Goal: Task Accomplishment & Management: Manage account settings

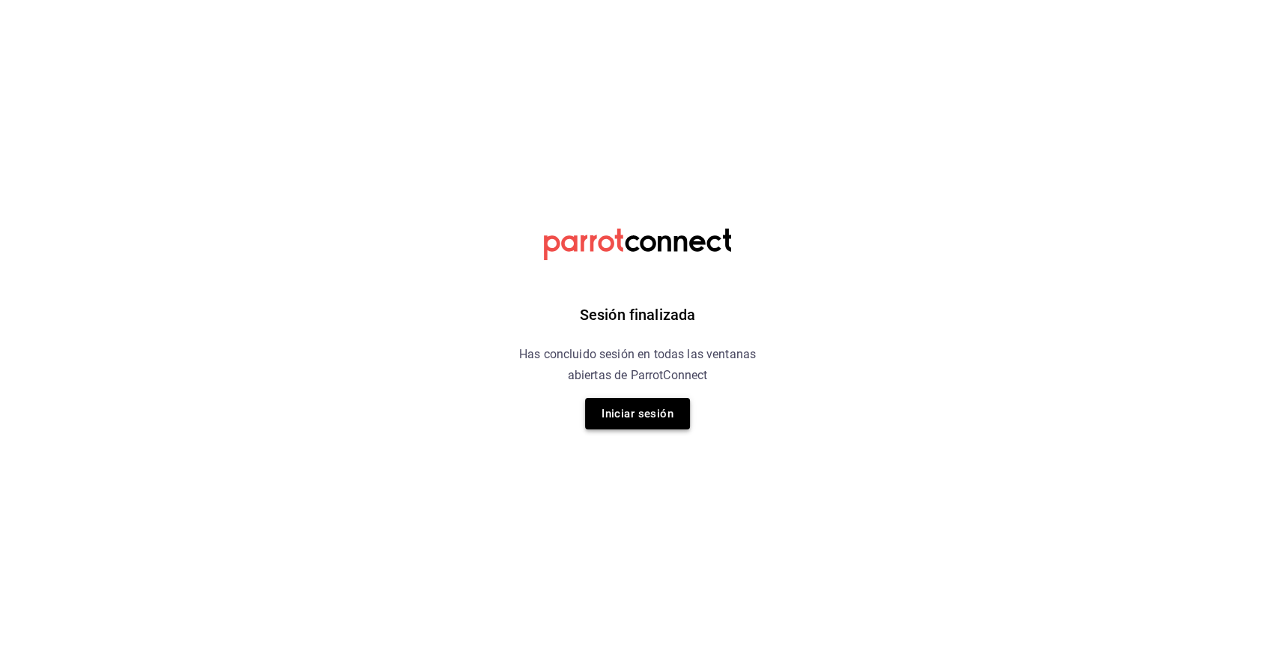
click at [673, 414] on button "Iniciar sesión" at bounding box center [637, 413] width 105 height 31
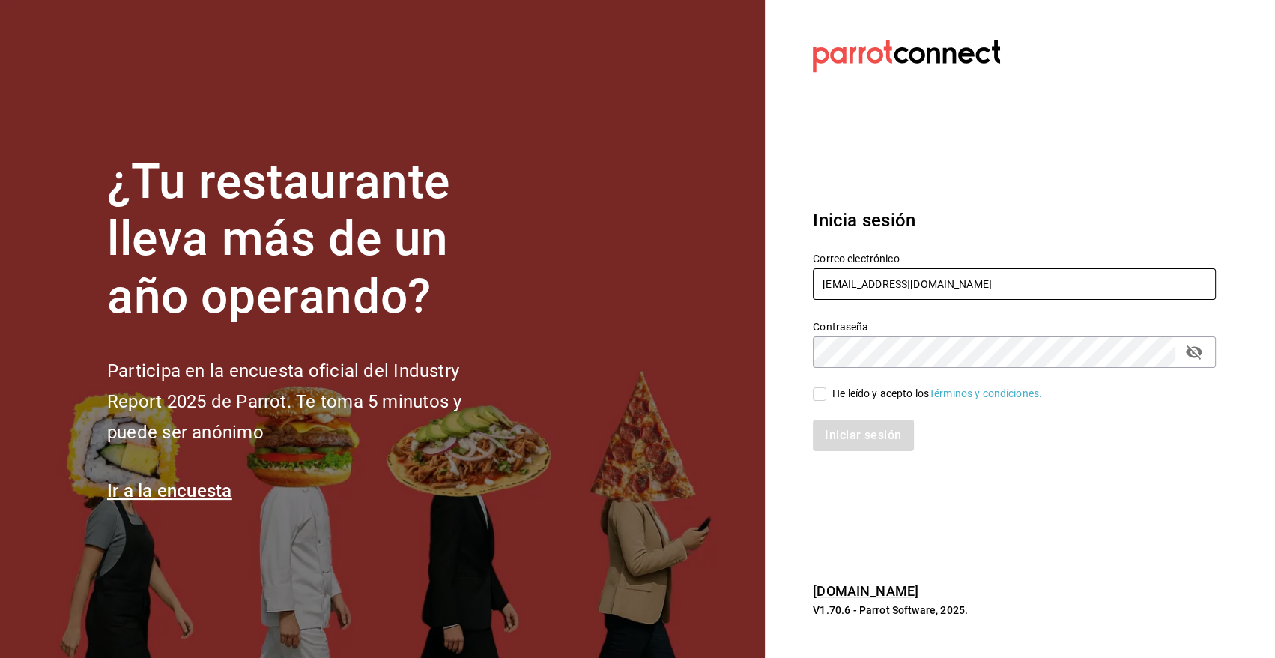
click at [903, 284] on input "[EMAIL_ADDRESS][DOMAIN_NAME]" at bounding box center [1014, 283] width 403 height 31
type input "[EMAIL_ADDRESS][DOMAIN_NAME]"
click at [821, 400] on input "He leído y acepto los Términos y condiciones." at bounding box center [819, 393] width 13 height 13
checkbox input "true"
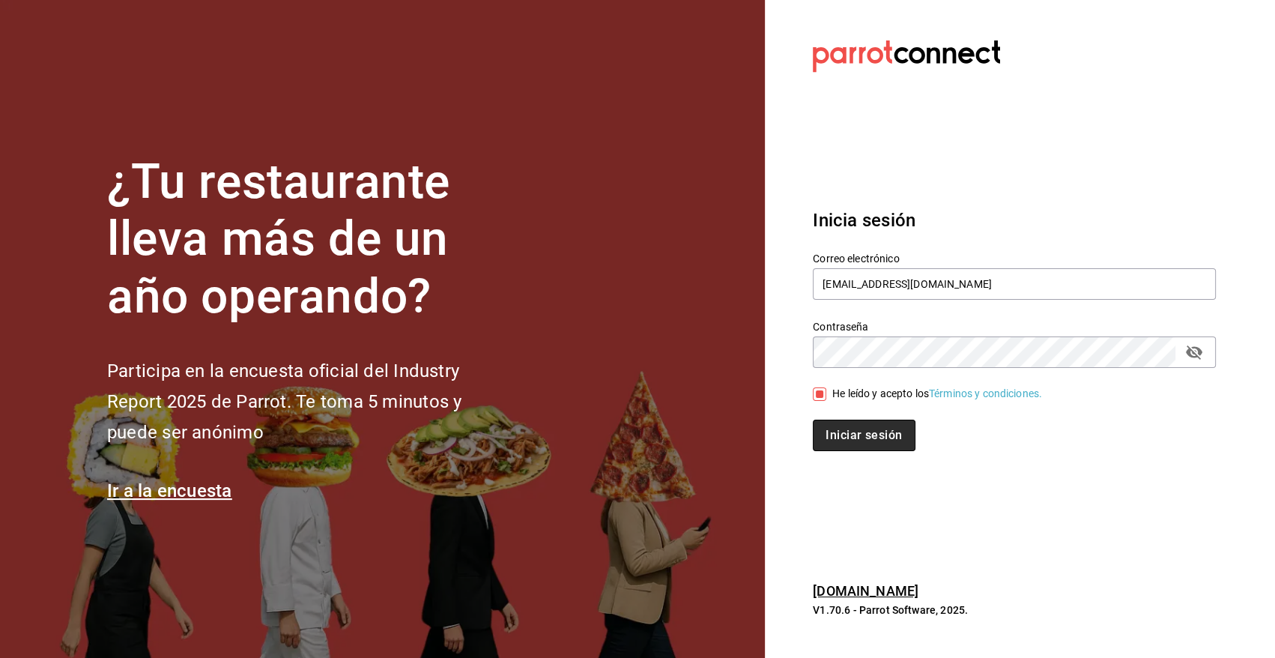
click at [850, 432] on button "Iniciar sesión" at bounding box center [864, 435] width 102 height 31
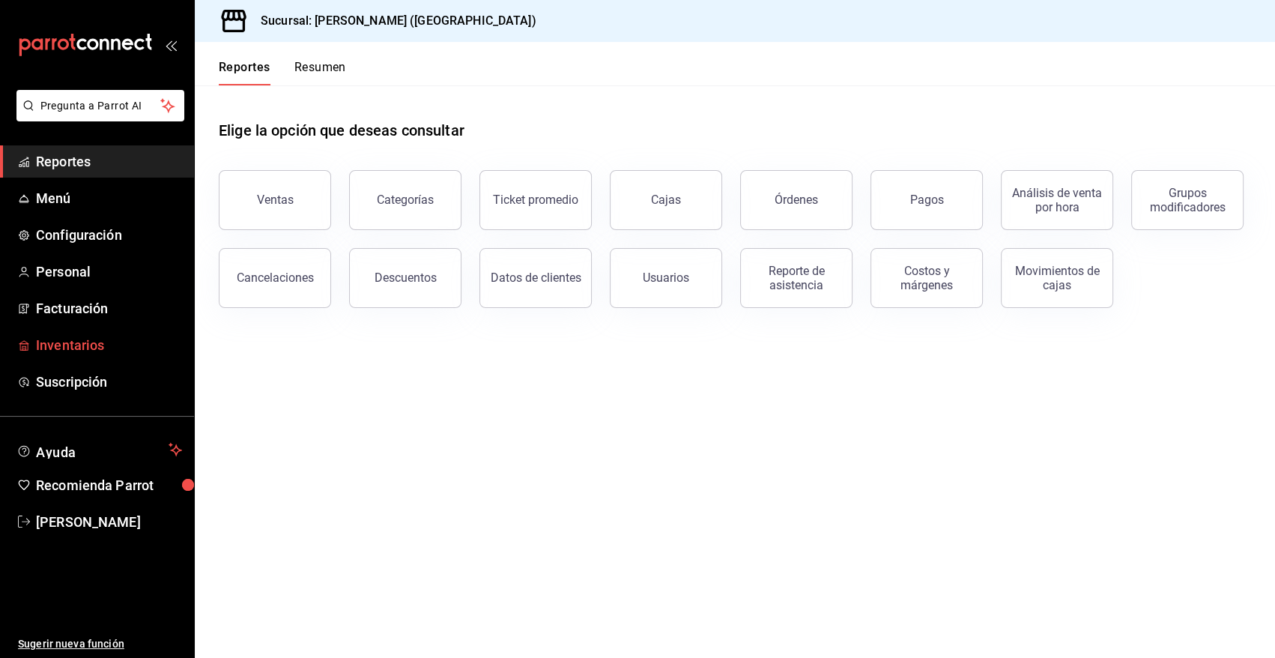
click at [88, 341] on span "Inventarios" at bounding box center [109, 345] width 146 height 20
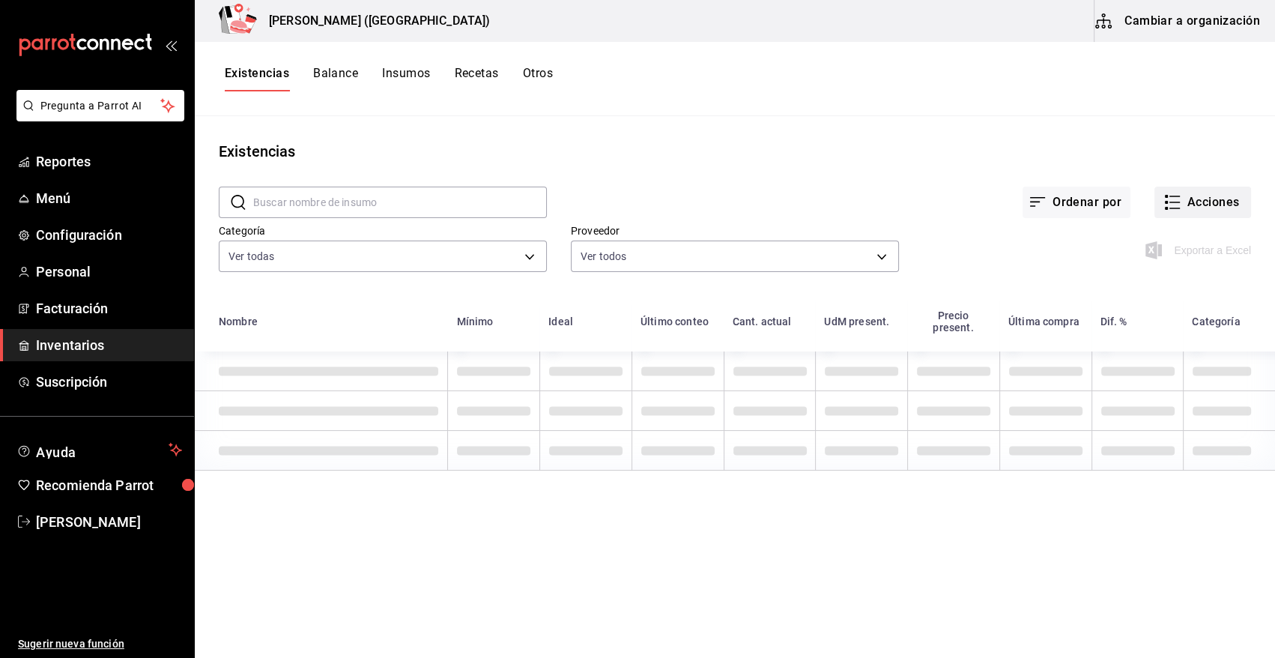
click at [1214, 201] on button "Acciones" at bounding box center [1202, 202] width 97 height 31
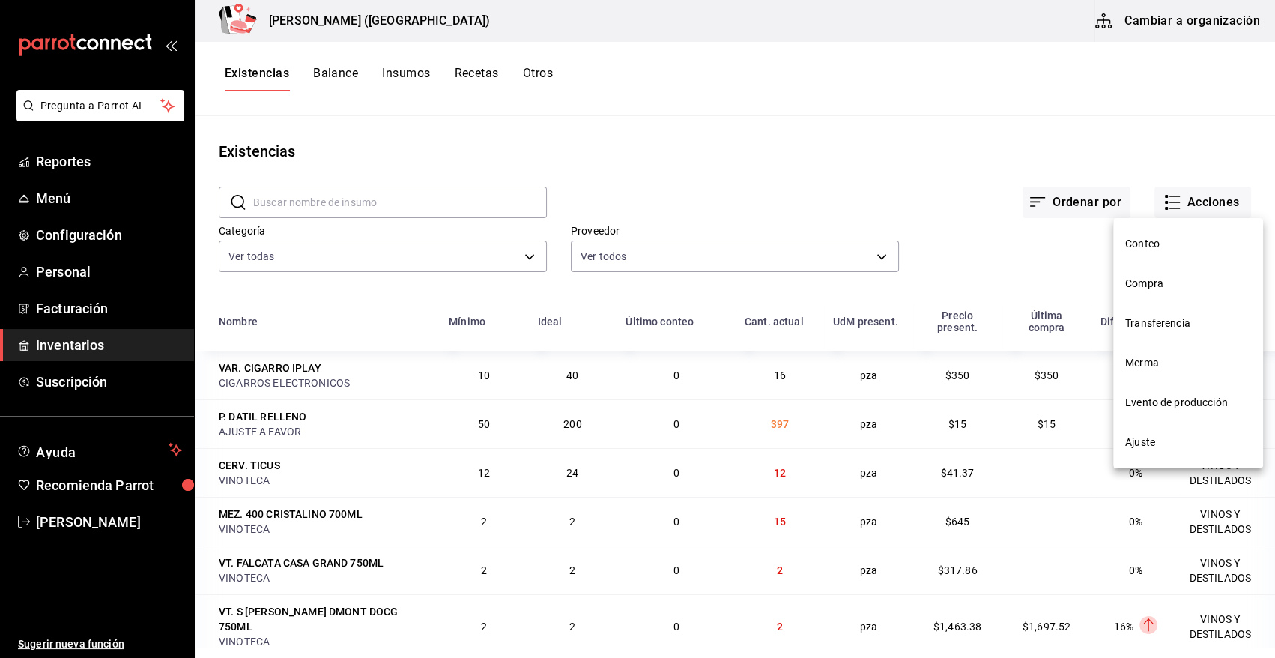
click at [1162, 282] on span "Compra" at bounding box center [1188, 284] width 126 height 16
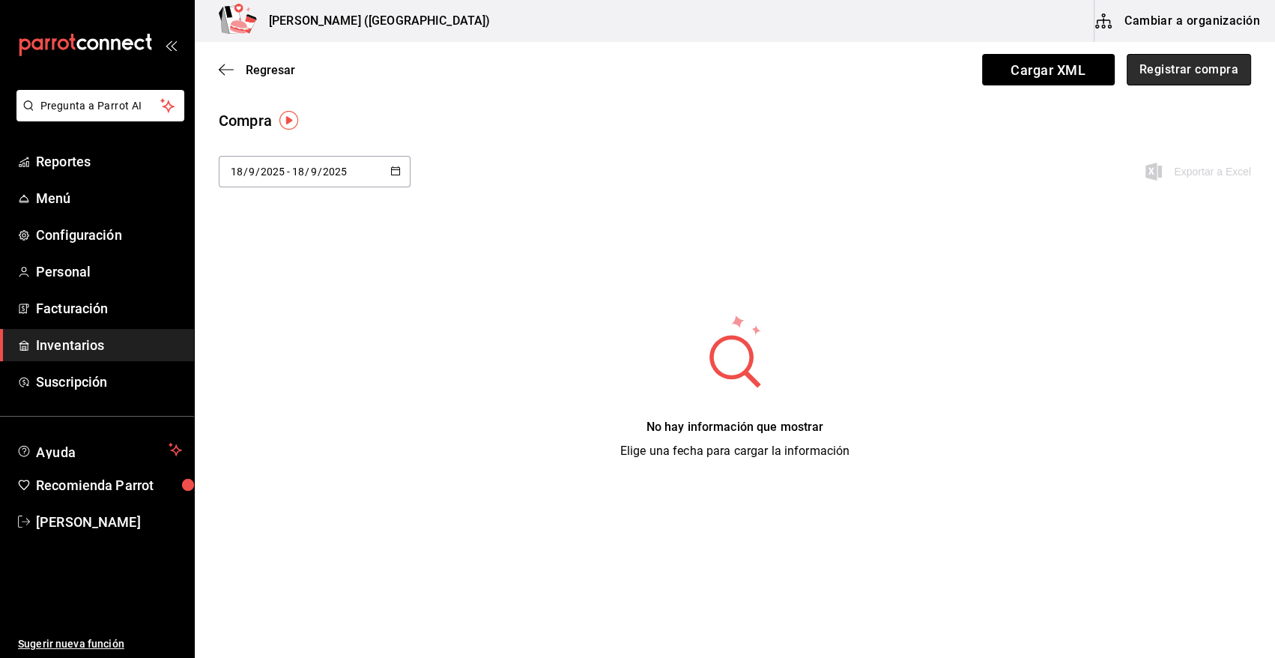
click at [1189, 70] on button "Registrar compra" at bounding box center [1189, 69] width 124 height 31
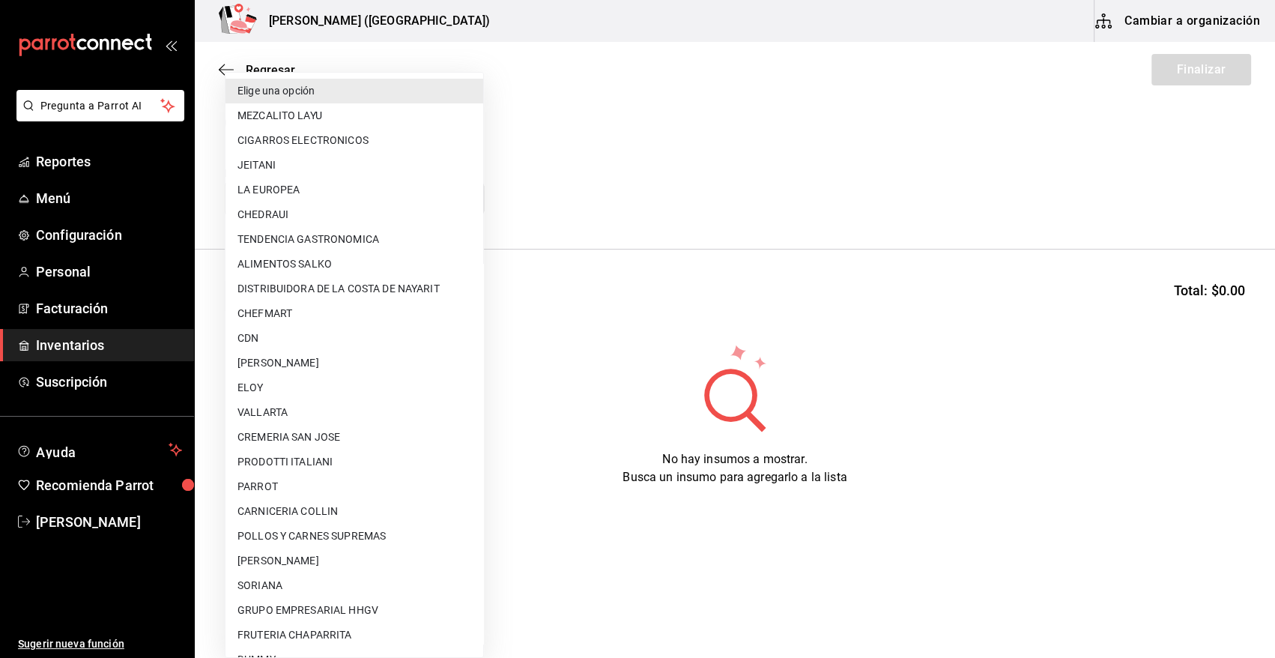
click at [342, 192] on body "Pregunta a Parrot AI Reportes Menú Configuración Personal Facturación Inventari…" at bounding box center [637, 286] width 1275 height 573
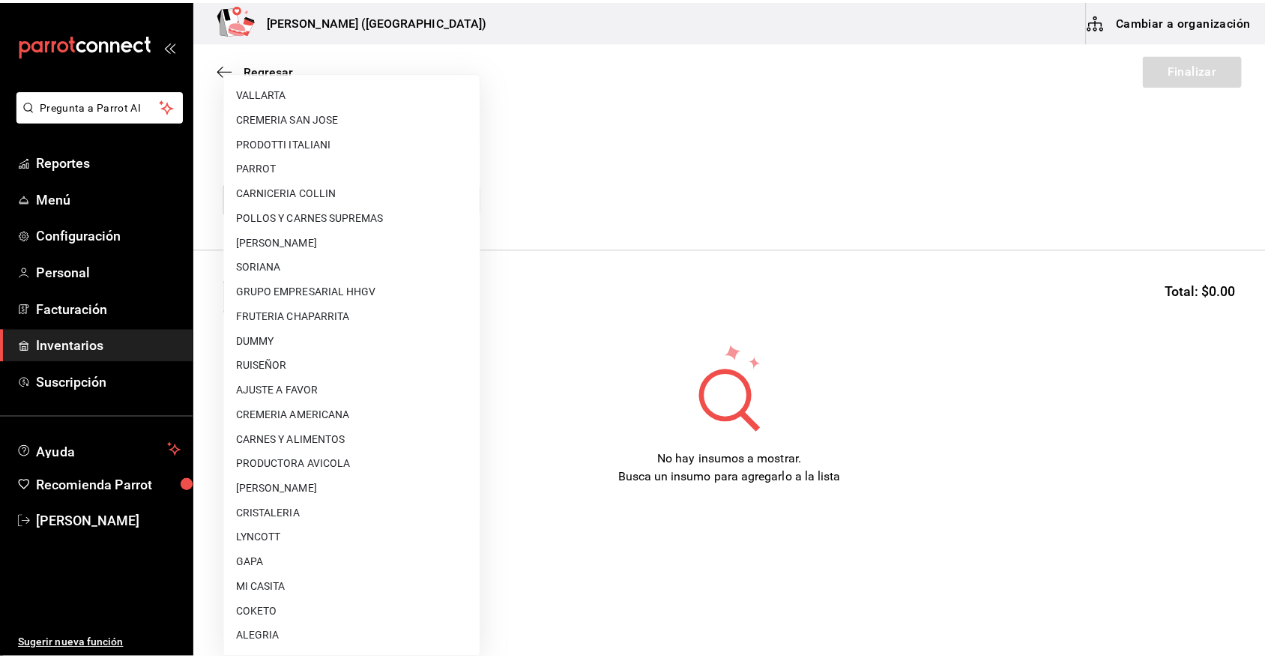
scroll to position [814, 0]
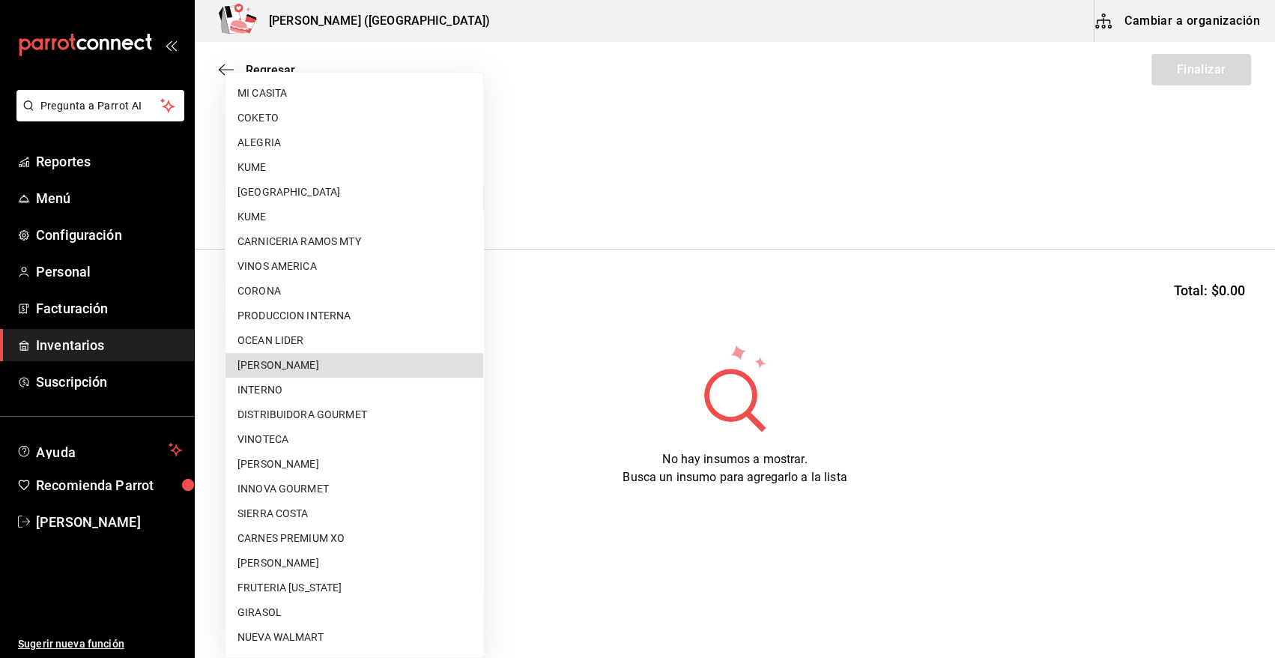
click at [329, 363] on li "[PERSON_NAME]" at bounding box center [355, 365] width 258 height 25
type input "5f41f658-5efd-4494-b71d-48df28f9be8b"
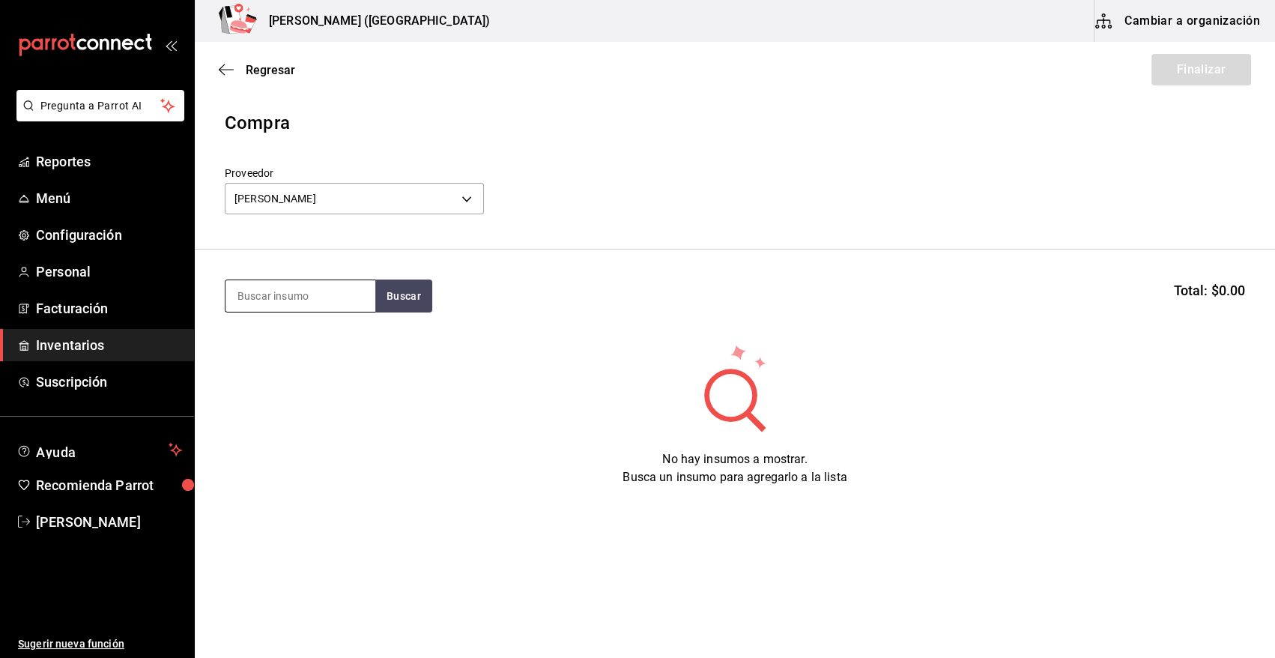
click at [317, 300] on input at bounding box center [301, 295] width 150 height 31
type input "camaron"
click at [397, 296] on button "Buscar" at bounding box center [403, 295] width 57 height 33
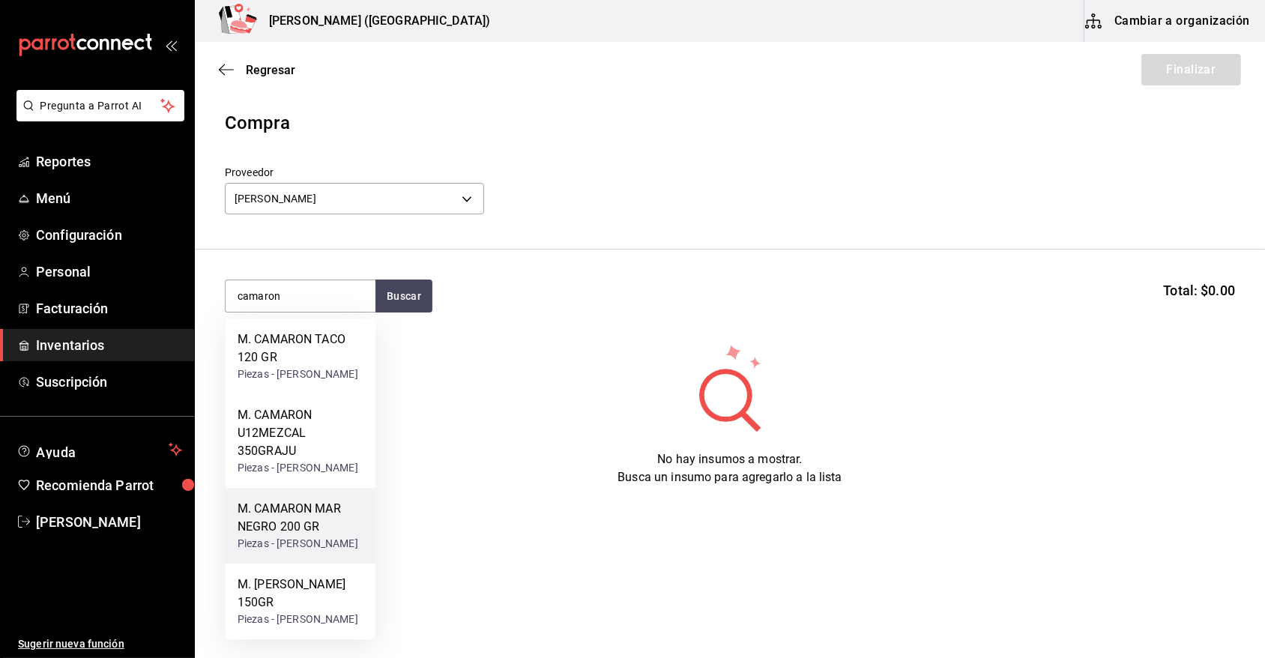
scroll to position [50, 0]
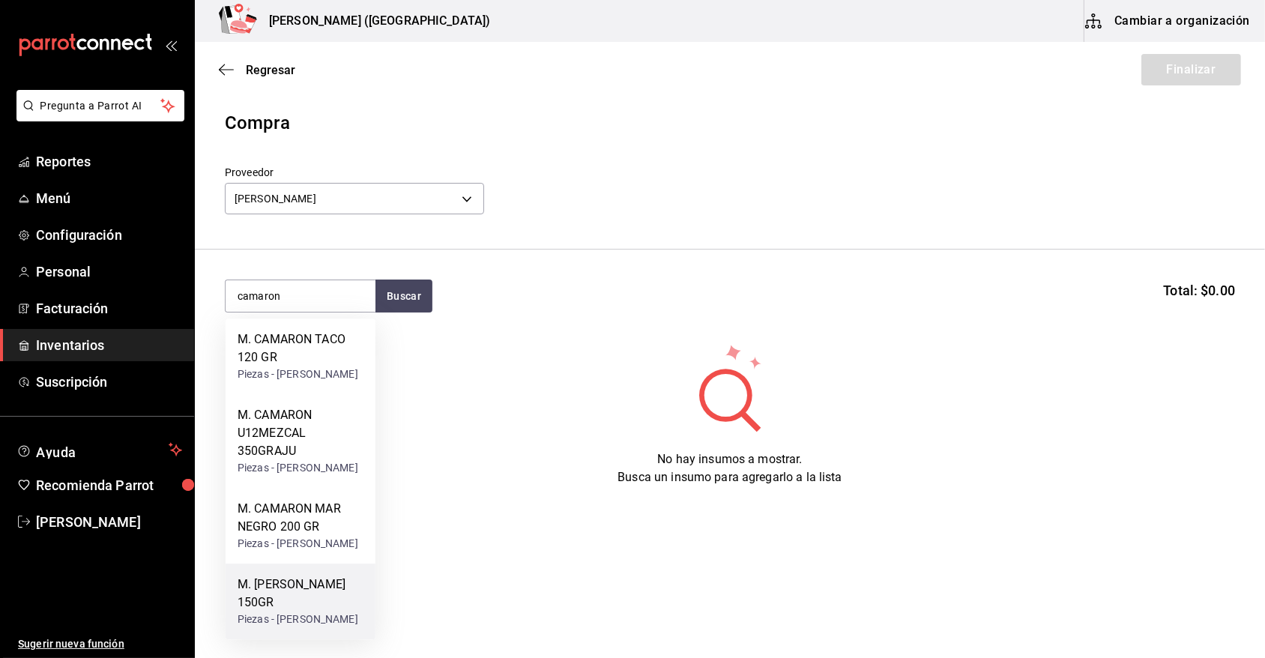
click at [309, 601] on div "M. [PERSON_NAME] 150GR" at bounding box center [300, 593] width 126 height 36
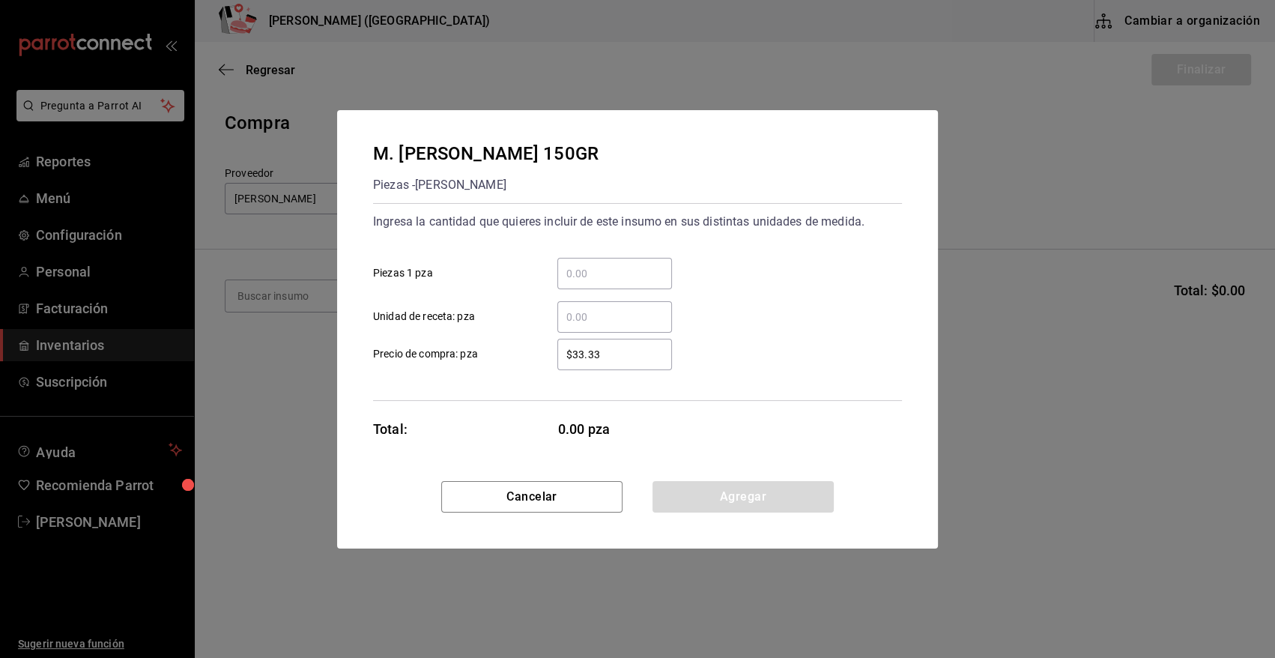
click at [577, 267] on input "​ Piezas 1 pza" at bounding box center [614, 273] width 115 height 18
type input "61"
drag, startPoint x: 620, startPoint y: 351, endPoint x: 505, endPoint y: 384, distance: 119.1
click at [505, 384] on div "Ingresa la cantidad que quieres incluir de este insumo en sus distintas unidade…" at bounding box center [637, 302] width 529 height 198
type input "$31.49"
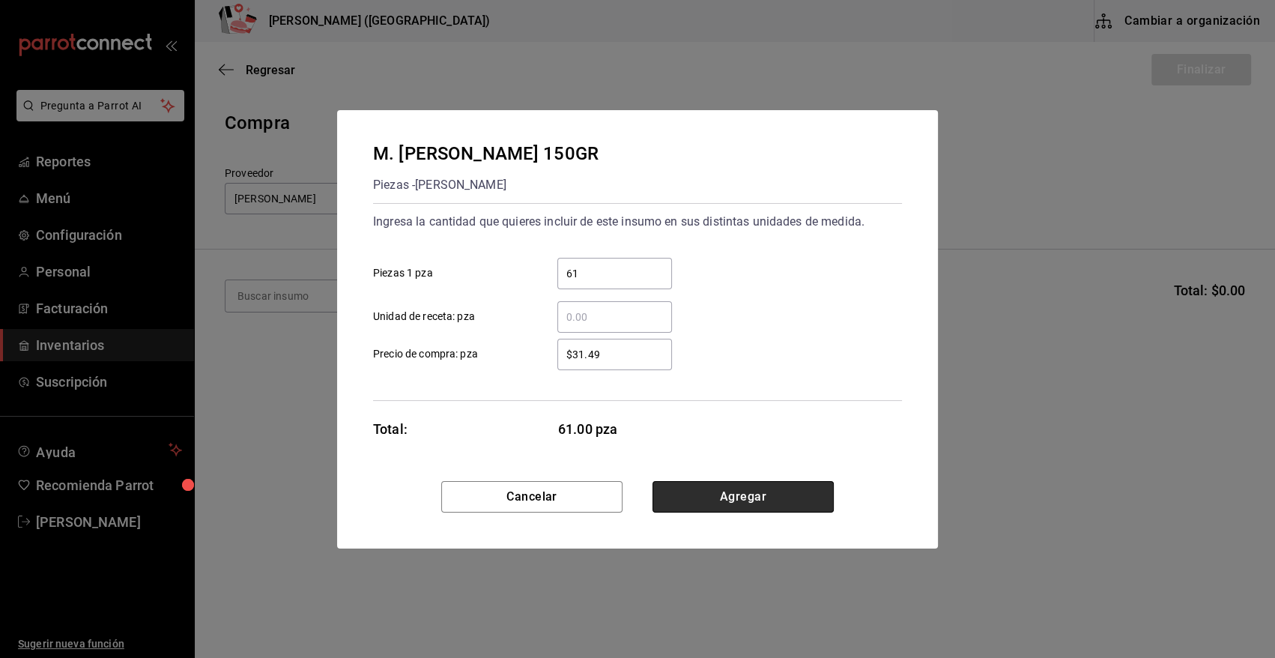
click at [778, 487] on button "Agregar" at bounding box center [743, 496] width 181 height 31
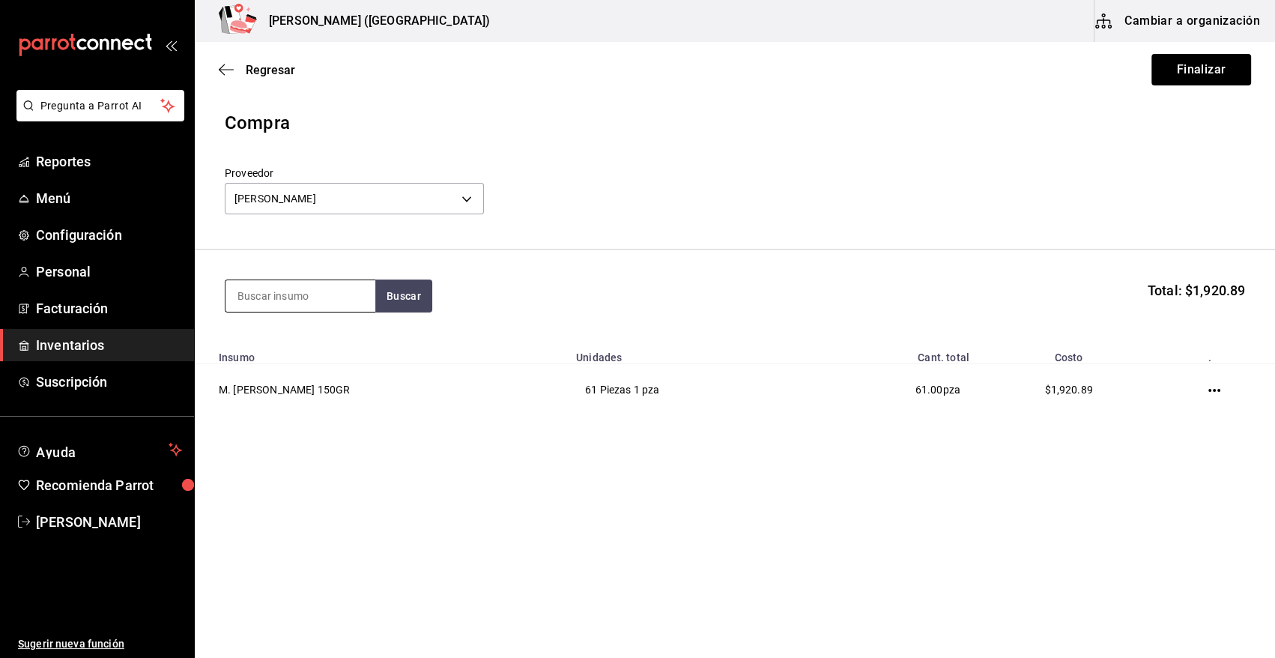
click at [268, 294] on input at bounding box center [301, 295] width 150 height 31
type input "camaro"
click at [395, 293] on button "Buscar" at bounding box center [403, 295] width 57 height 33
click at [417, 297] on button "Buscar" at bounding box center [403, 295] width 57 height 33
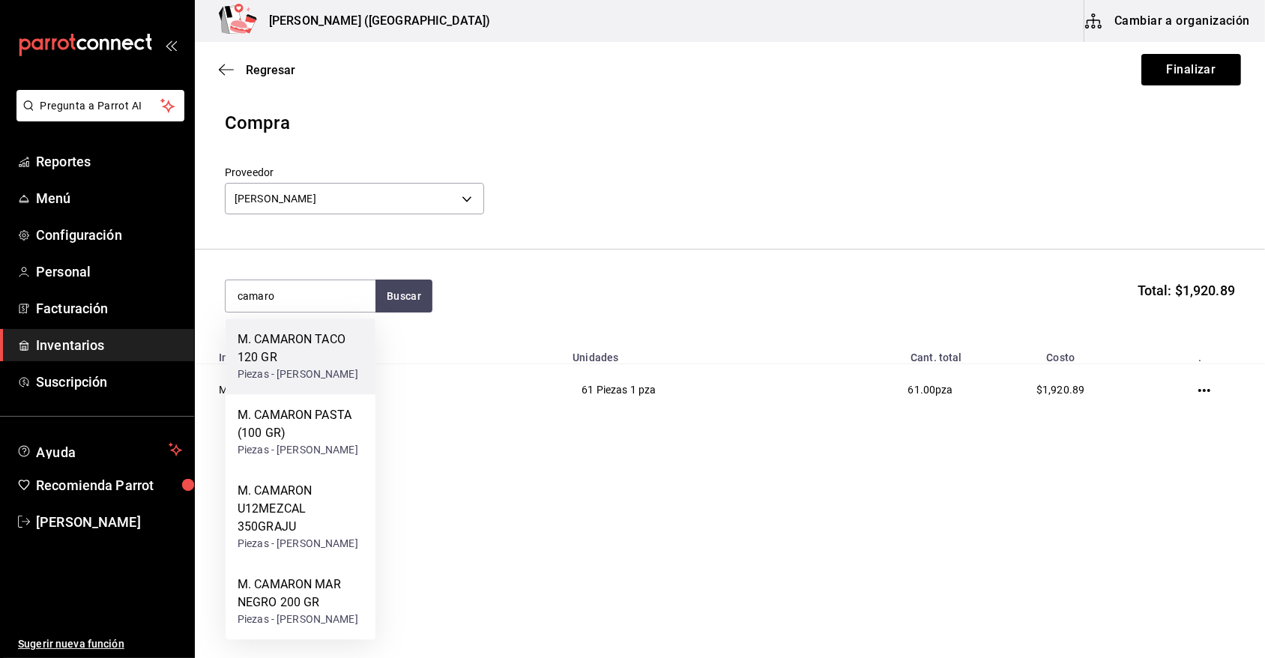
scroll to position [50, 0]
click at [310, 406] on div "M. CAMARON PASTA (100 GR)" at bounding box center [300, 424] width 126 height 36
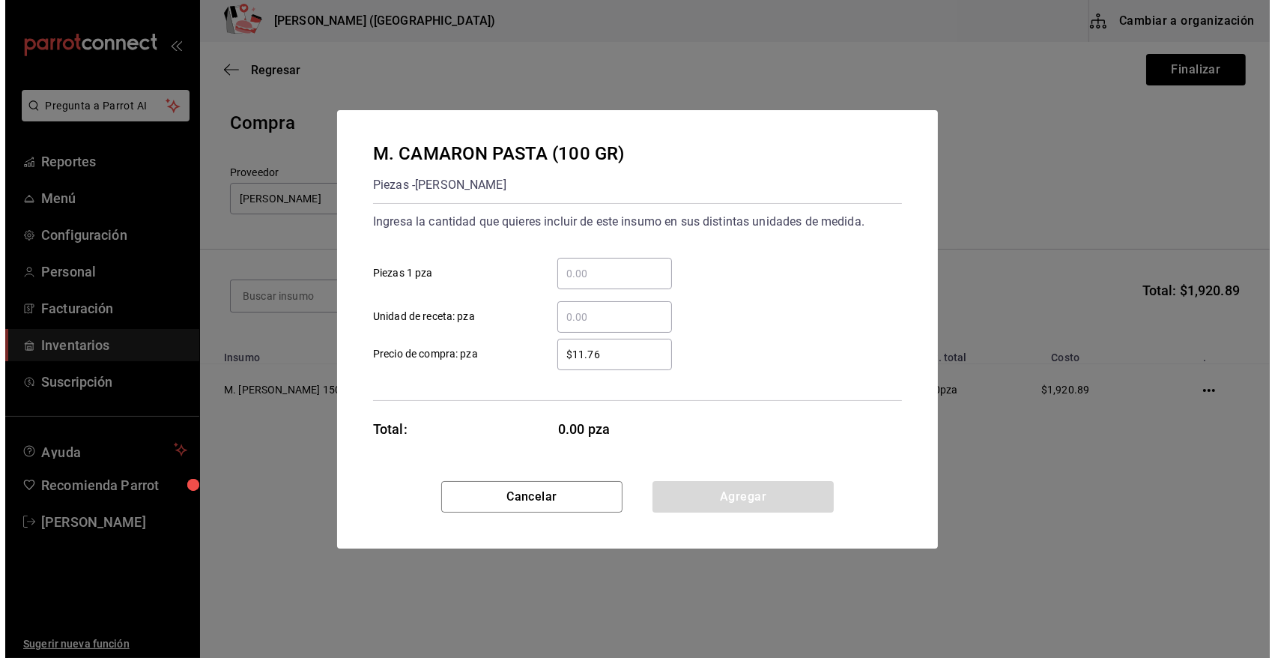
scroll to position [0, 0]
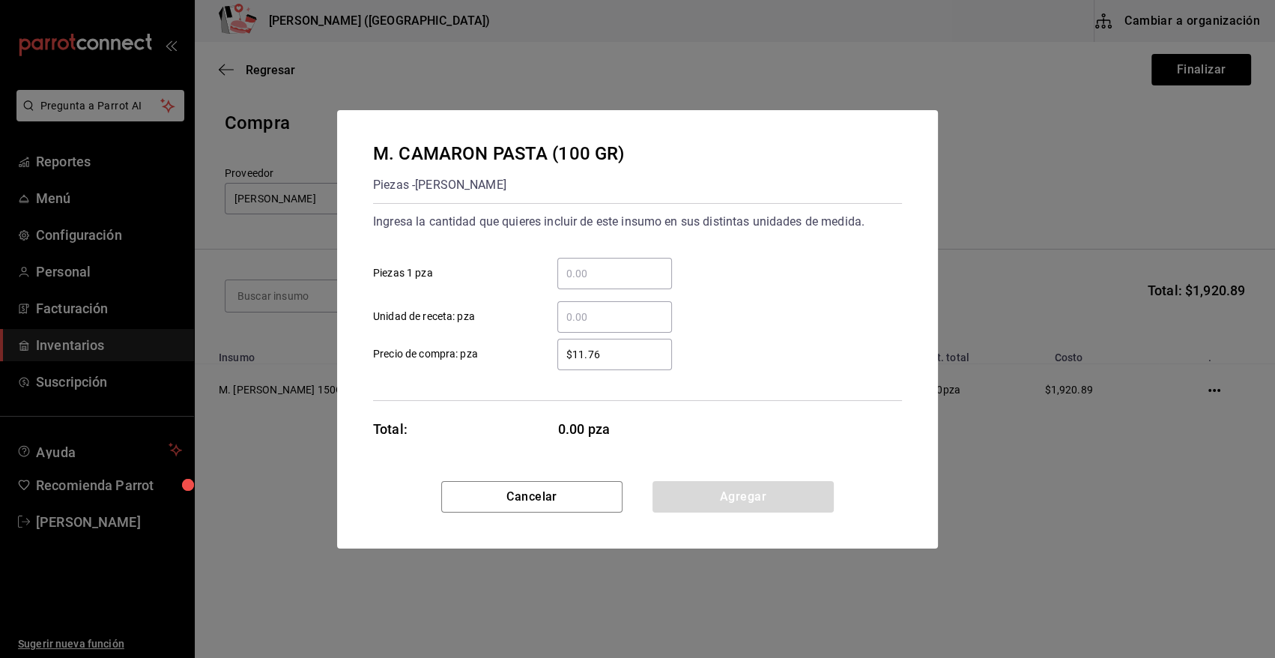
click at [622, 272] on input "​ Piezas 1 pza" at bounding box center [614, 273] width 115 height 18
type input "20"
drag, startPoint x: 622, startPoint y: 352, endPoint x: 527, endPoint y: 357, distance: 94.5
click at [528, 356] on label "$11.76 ​ Precio de compra: pza" at bounding box center [522, 354] width 299 height 31
type input "$20.99"
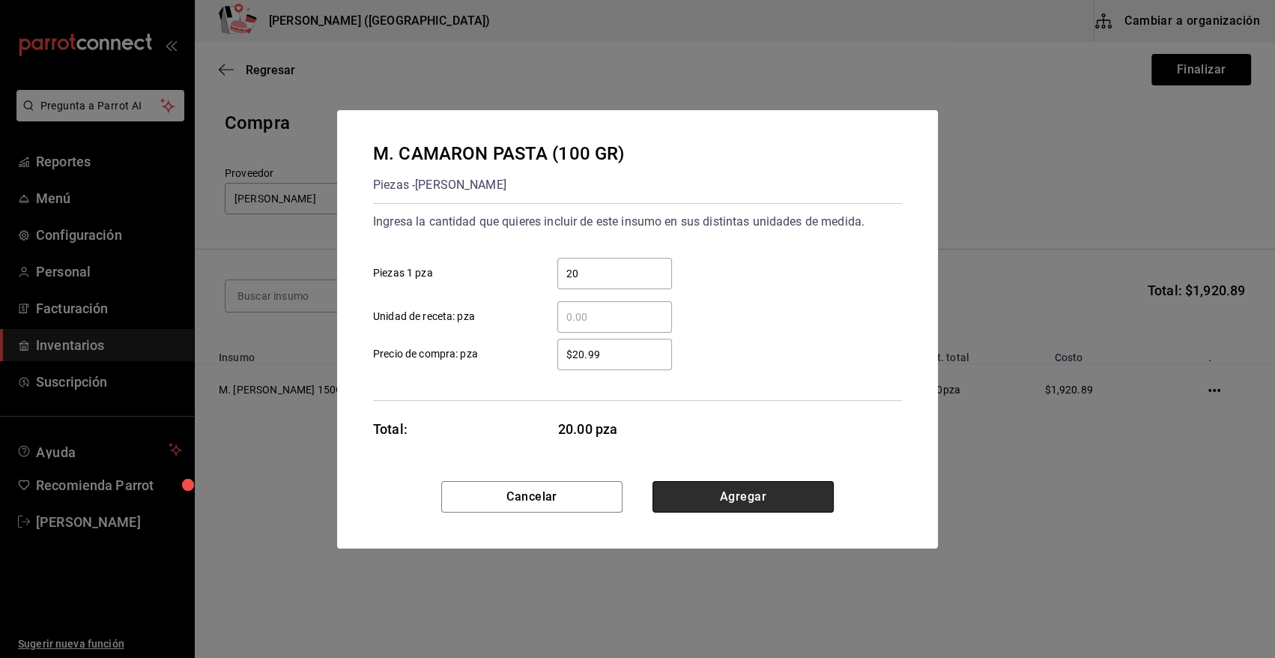
click at [742, 494] on button "Agregar" at bounding box center [743, 496] width 181 height 31
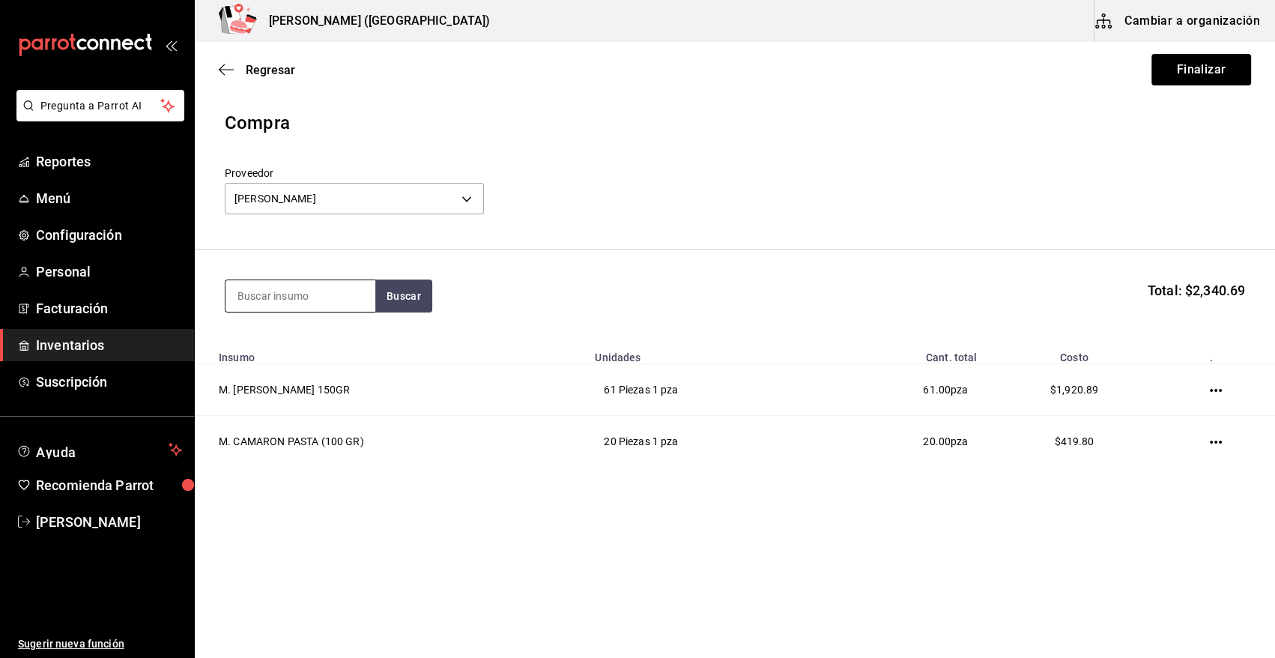
click at [312, 303] on input at bounding box center [301, 295] width 150 height 31
type input "camar"
click at [405, 297] on button "Buscar" at bounding box center [403, 295] width 57 height 33
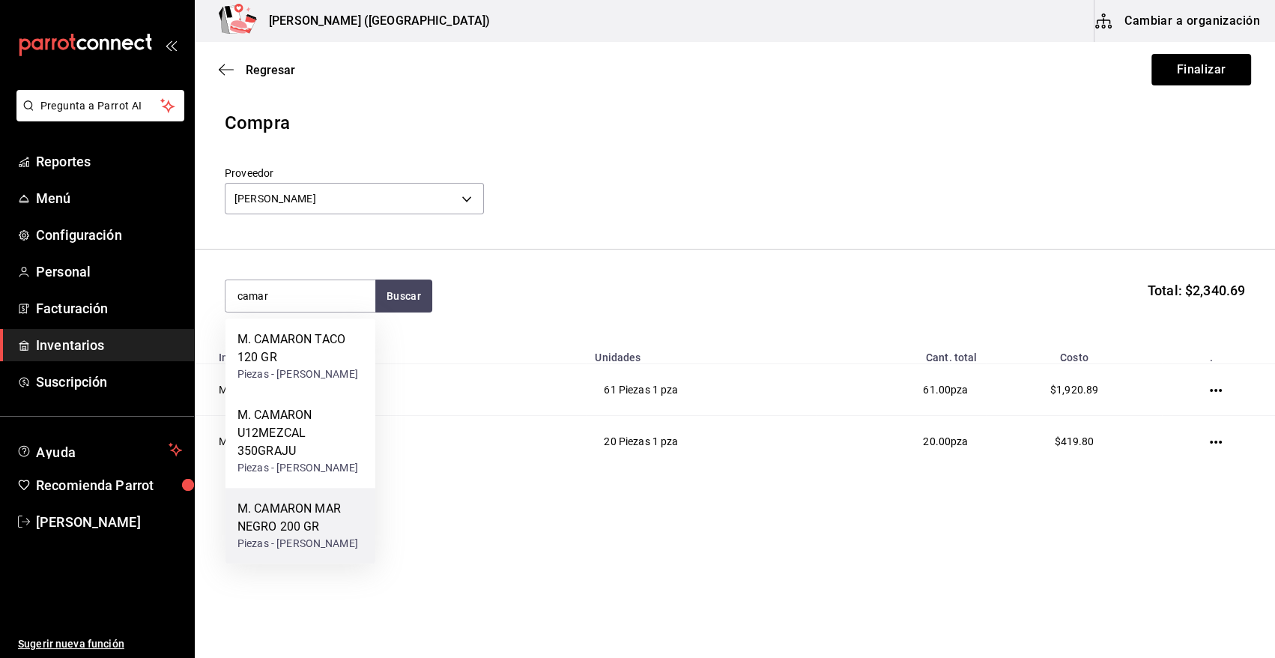
click at [336, 536] on div "M. CAMARON MAR NEGRO 200 GR" at bounding box center [300, 518] width 126 height 36
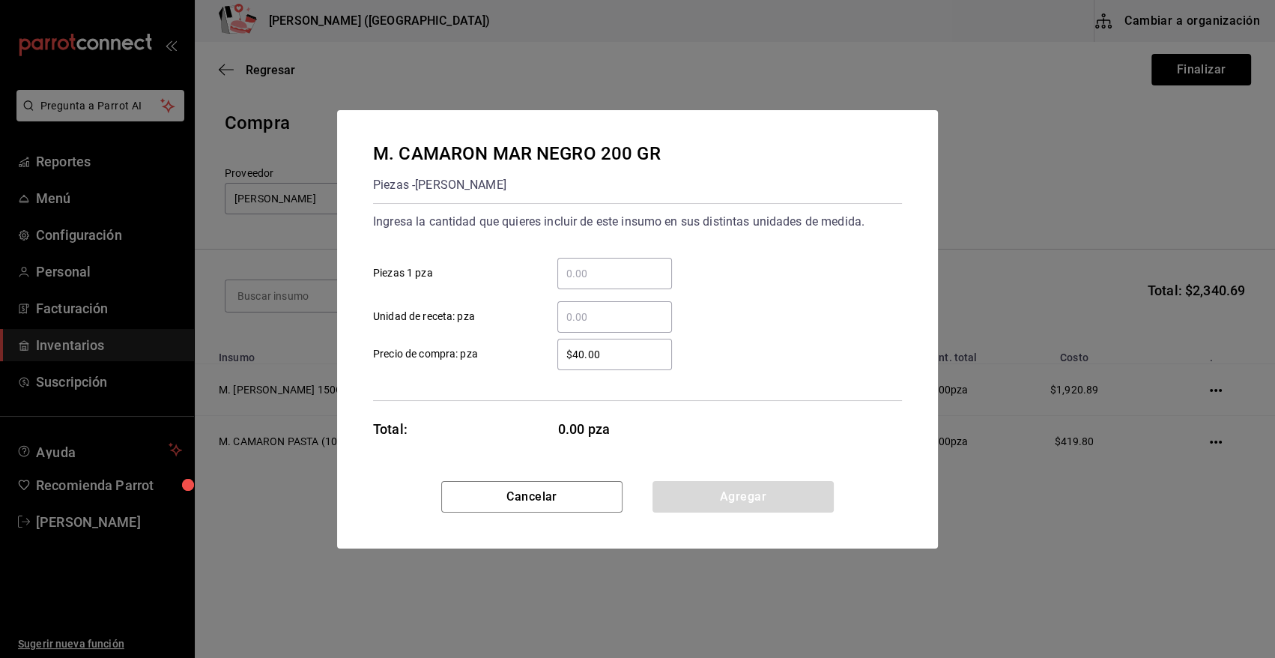
click at [599, 267] on input "​ Piezas 1 pza" at bounding box center [614, 273] width 115 height 18
type input "20"
drag, startPoint x: 620, startPoint y: 351, endPoint x: 537, endPoint y: 364, distance: 83.4
click at [537, 364] on div "$40.00 ​" at bounding box center [602, 354] width 139 height 31
type input "$41.98"
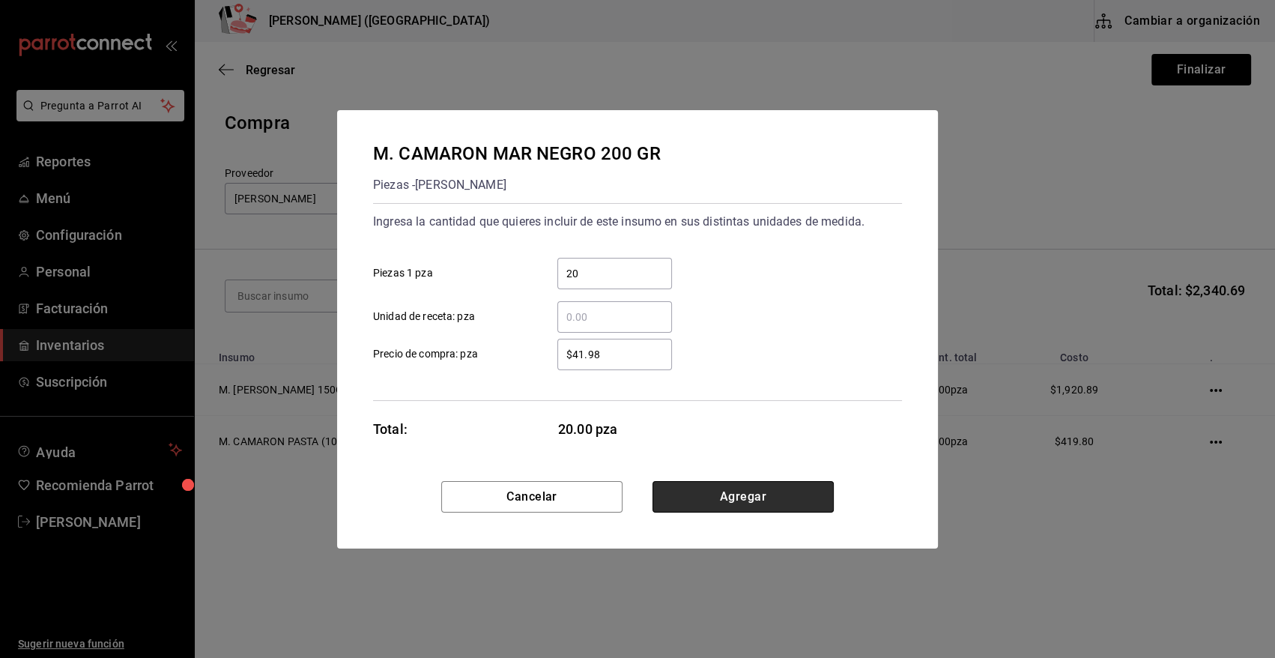
click at [798, 494] on button "Agregar" at bounding box center [743, 496] width 181 height 31
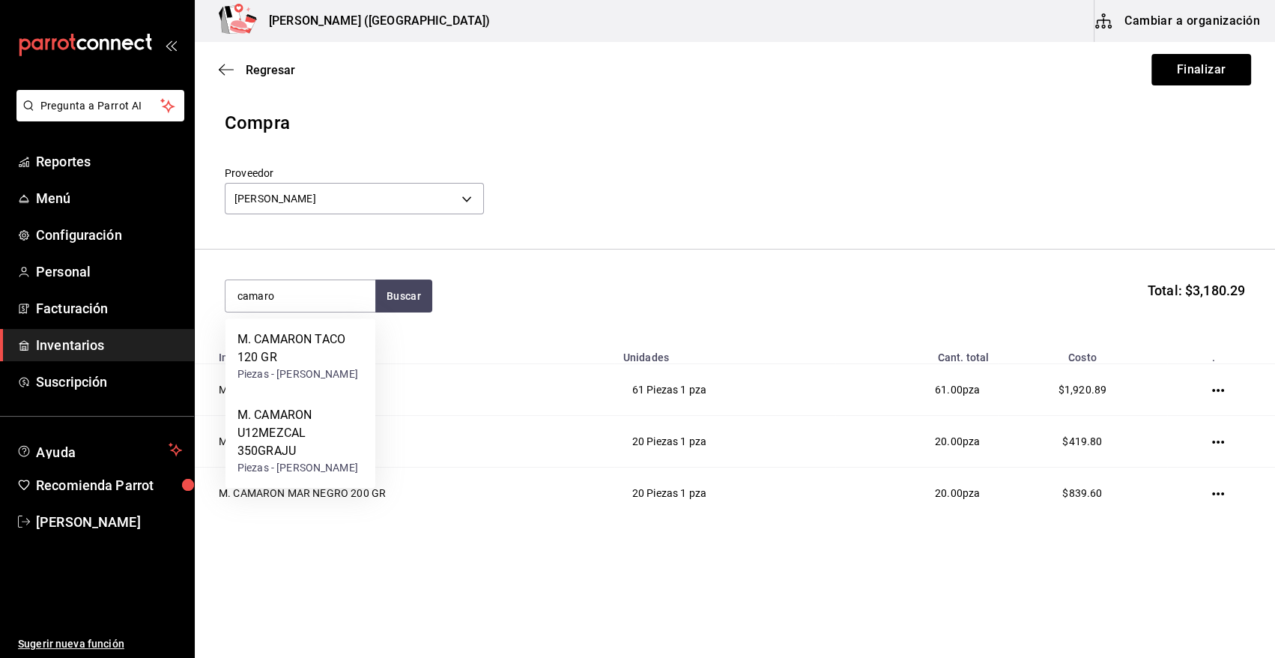
type input "camaron"
click at [330, 356] on div "M. CAMARON TACO 120 GR" at bounding box center [300, 348] width 126 height 36
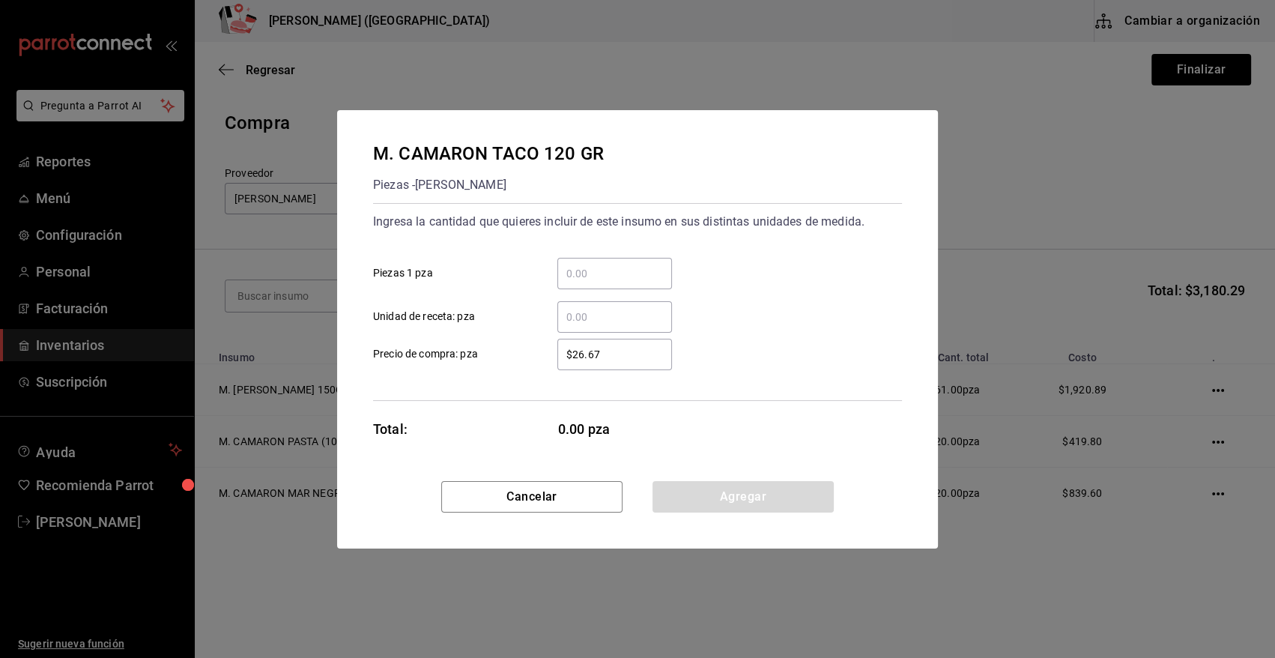
click at [624, 260] on div "​" at bounding box center [614, 273] width 115 height 31
click at [624, 264] on input "​ Piezas 1 pza" at bounding box center [614, 273] width 115 height 18
type input "20"
drag, startPoint x: 622, startPoint y: 358, endPoint x: 439, endPoint y: 361, distance: 182.8
click at [439, 361] on label "$26.67 ​ Precio de compra: pza" at bounding box center [522, 354] width 299 height 31
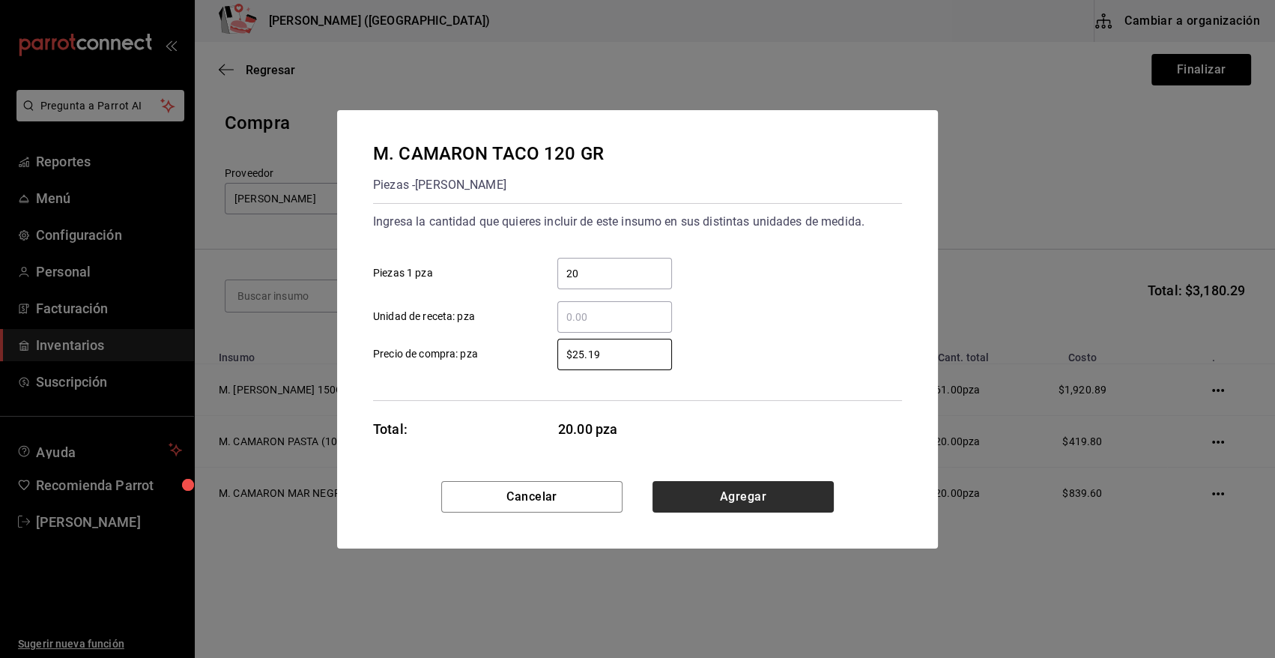
type input "$25.19"
click at [749, 495] on button "Agregar" at bounding box center [743, 496] width 181 height 31
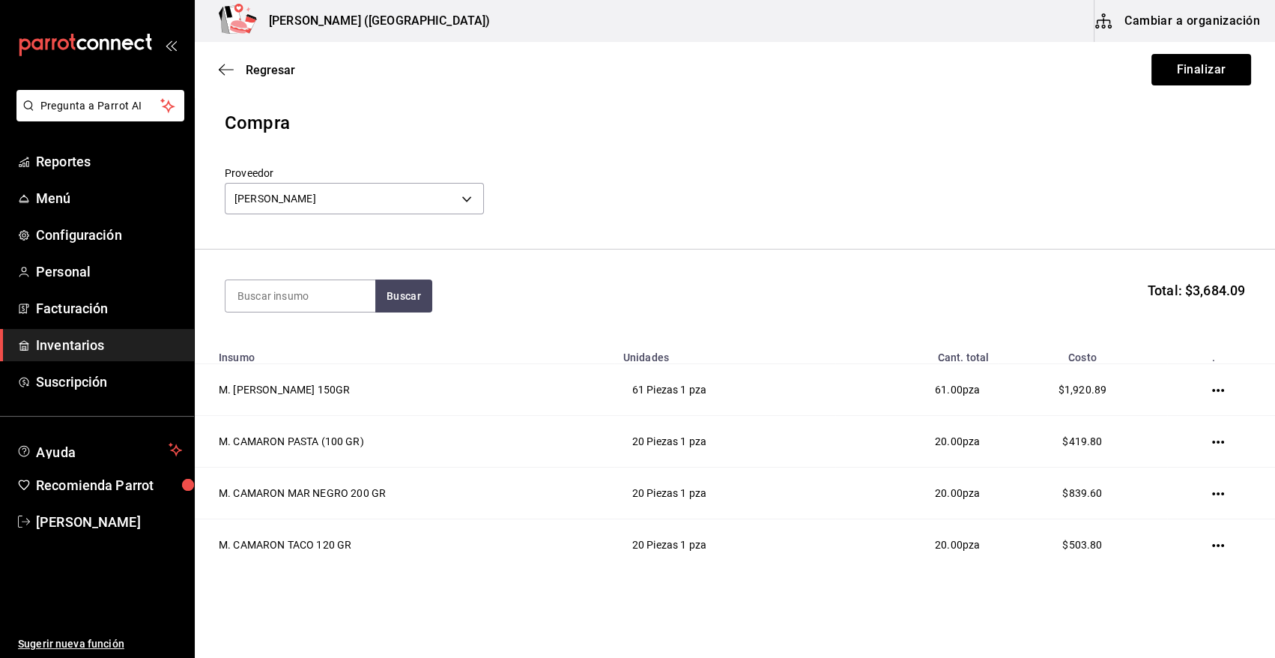
scroll to position [45, 0]
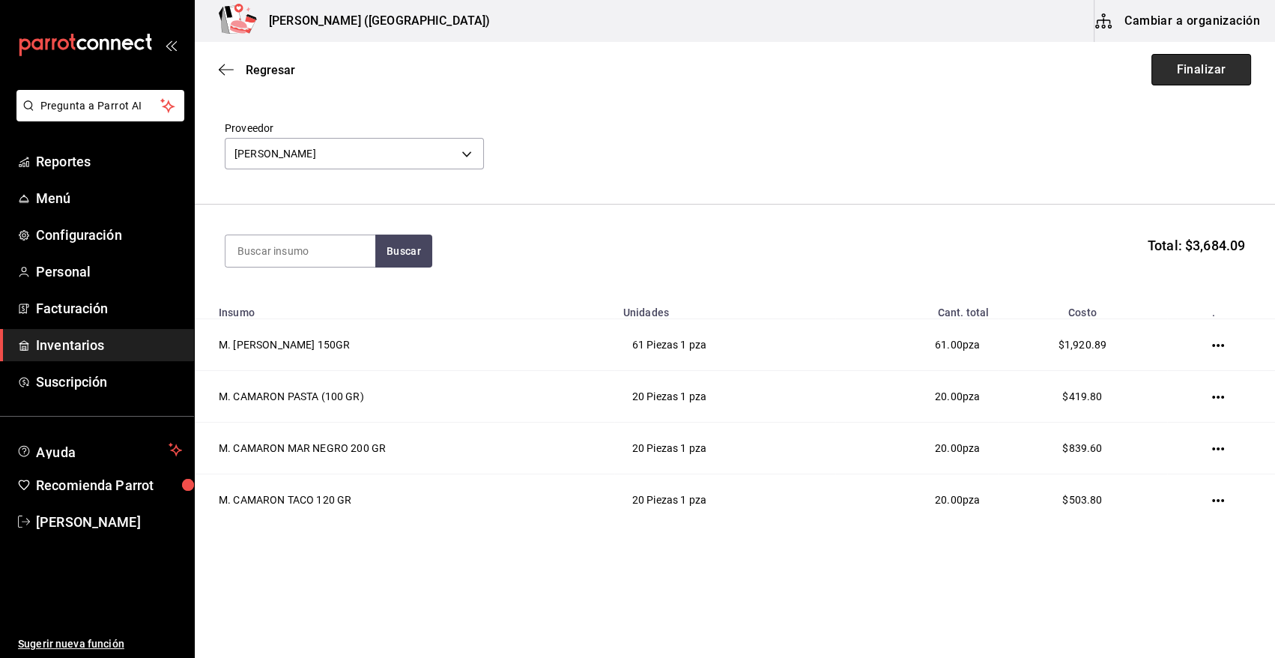
click at [1214, 64] on button "Finalizar" at bounding box center [1201, 69] width 100 height 31
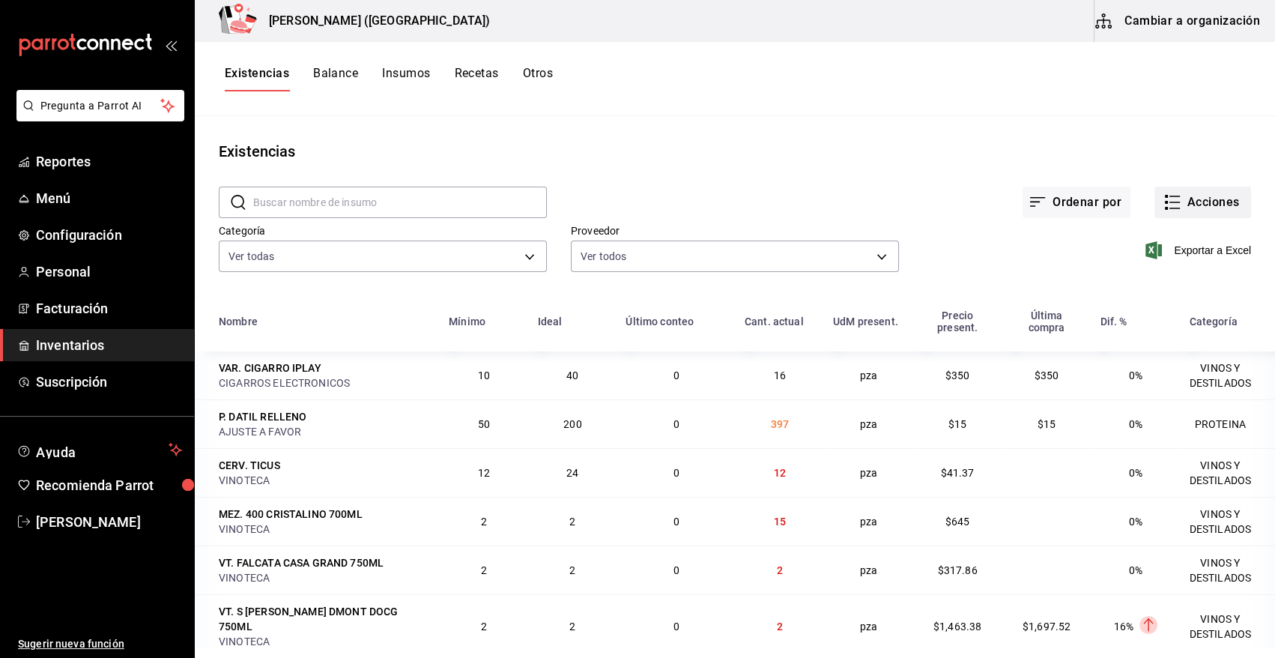
click at [1217, 190] on button "Acciones" at bounding box center [1202, 202] width 97 height 31
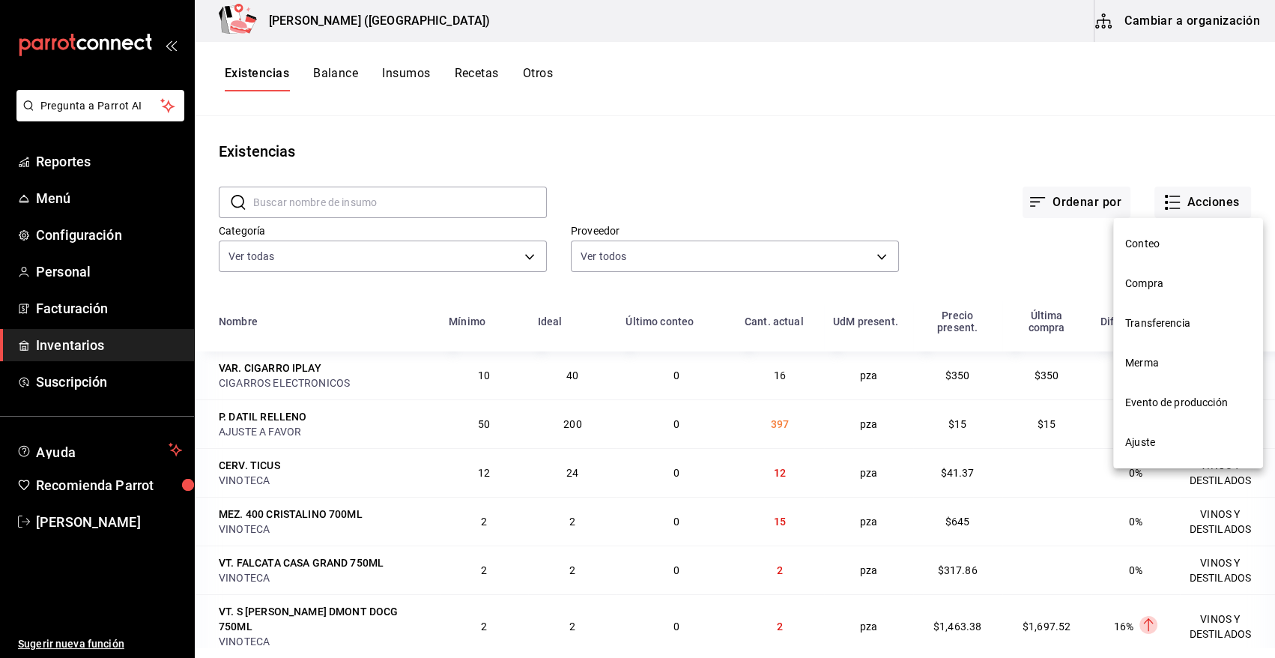
click at [1158, 288] on span "Compra" at bounding box center [1188, 284] width 126 height 16
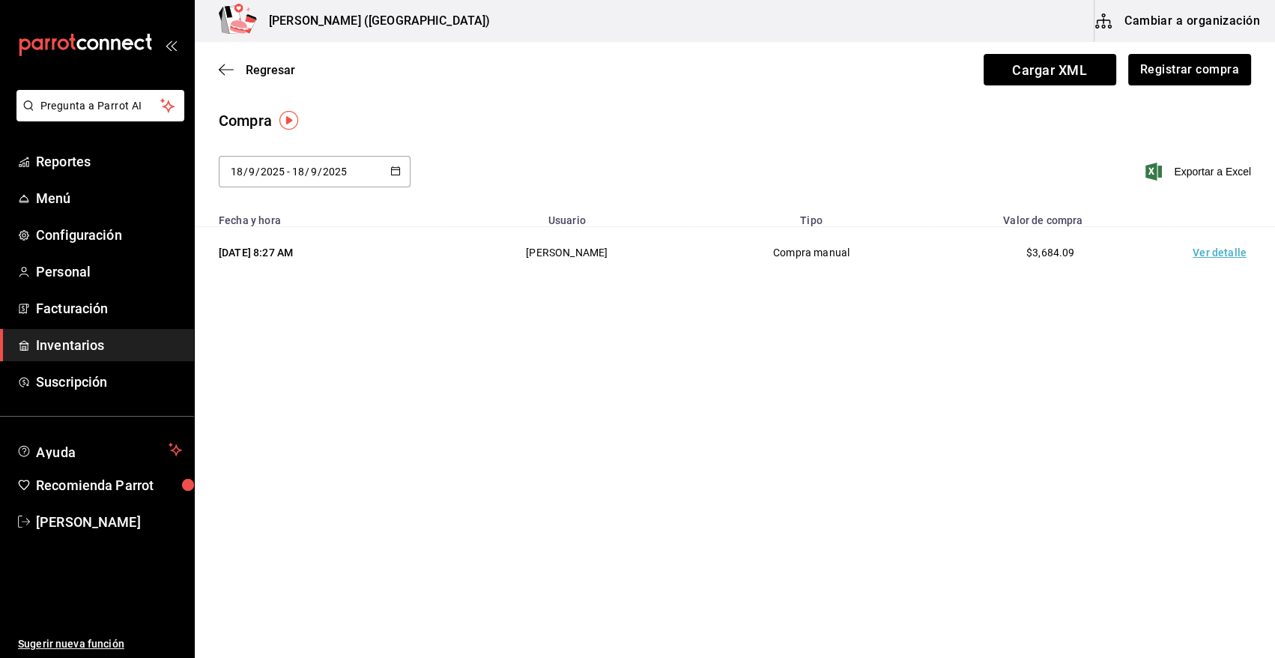
click at [1226, 255] on td "Ver detalle" at bounding box center [1222, 253] width 105 height 52
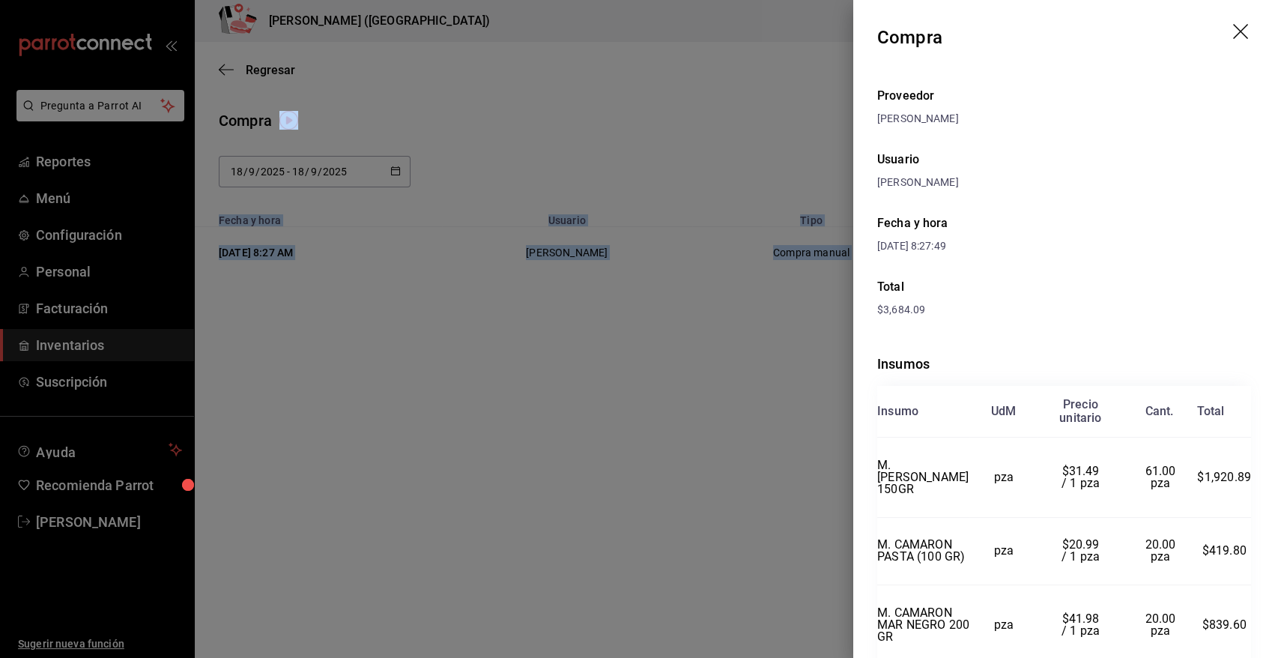
scroll to position [169, 0]
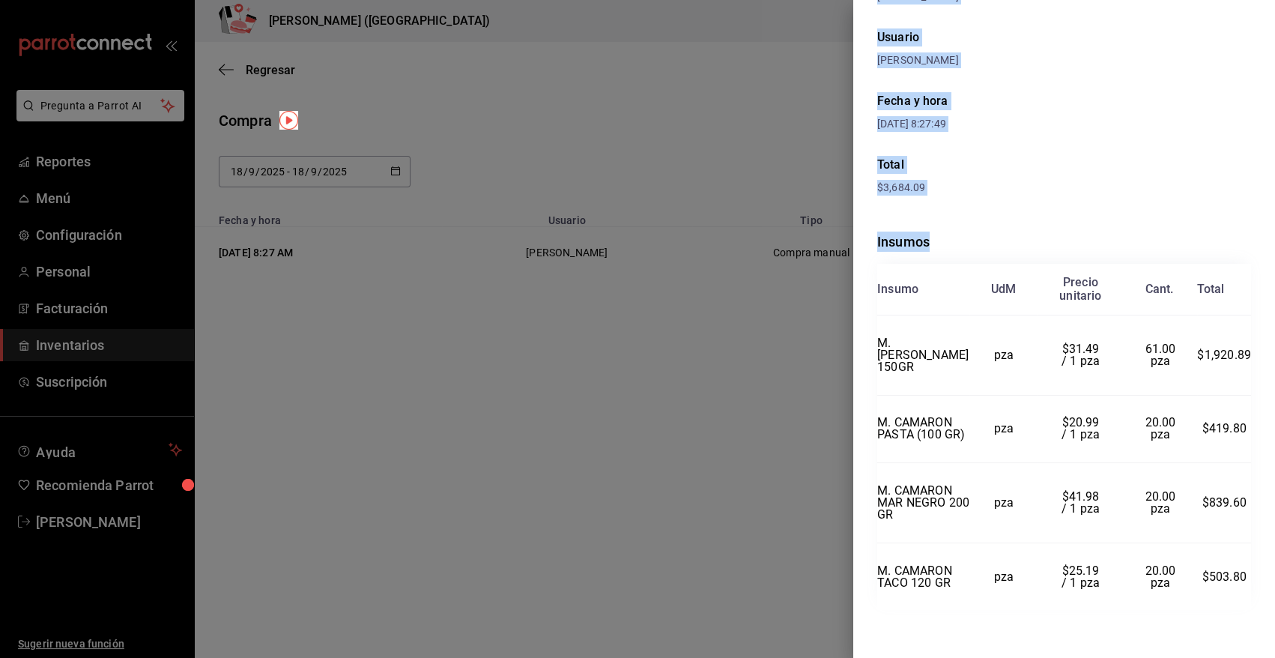
drag, startPoint x: 878, startPoint y: 37, endPoint x: 1244, endPoint y: 581, distance: 655.4
click at [1244, 581] on div "Compra Proveedor RAFAEL ALBERTO GONZALEZ Usuario Heriberto Madalena Fecha y hor…" at bounding box center [1064, 329] width 422 height 658
copy div "Compra Proveedor RAFAEL ALBERTO GONZALEZ Usuario Heriberto Madalena Fecha y hor…"
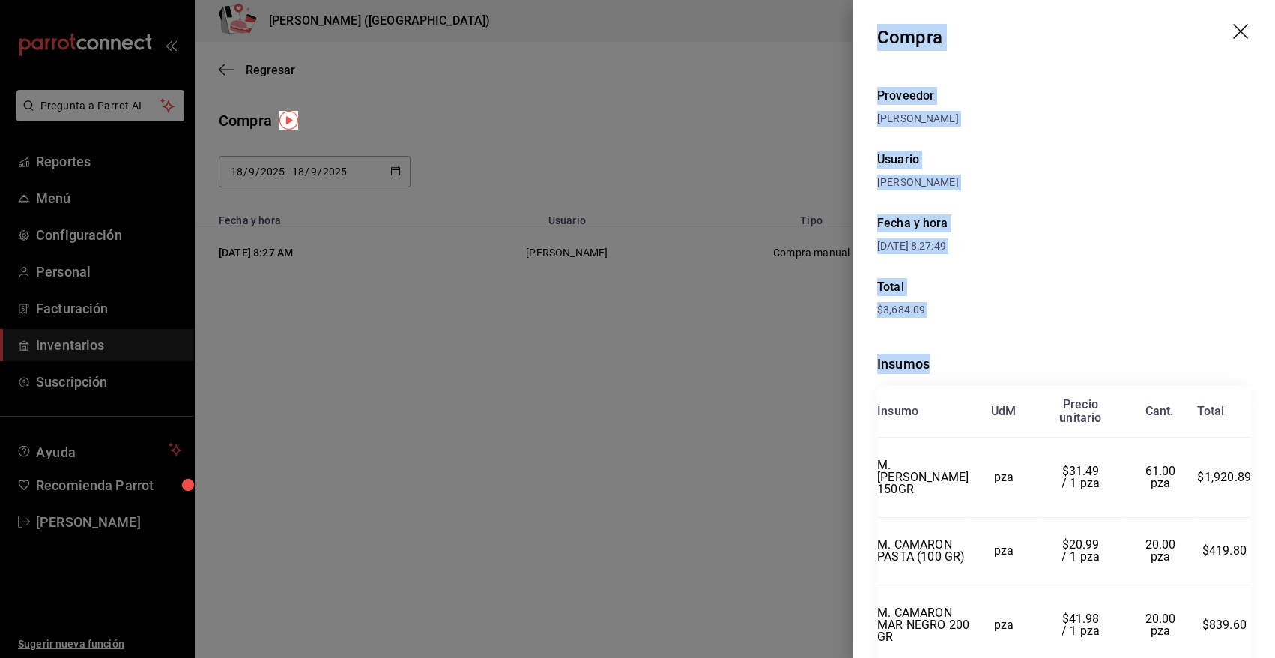
click at [1233, 27] on icon "drag" at bounding box center [1240, 31] width 15 height 15
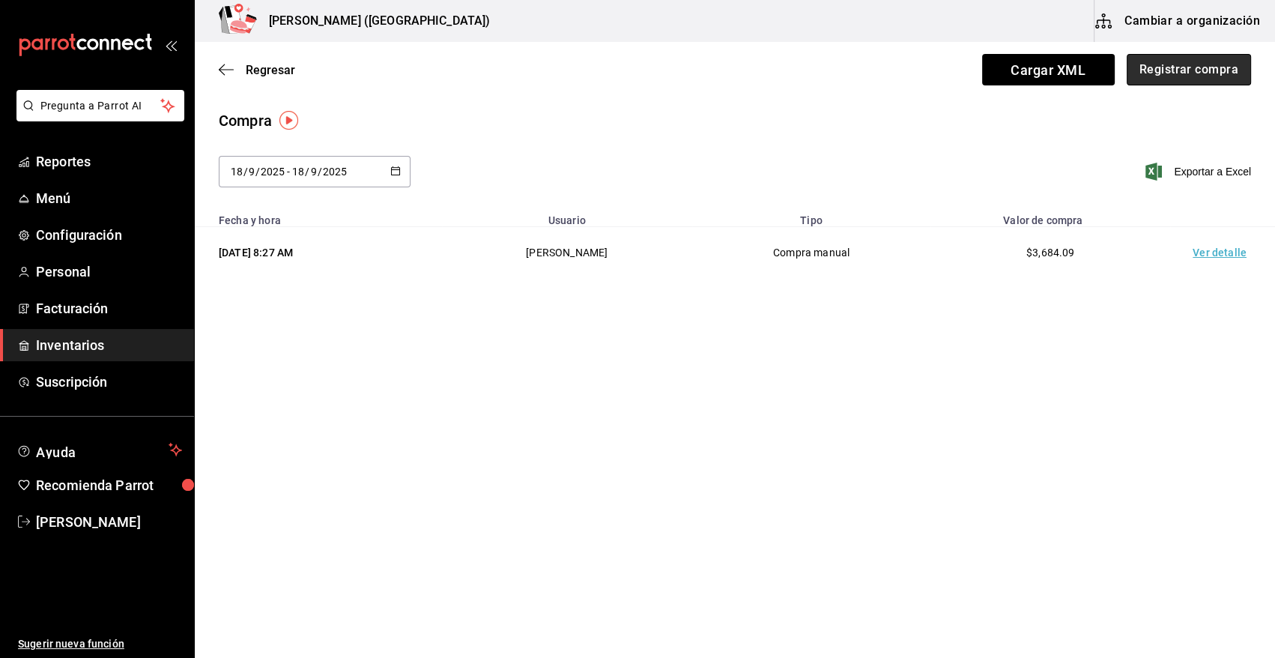
click at [1196, 73] on button "Registrar compra" at bounding box center [1189, 69] width 124 height 31
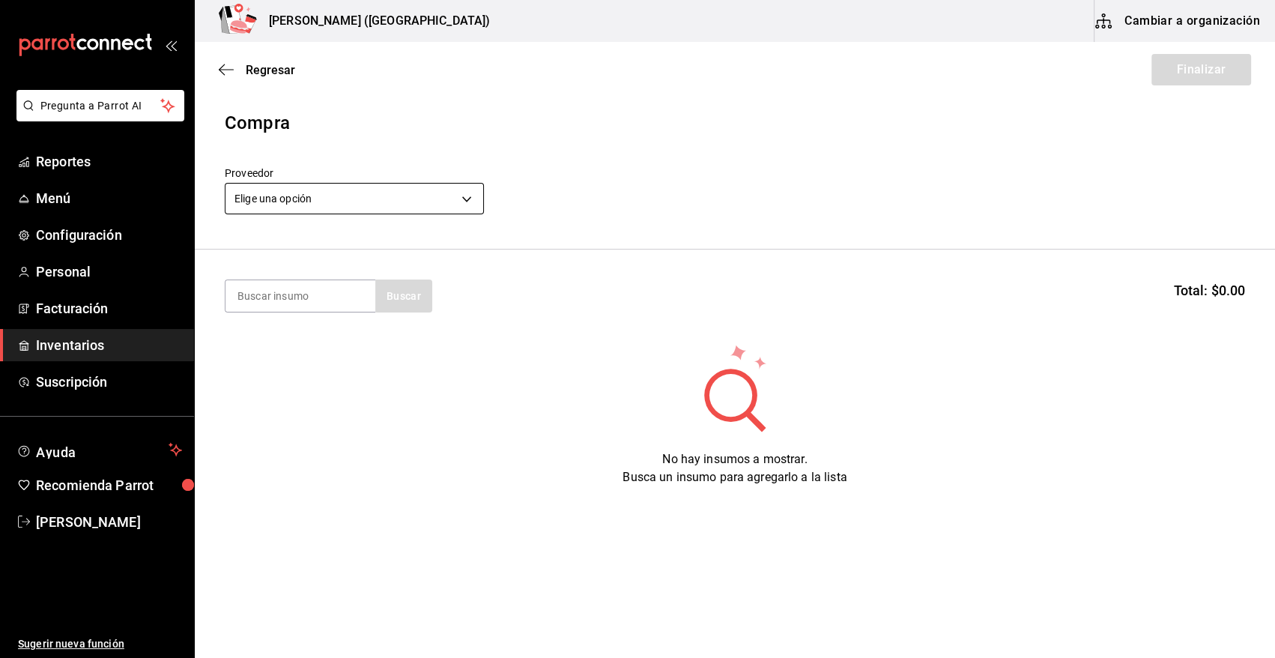
click at [357, 195] on body "Pregunta a Parrot AI Reportes Menú Configuración Personal Facturación Inventari…" at bounding box center [637, 286] width 1275 height 573
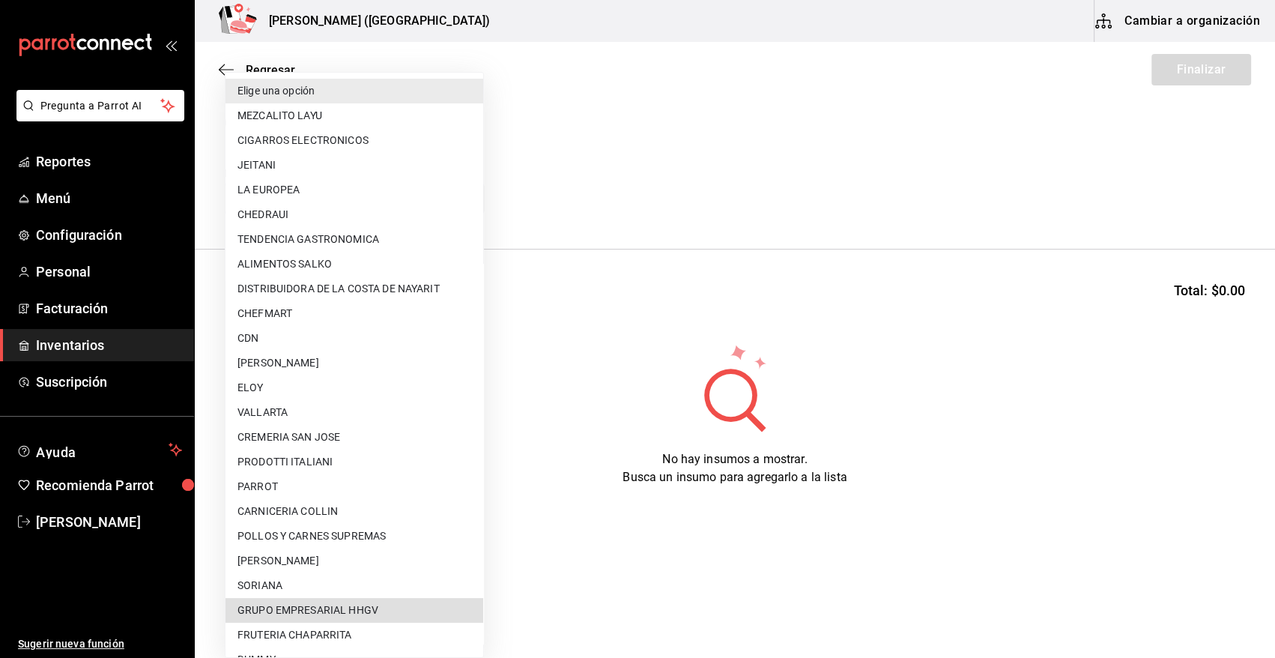
scroll to position [517, 0]
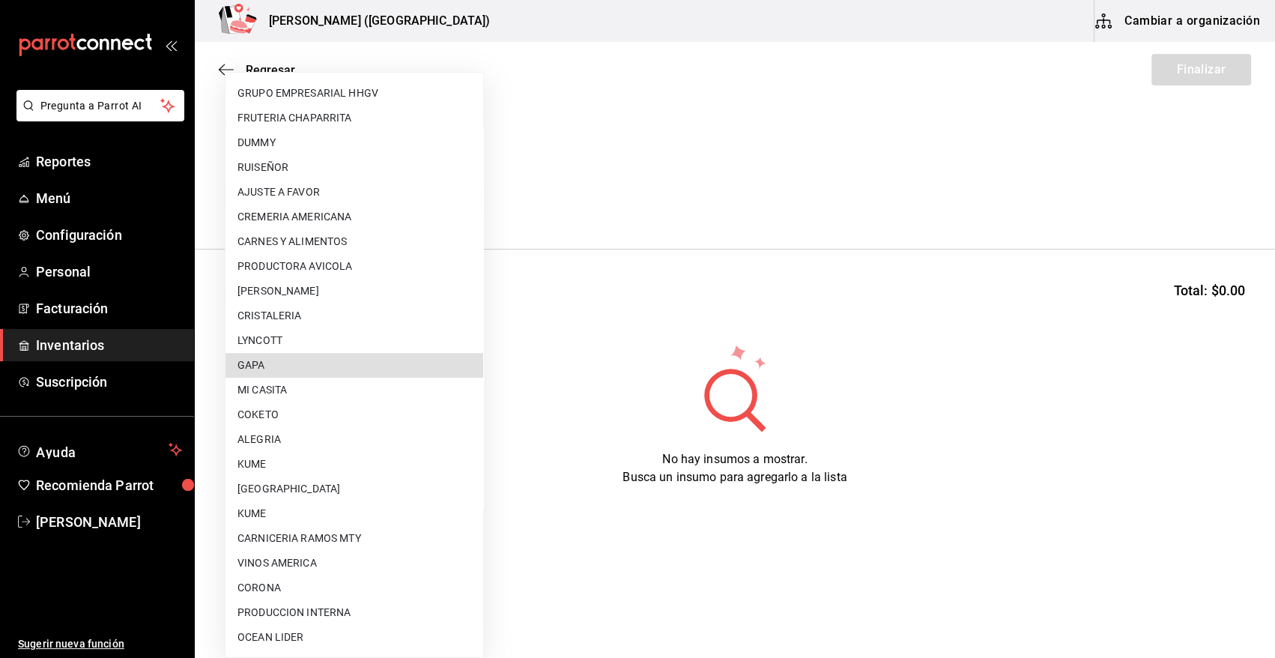
click at [296, 357] on li "GAPA" at bounding box center [355, 365] width 258 height 25
type input "67cef2db-6e67-4457-a2d1-6d93854fe5d6"
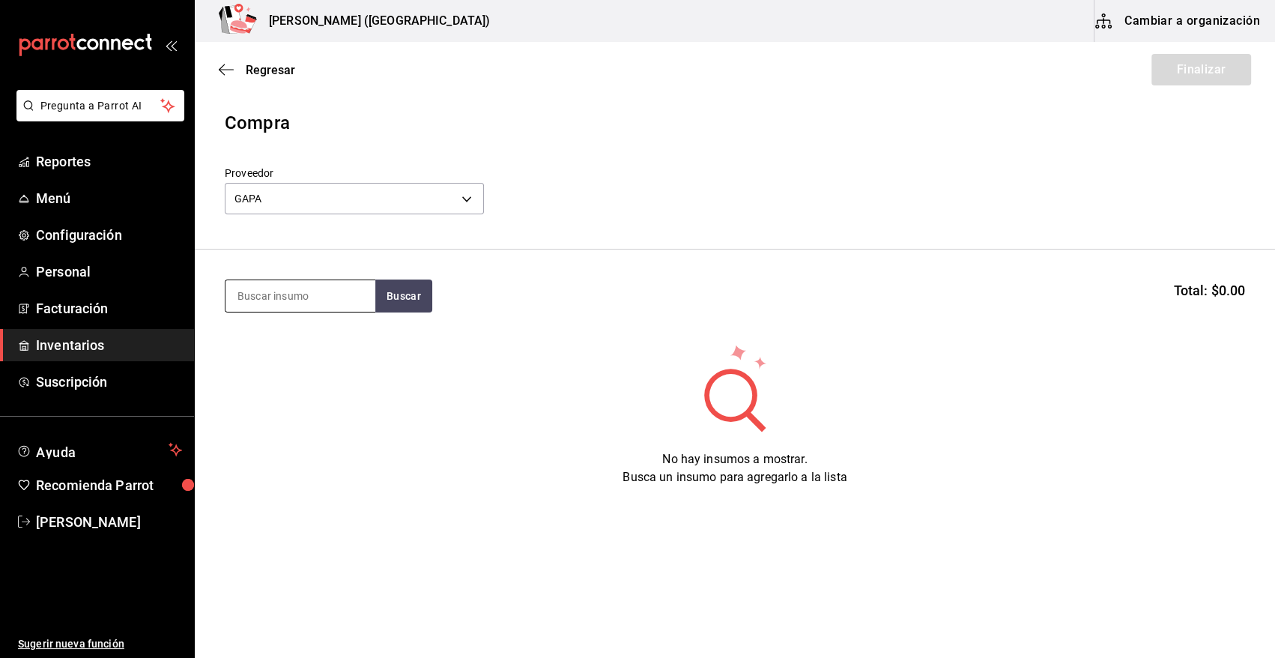
click at [264, 307] on input at bounding box center [301, 295] width 150 height 31
type input "camaron"
click at [410, 300] on button "Buscar" at bounding box center [403, 295] width 57 height 33
click at [345, 336] on div "M. CAMARON TIGRE" at bounding box center [292, 339] width 111 height 18
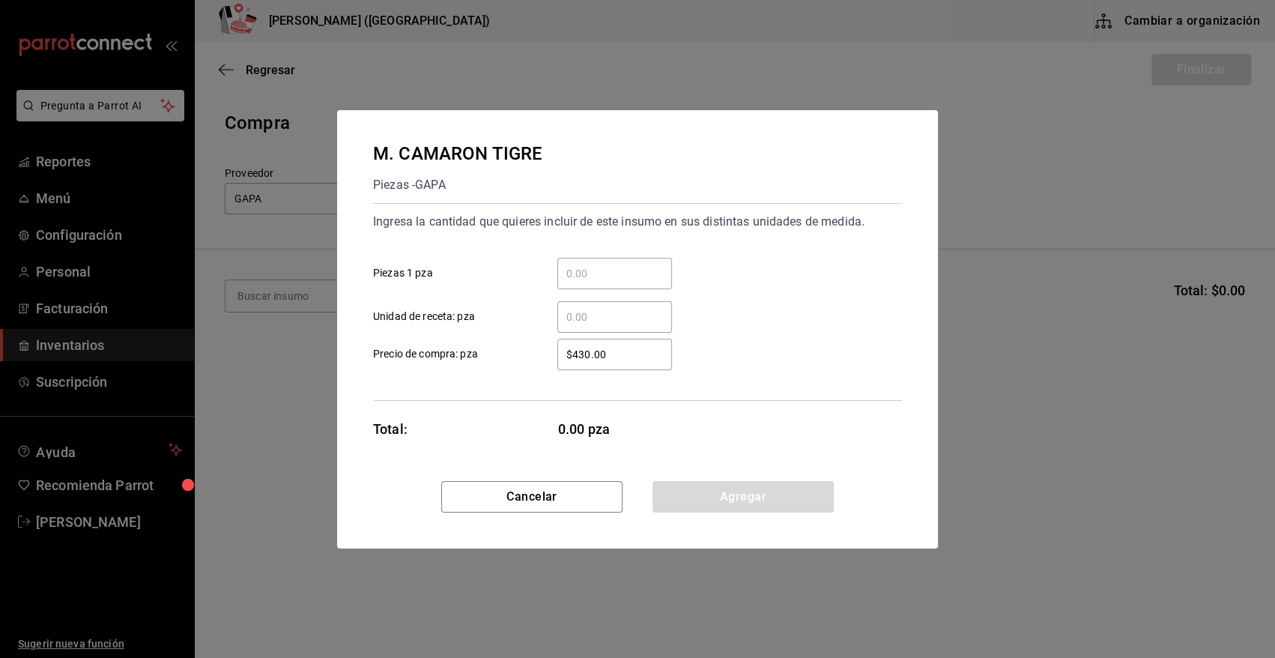
click at [587, 273] on input "​ Piezas 1 pza" at bounding box center [614, 273] width 115 height 18
type input "8"
drag, startPoint x: 639, startPoint y: 363, endPoint x: 437, endPoint y: 369, distance: 202.4
click at [437, 369] on label "$430.00 ​ Precio de compra: pza" at bounding box center [522, 354] width 299 height 31
drag, startPoint x: 638, startPoint y: 357, endPoint x: 496, endPoint y: 352, distance: 142.4
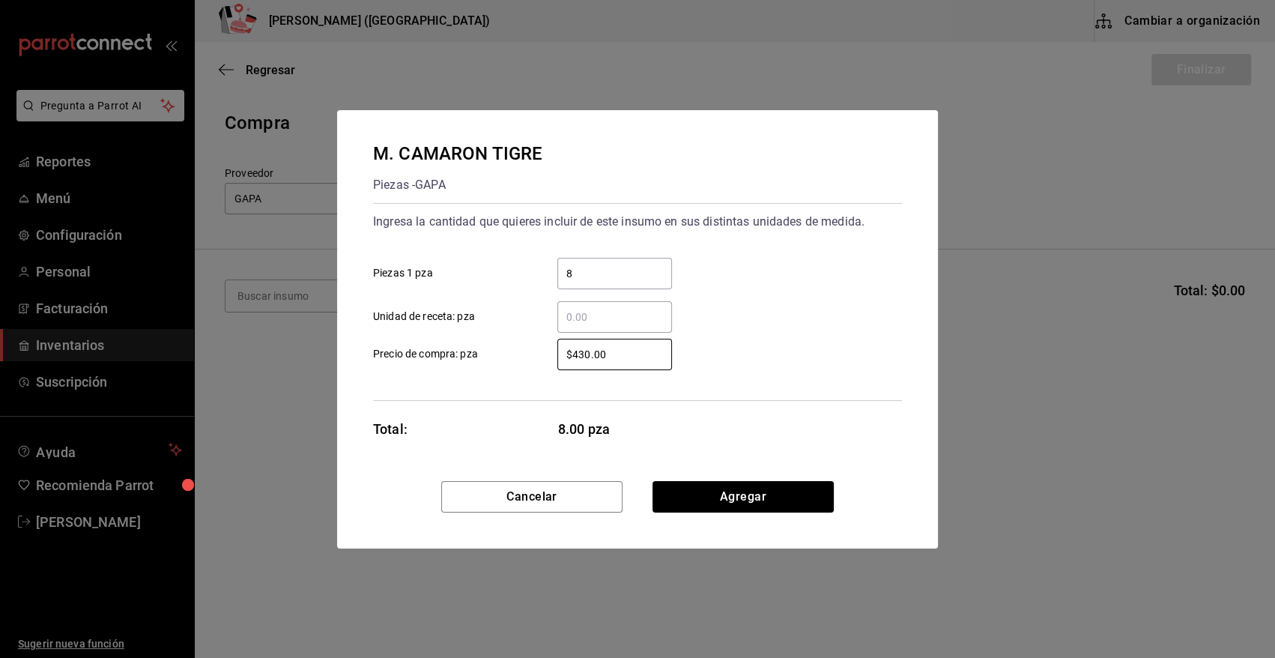
click at [496, 352] on label "$430.00 ​ Precio de compra: pza" at bounding box center [522, 354] width 299 height 31
type input "$847.62"
click at [787, 494] on button "Agregar" at bounding box center [743, 496] width 181 height 31
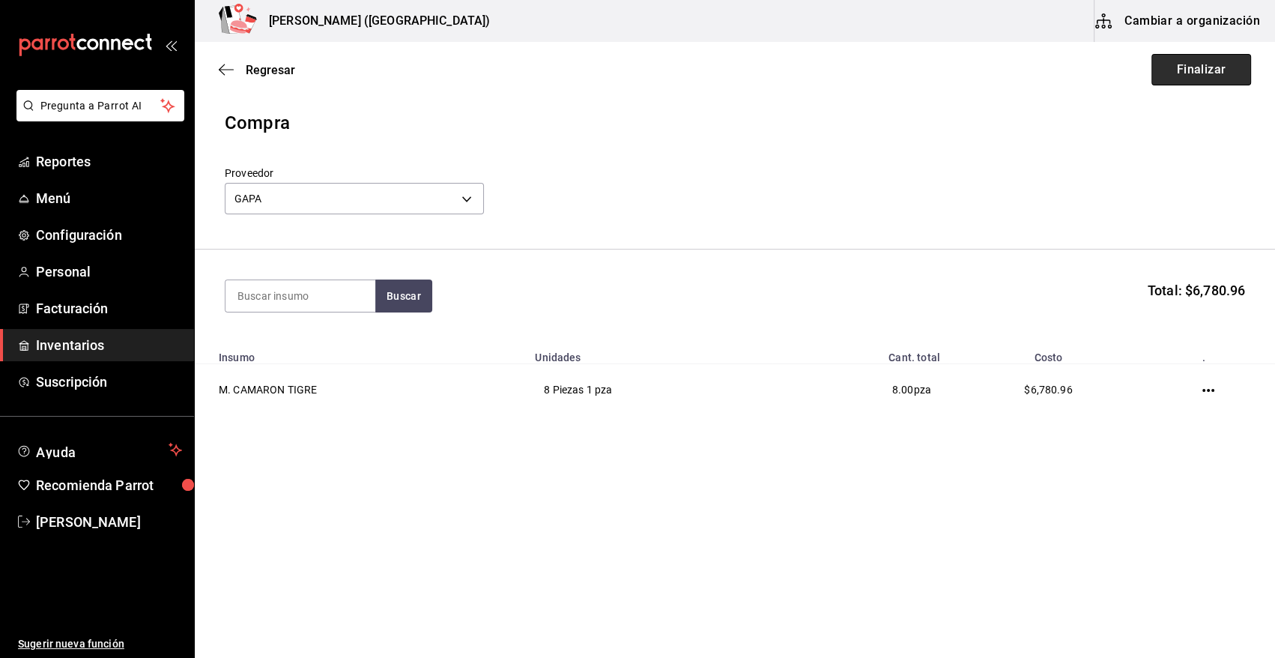
click at [1217, 68] on button "Finalizar" at bounding box center [1201, 69] width 100 height 31
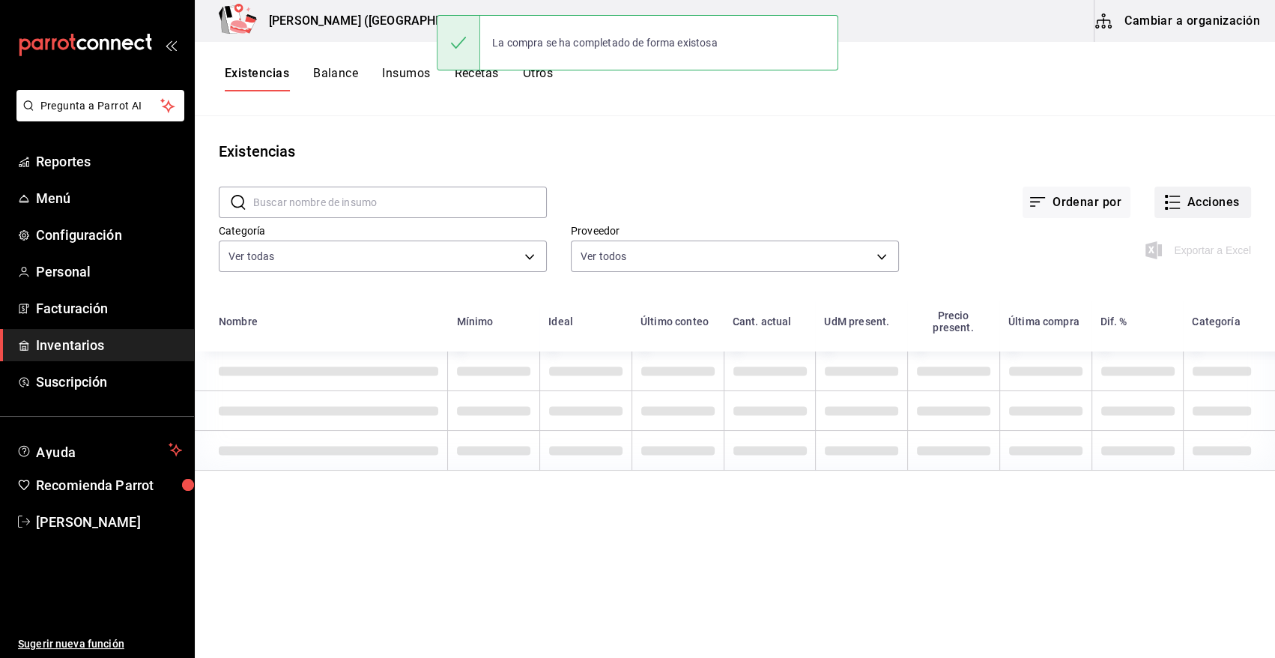
click at [1199, 193] on button "Acciones" at bounding box center [1202, 202] width 97 height 31
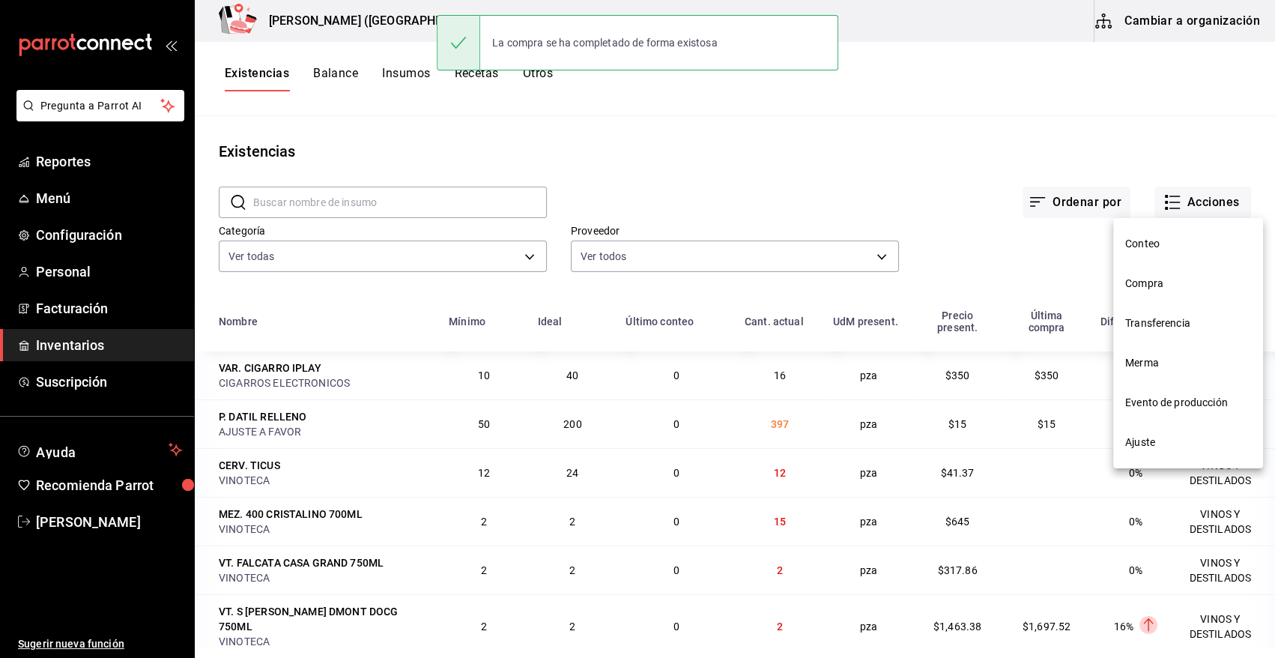
click at [1136, 285] on span "Compra" at bounding box center [1188, 284] width 126 height 16
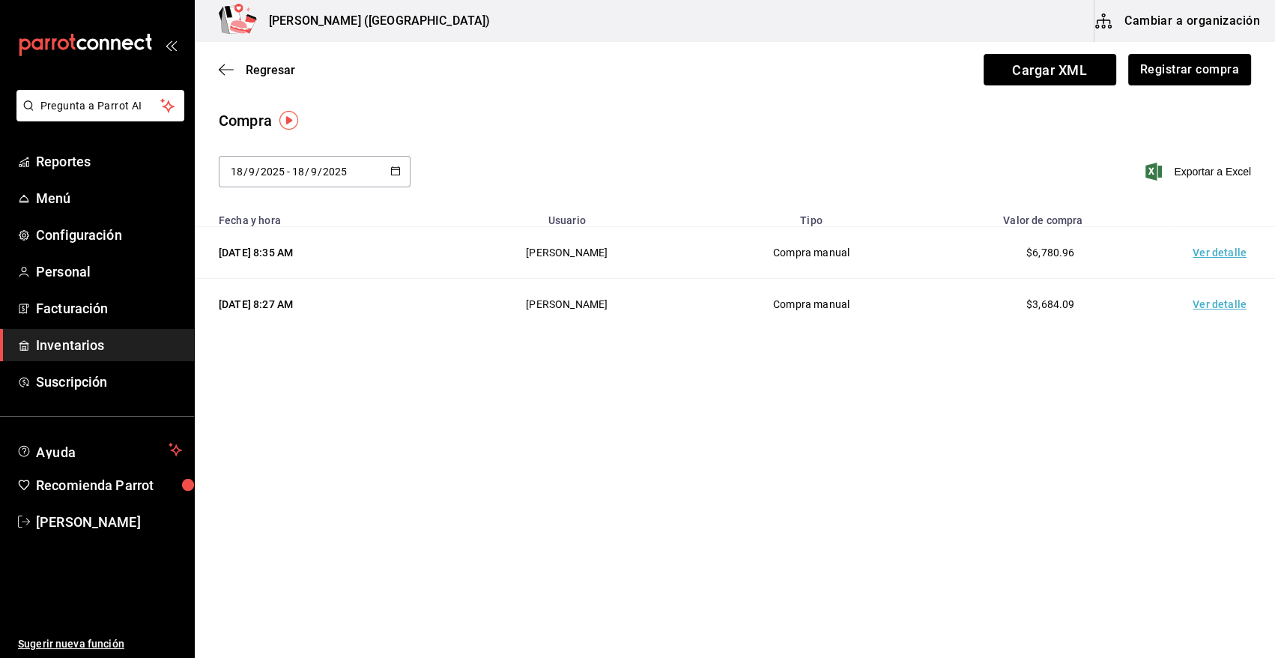
click at [1214, 255] on td "Ver detalle" at bounding box center [1222, 253] width 105 height 52
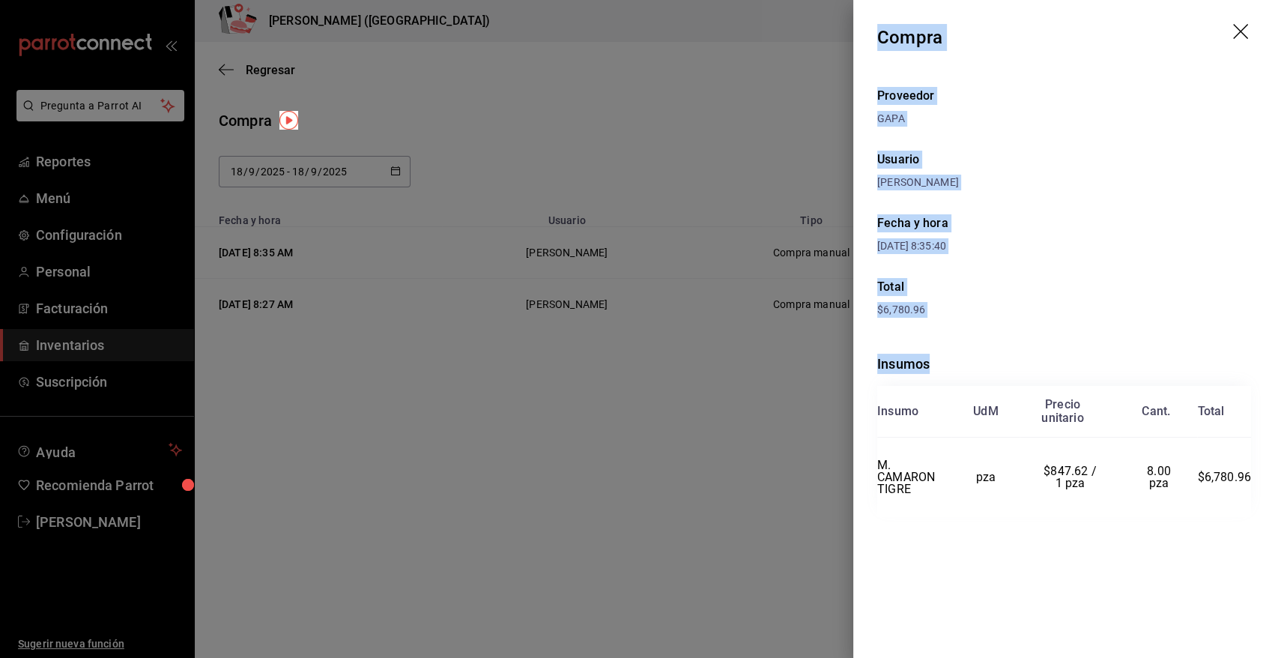
drag, startPoint x: 879, startPoint y: 32, endPoint x: 1264, endPoint y: 485, distance: 594.8
click at [1264, 485] on div "Compra Proveedor GAPA Usuario Heriberto Madalena Fecha y hora 18/09/2025 8:35:4…" at bounding box center [1064, 329] width 422 height 658
click at [1240, 25] on icon "drag" at bounding box center [1242, 33] width 18 height 18
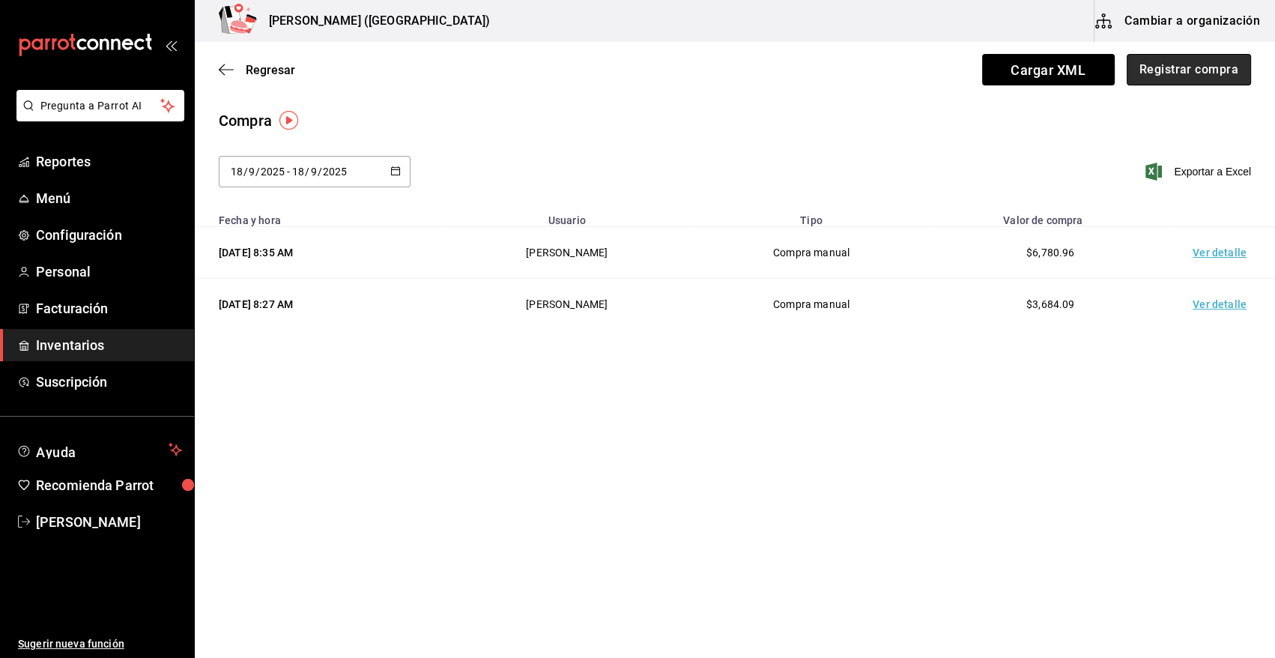
click at [1186, 71] on button "Registrar compra" at bounding box center [1189, 69] width 124 height 31
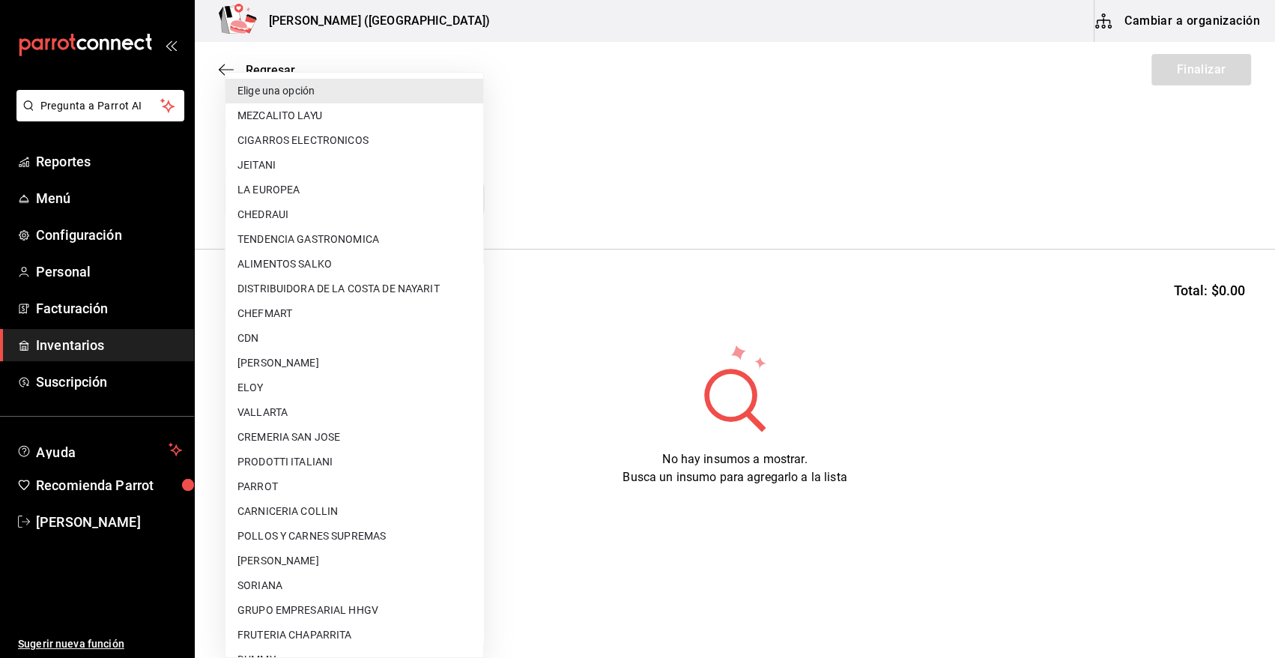
click at [351, 197] on body "Pregunta a Parrot AI Reportes Menú Configuración Personal Facturación Inventari…" at bounding box center [637, 286] width 1275 height 573
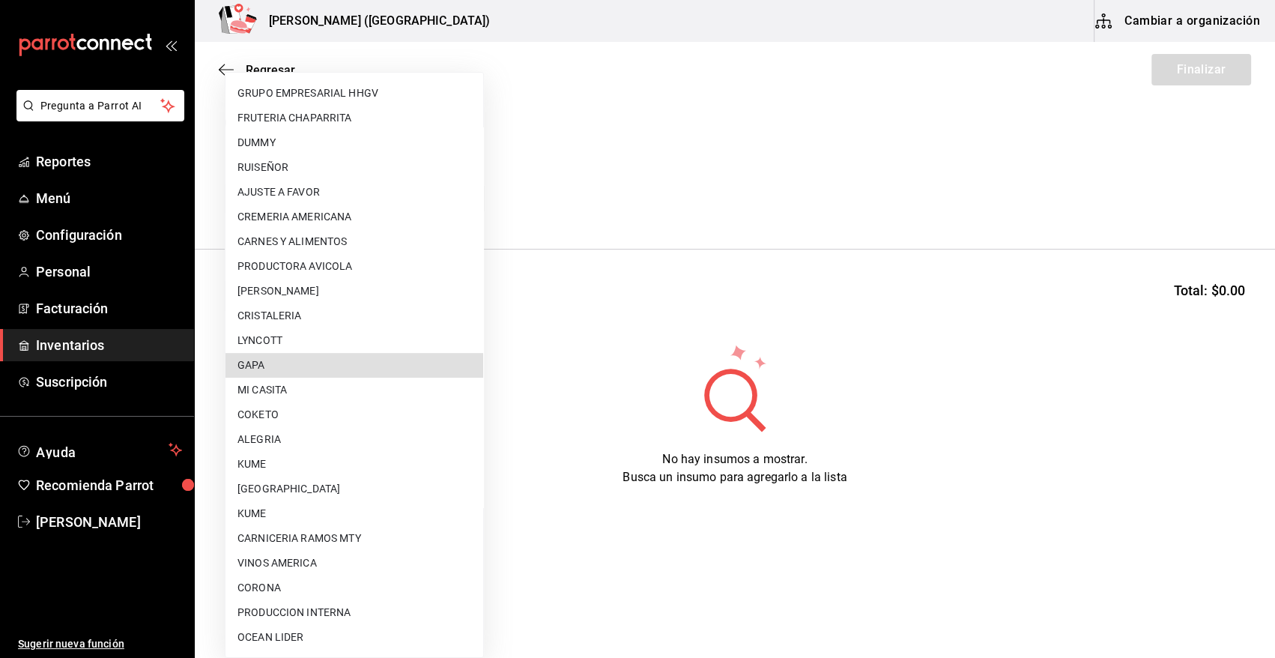
click at [363, 375] on li "GAPA" at bounding box center [355, 365] width 258 height 25
type input "67cef2db-6e67-4457-a2d1-6d93854fe5d6"
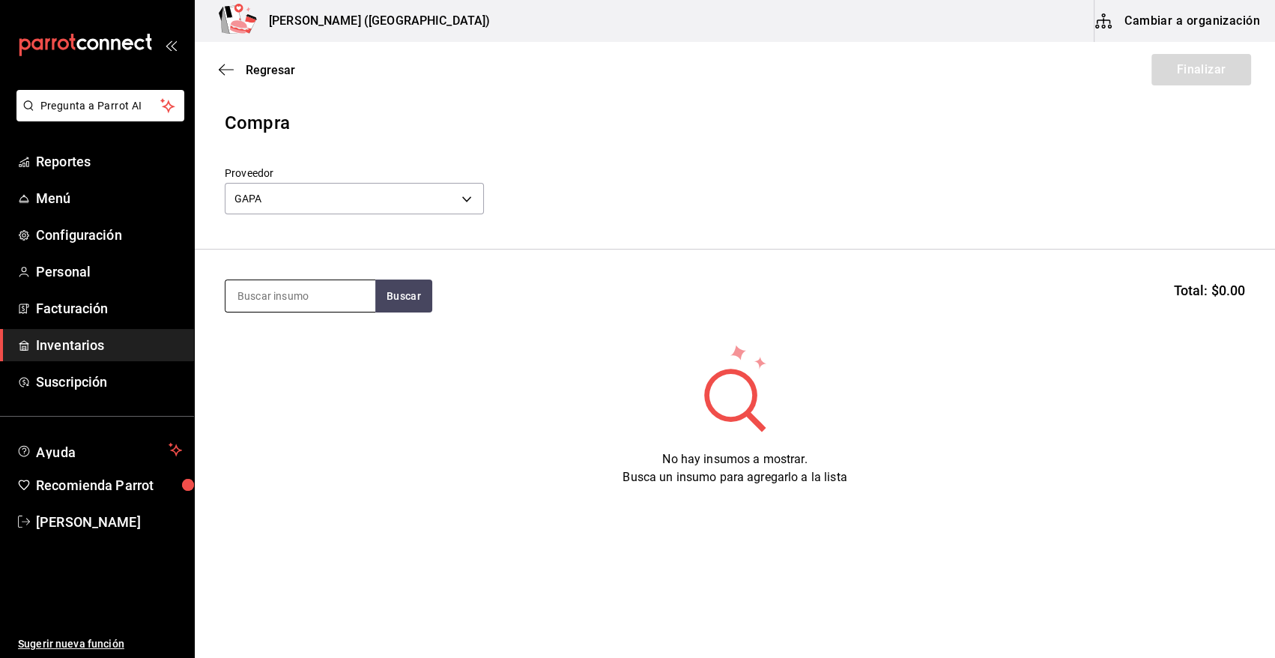
click at [304, 300] on input at bounding box center [301, 295] width 150 height 31
type input "tenaza"
click at [393, 286] on button "Buscar" at bounding box center [403, 295] width 57 height 33
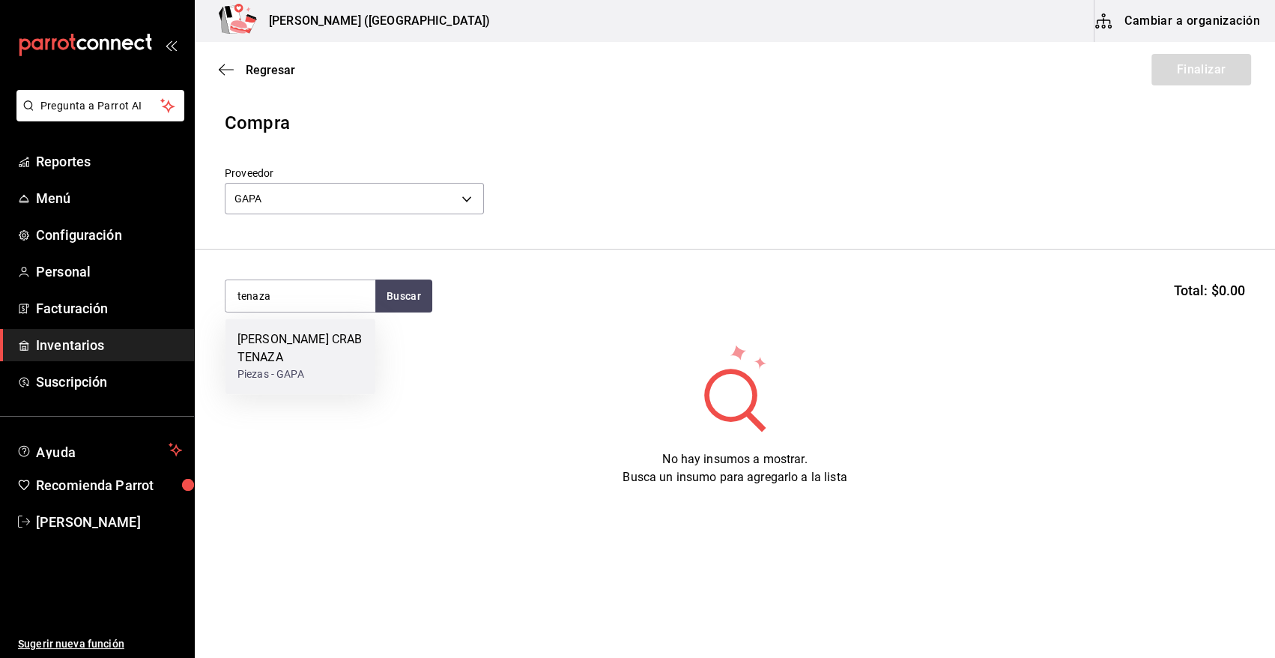
click at [306, 339] on div "[PERSON_NAME] CRAB TENAZA" at bounding box center [300, 348] width 126 height 36
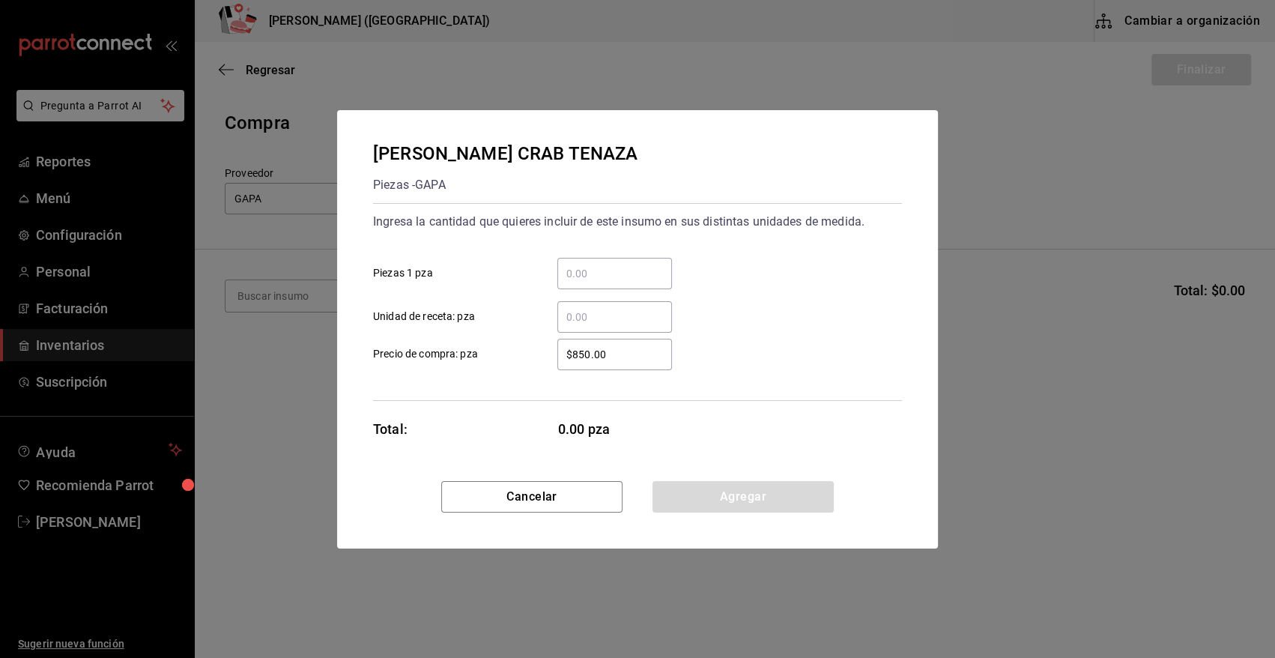
click at [601, 279] on input "​ Piezas 1 pza" at bounding box center [614, 273] width 115 height 18
type input "9"
drag, startPoint x: 621, startPoint y: 353, endPoint x: 435, endPoint y: 351, distance: 185.8
click at [435, 351] on label "$850.00 ​ Precio de compra: pza" at bounding box center [522, 354] width 299 height 31
type input "$1,255.41"
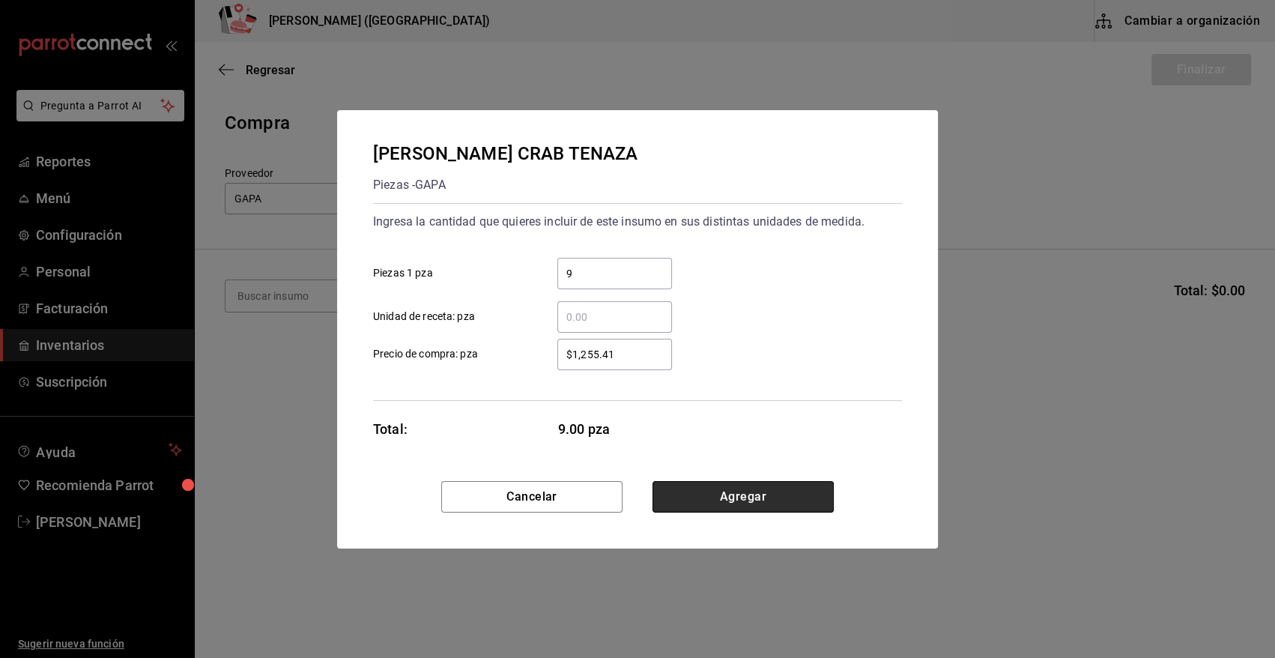
click at [762, 491] on button "Agregar" at bounding box center [743, 496] width 181 height 31
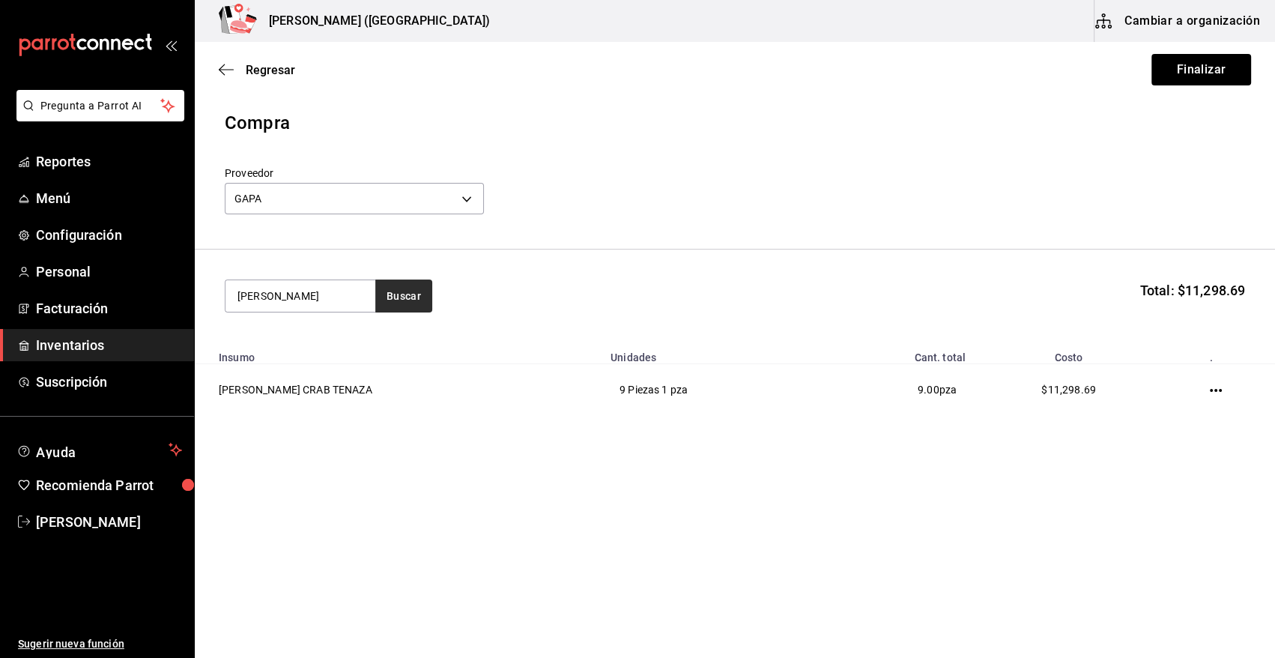
type input "[PERSON_NAME]"
click at [405, 298] on button "Buscar" at bounding box center [403, 295] width 57 height 33
click at [408, 303] on button "Buscar" at bounding box center [403, 295] width 57 height 33
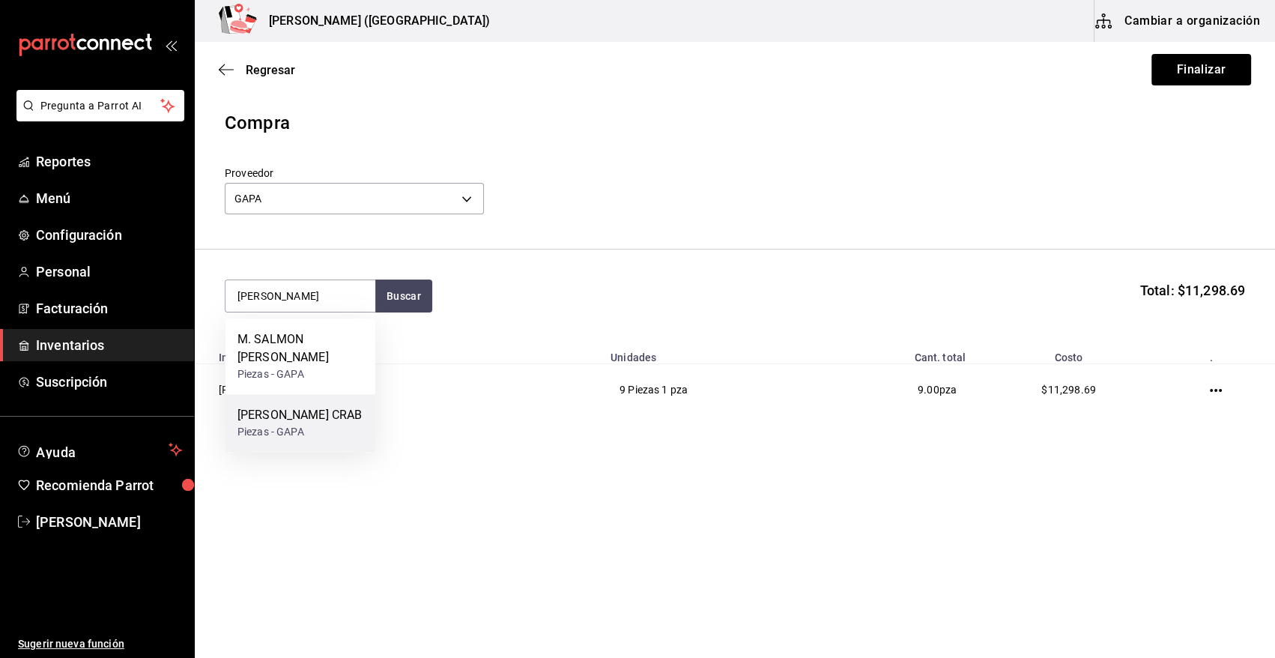
click at [307, 406] on div "[PERSON_NAME] CRAB" at bounding box center [299, 415] width 124 height 18
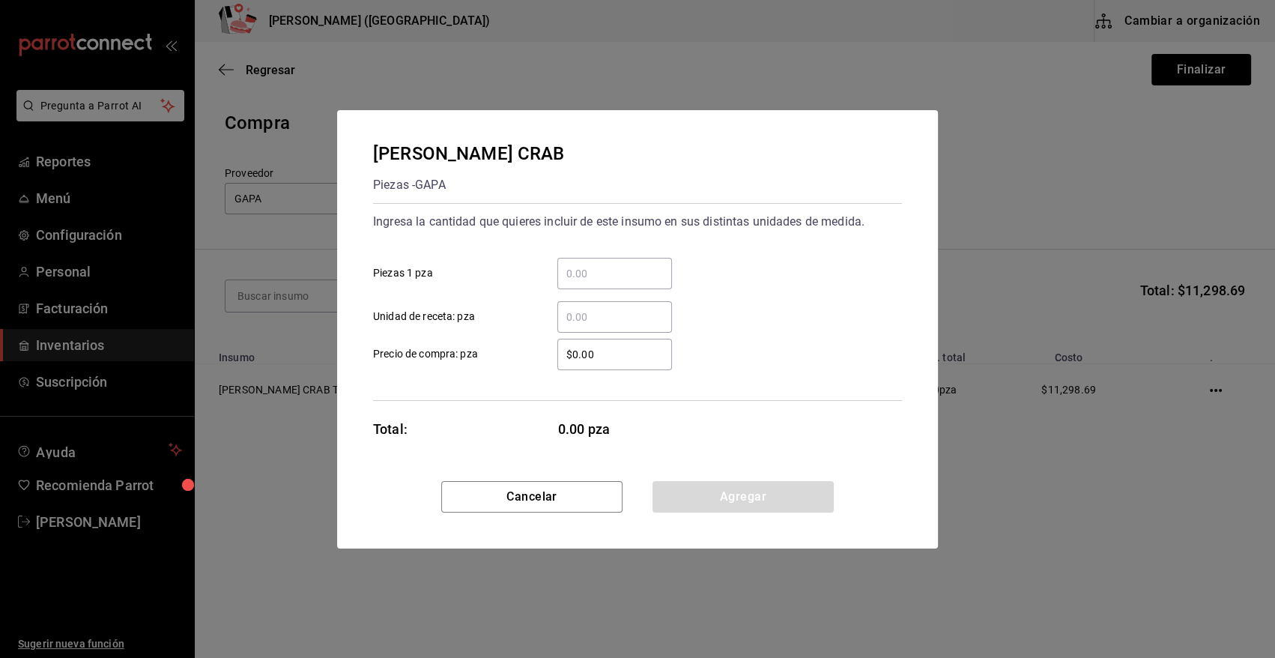
click at [648, 275] on input "​ Piezas 1 pza" at bounding box center [614, 273] width 115 height 18
type input "2"
click at [631, 363] on div "$0.00 ​" at bounding box center [614, 354] width 115 height 31
click at [631, 363] on input "$0.00" at bounding box center [614, 354] width 115 height 18
drag, startPoint x: 635, startPoint y: 360, endPoint x: 510, endPoint y: 360, distance: 125.1
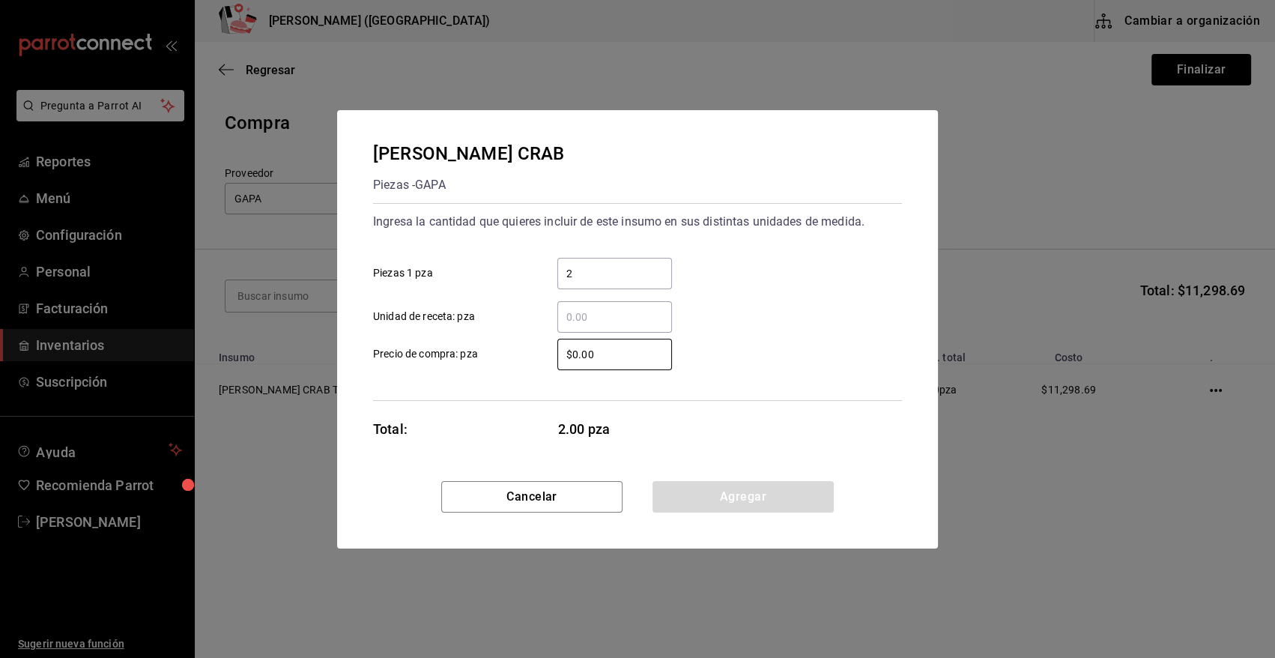
click at [510, 360] on label "$0.00 ​ Precio de compra: pza" at bounding box center [522, 354] width 299 height 31
type input "$418.47"
click at [733, 490] on button "Agregar" at bounding box center [743, 496] width 181 height 31
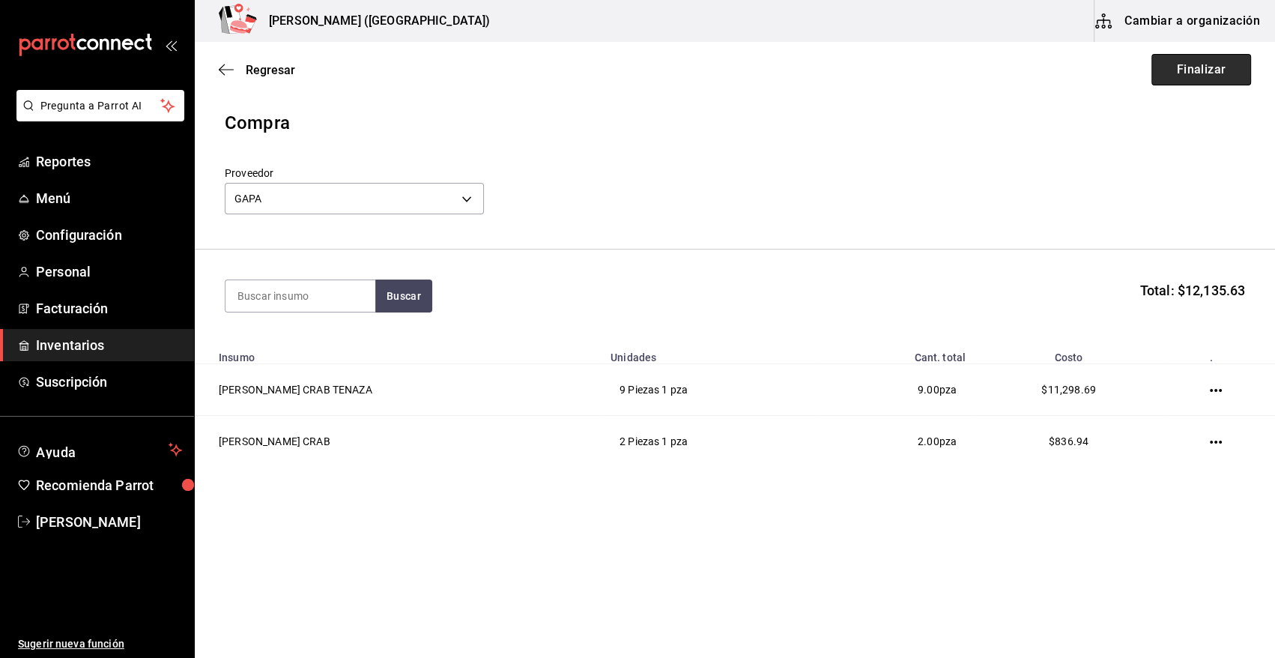
click at [1186, 67] on button "Finalizar" at bounding box center [1201, 69] width 100 height 31
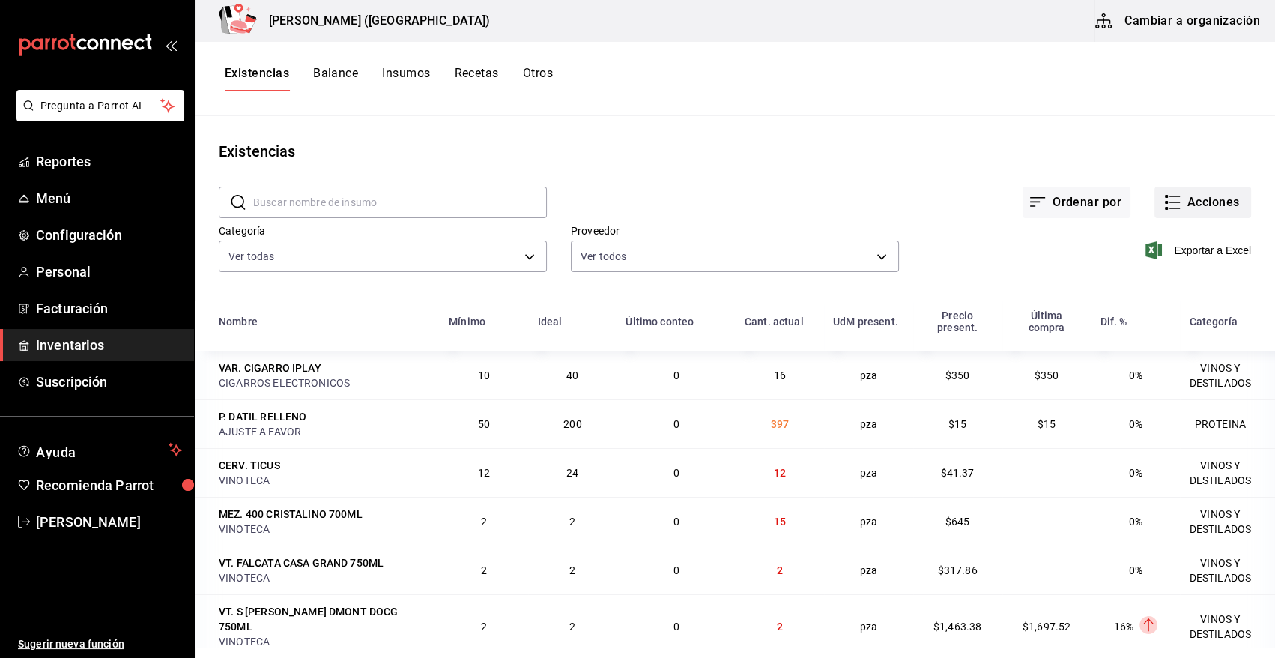
click at [1220, 201] on button "Acciones" at bounding box center [1202, 202] width 97 height 31
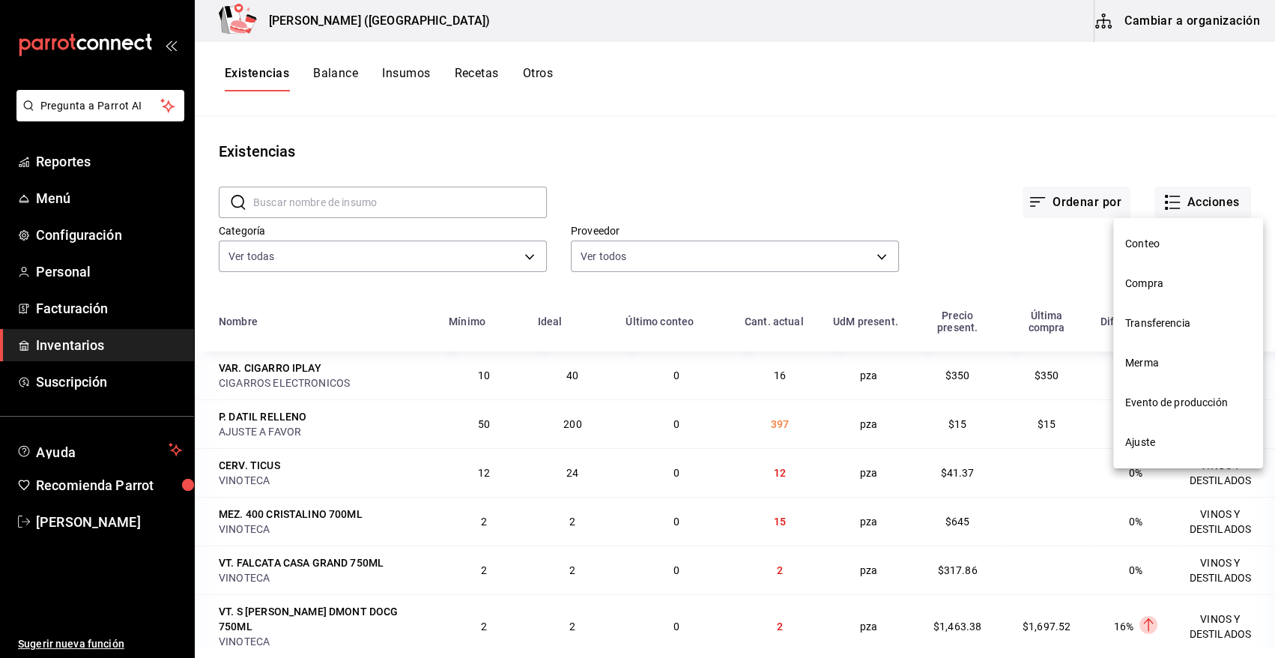
click at [1140, 291] on li "Compra" at bounding box center [1188, 284] width 150 height 40
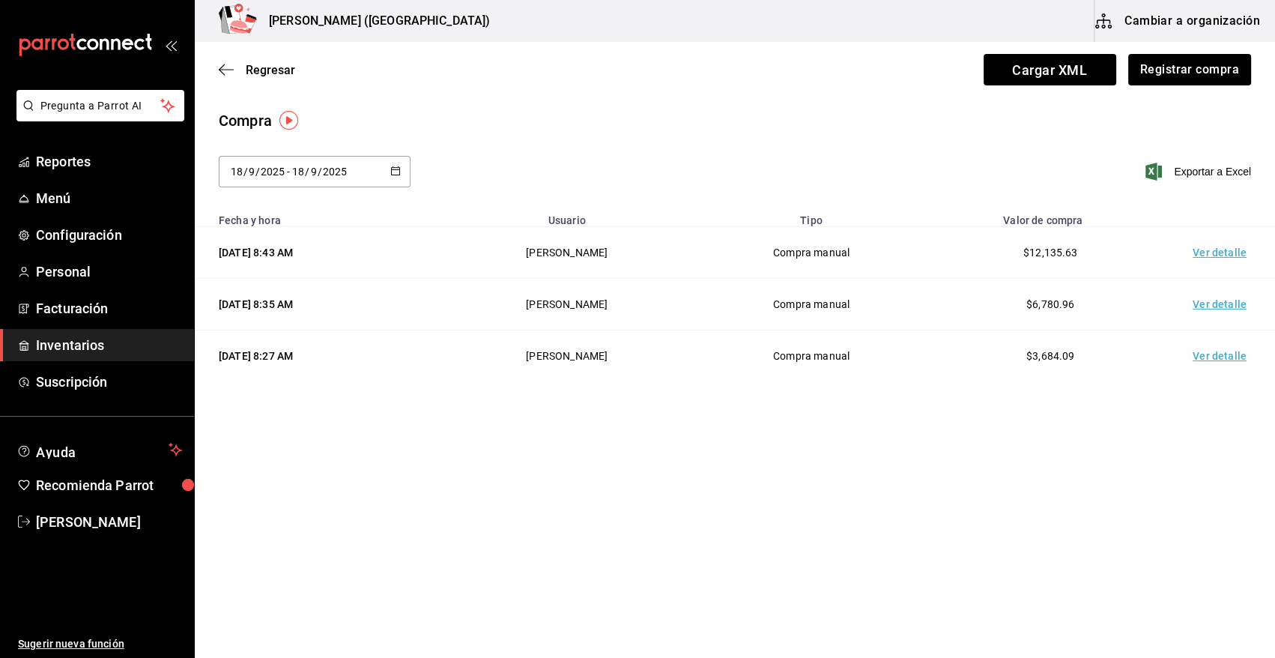
click at [1207, 247] on td "Ver detalle" at bounding box center [1222, 253] width 105 height 52
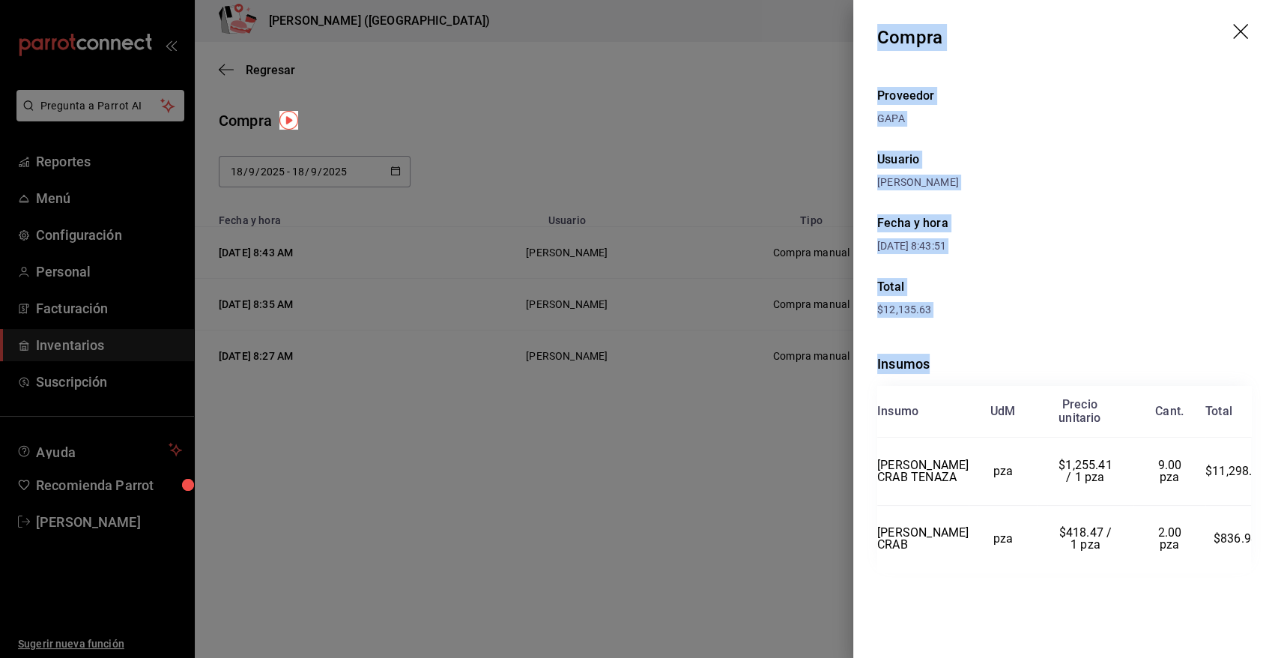
drag, startPoint x: 880, startPoint y: 38, endPoint x: 1252, endPoint y: 551, distance: 633.0
click at [1252, 551] on div "Compra Proveedor GAPA Usuario Heriberto Madalena Fecha y hora 18/09/2025 8:43:5…" at bounding box center [1064, 329] width 422 height 658
click at [1245, 31] on icon "drag" at bounding box center [1242, 33] width 18 height 18
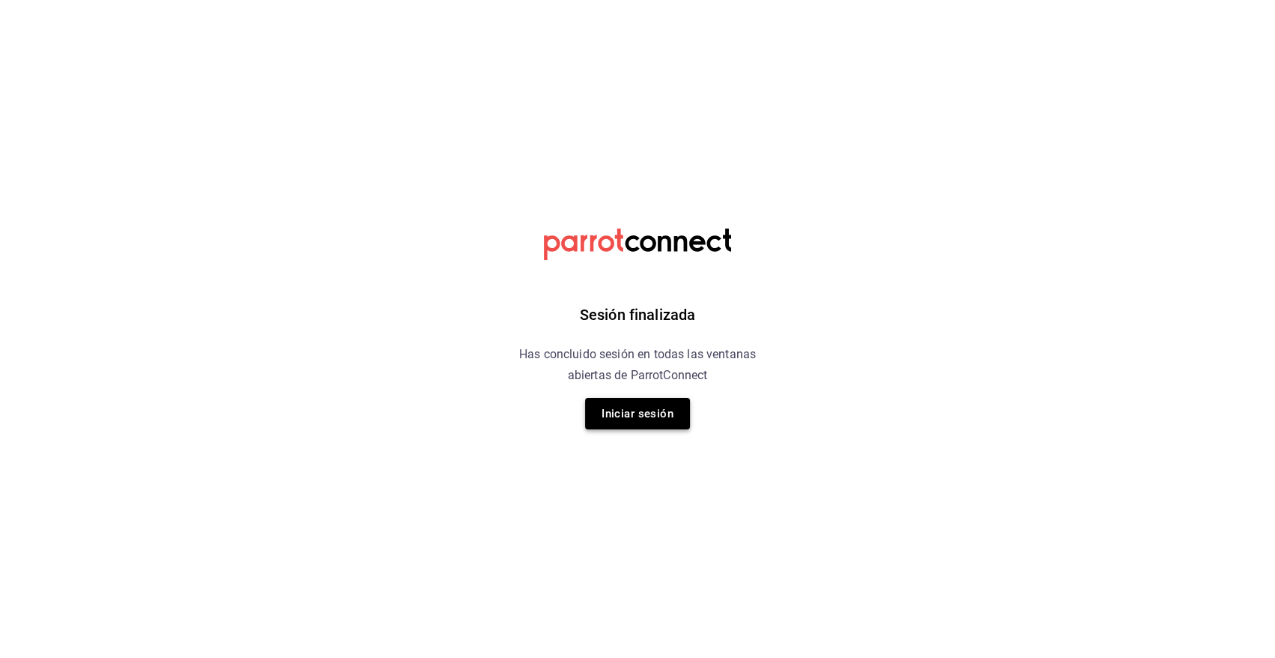
click at [652, 412] on button "Iniciar sesión" at bounding box center [637, 413] width 105 height 31
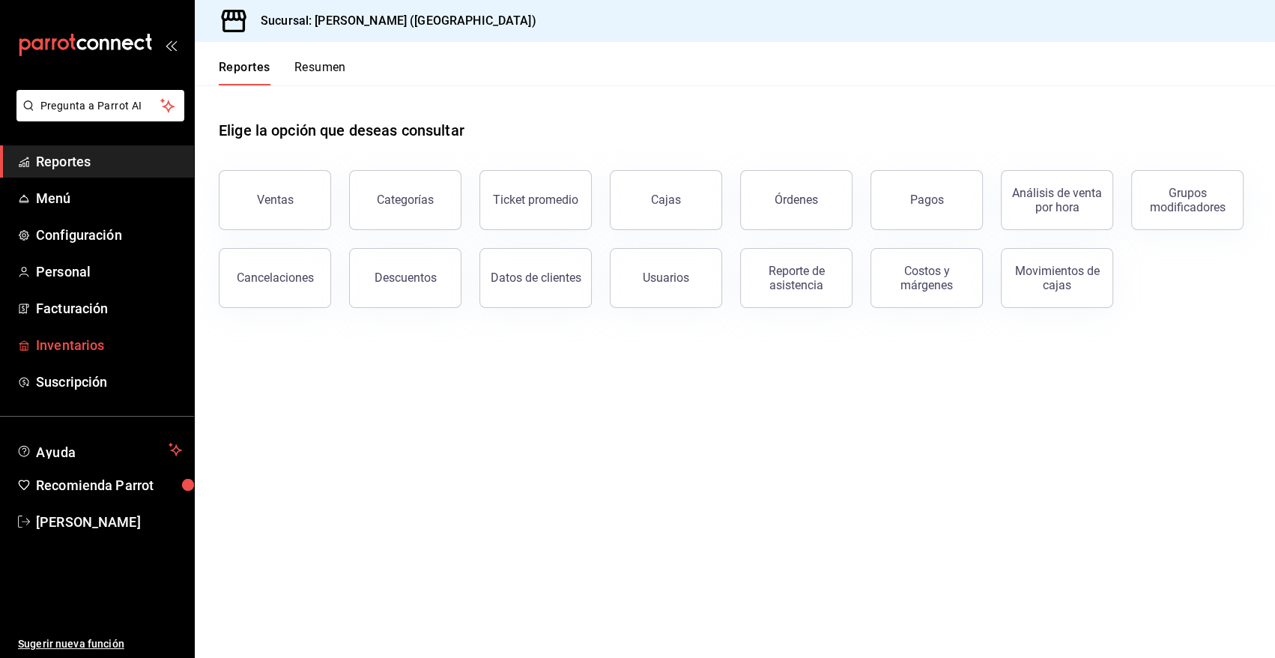
click at [95, 341] on span "Inventarios" at bounding box center [109, 345] width 146 height 20
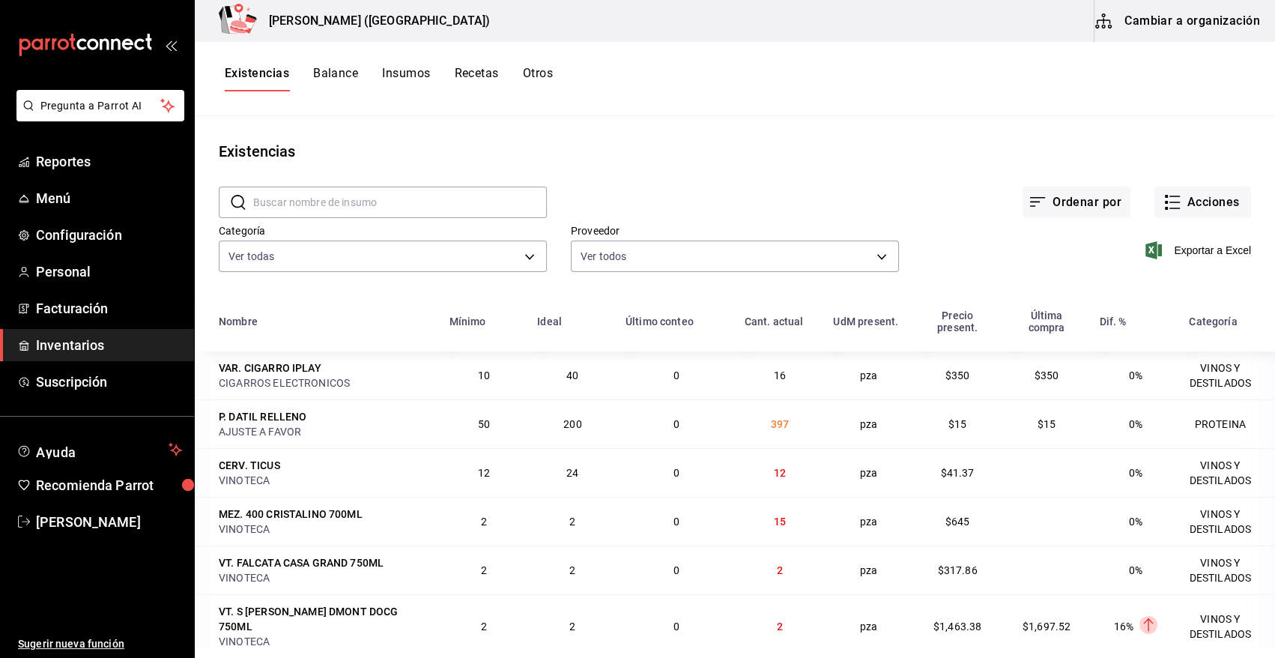
click at [1215, 16] on button "Cambiar a organización" at bounding box center [1179, 21] width 169 height 42
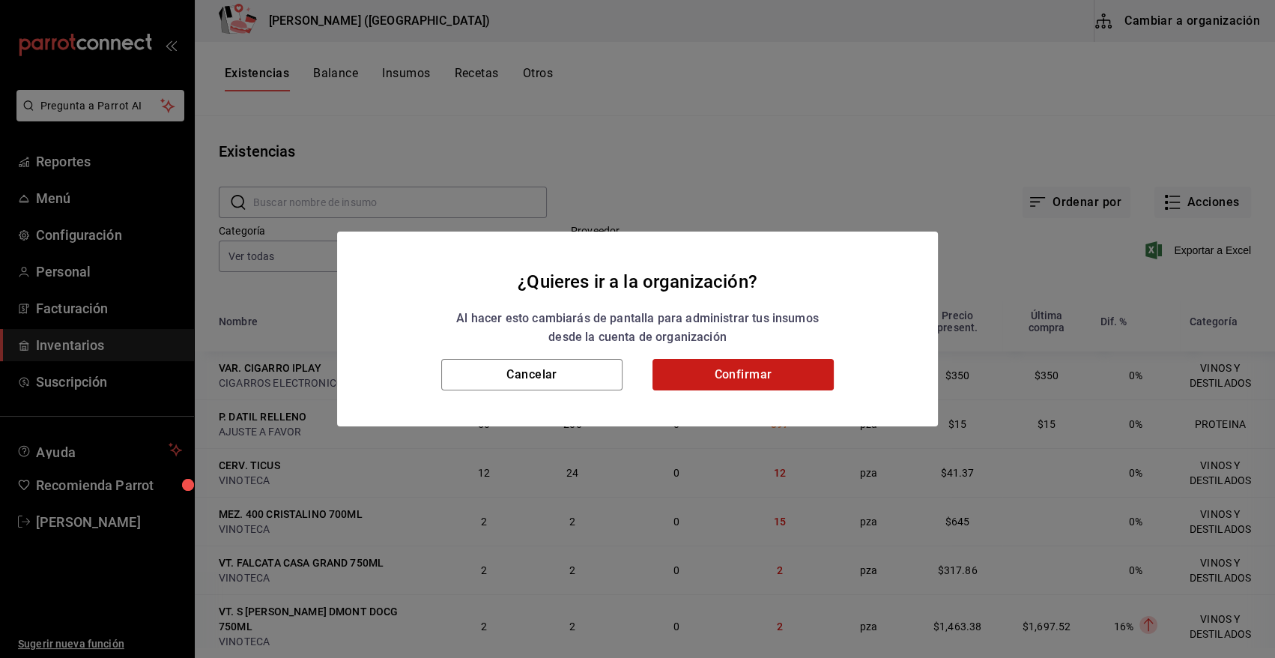
click at [748, 378] on button "Confirmar" at bounding box center [743, 374] width 181 height 31
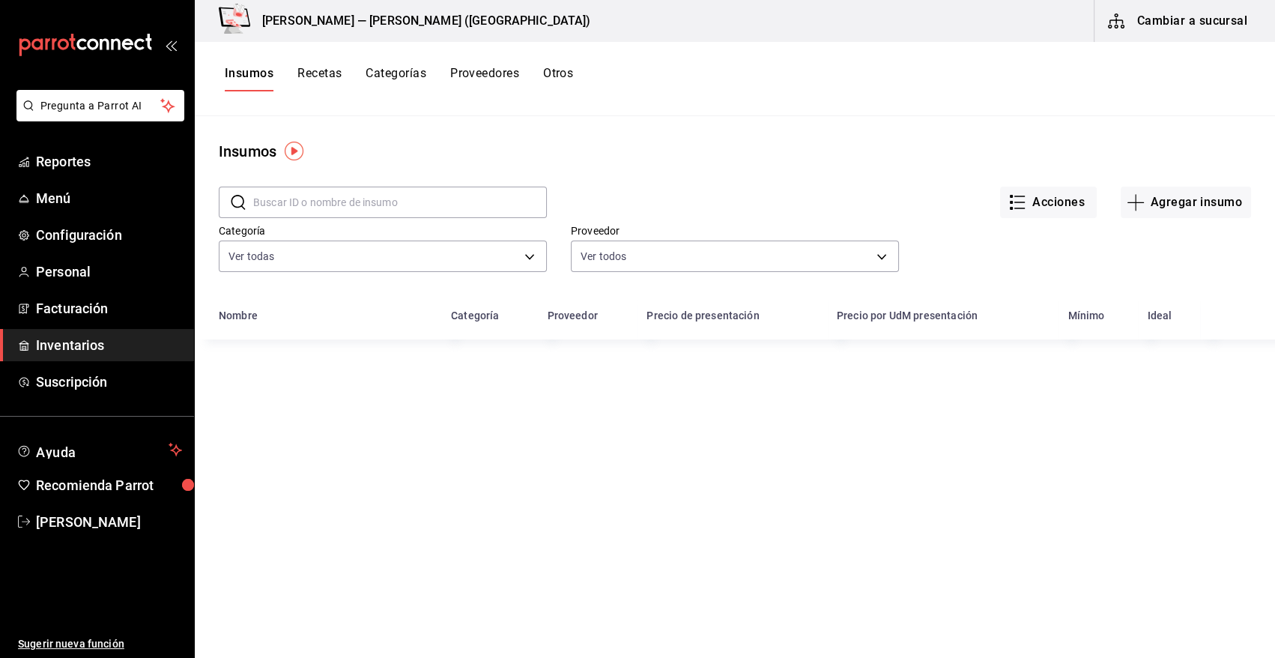
click at [337, 206] on input "text" at bounding box center [400, 202] width 294 height 30
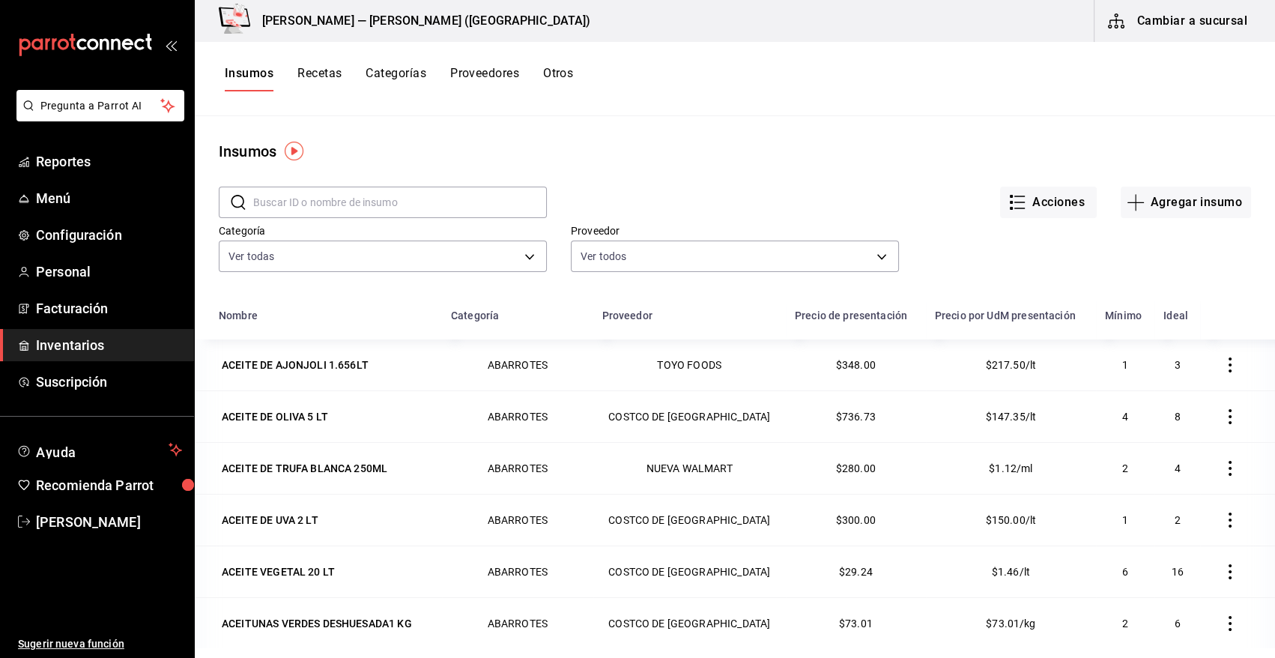
type input "CAMARON"
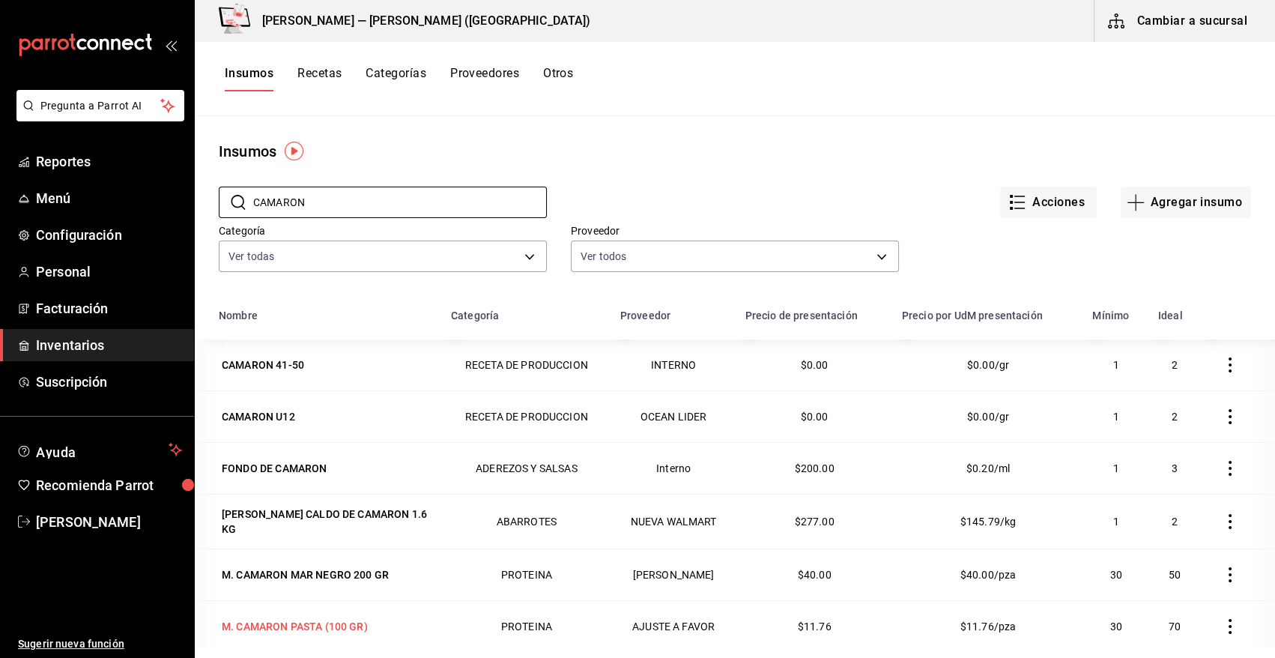
scroll to position [30, 0]
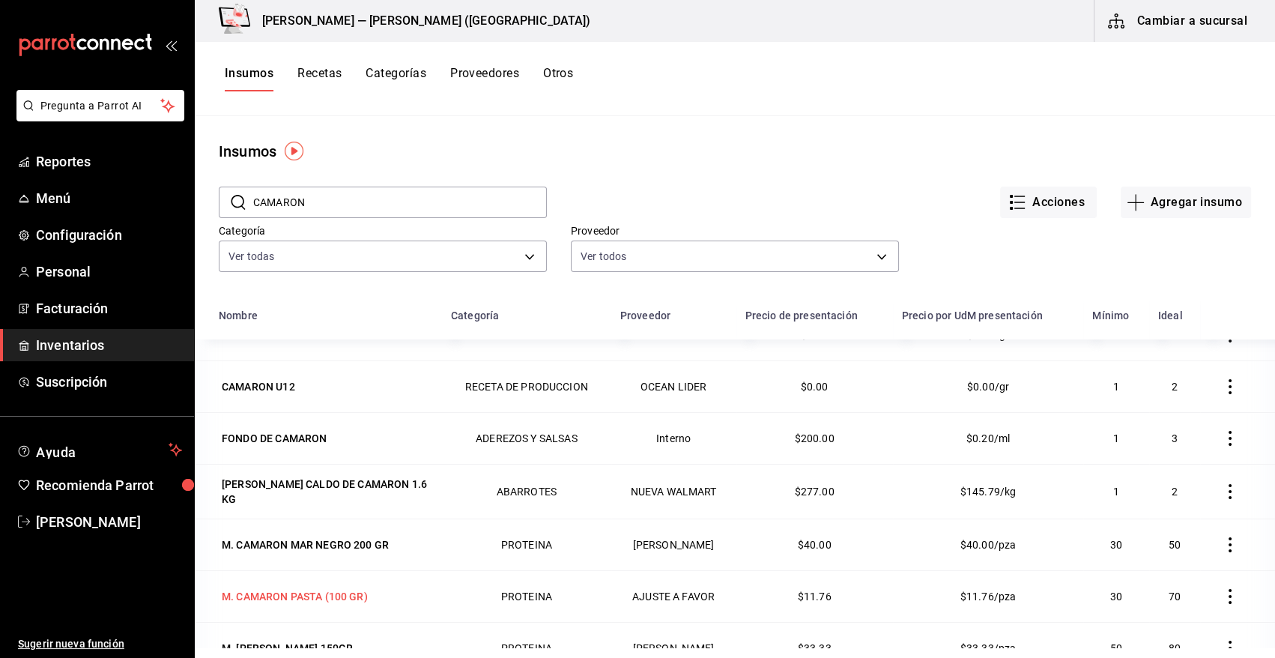
click at [308, 593] on div "M. CAMARON PASTA (100 GR)" at bounding box center [295, 596] width 146 height 15
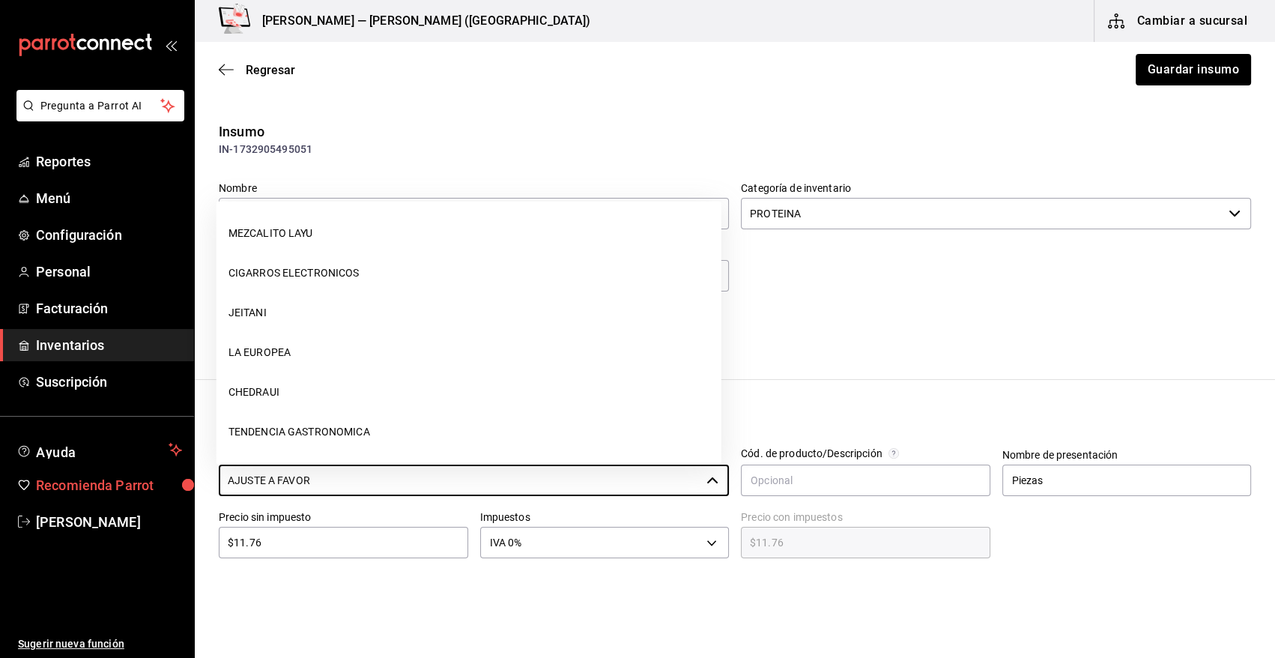
scroll to position [753, 0]
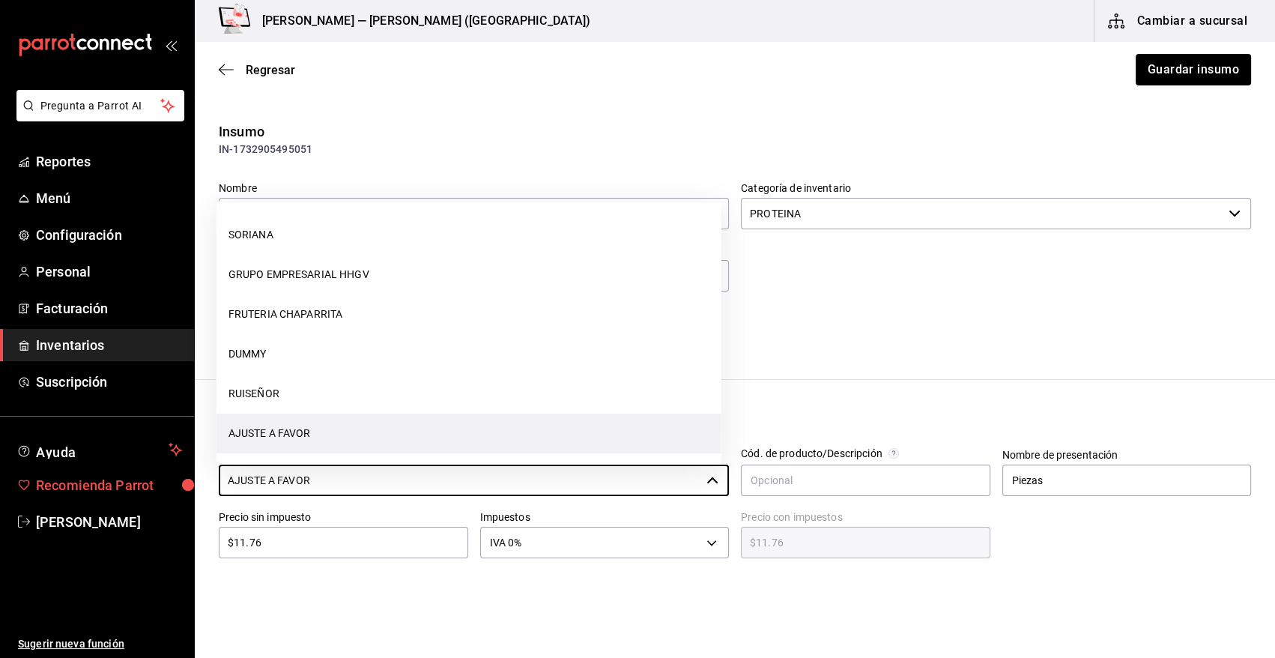
drag, startPoint x: 359, startPoint y: 481, endPoint x: 49, endPoint y: 484, distance: 310.2
click at [49, 484] on div "Pregunta a Parrot AI Reportes Menú Configuración Personal Facturación Inventari…" at bounding box center [637, 286] width 1275 height 573
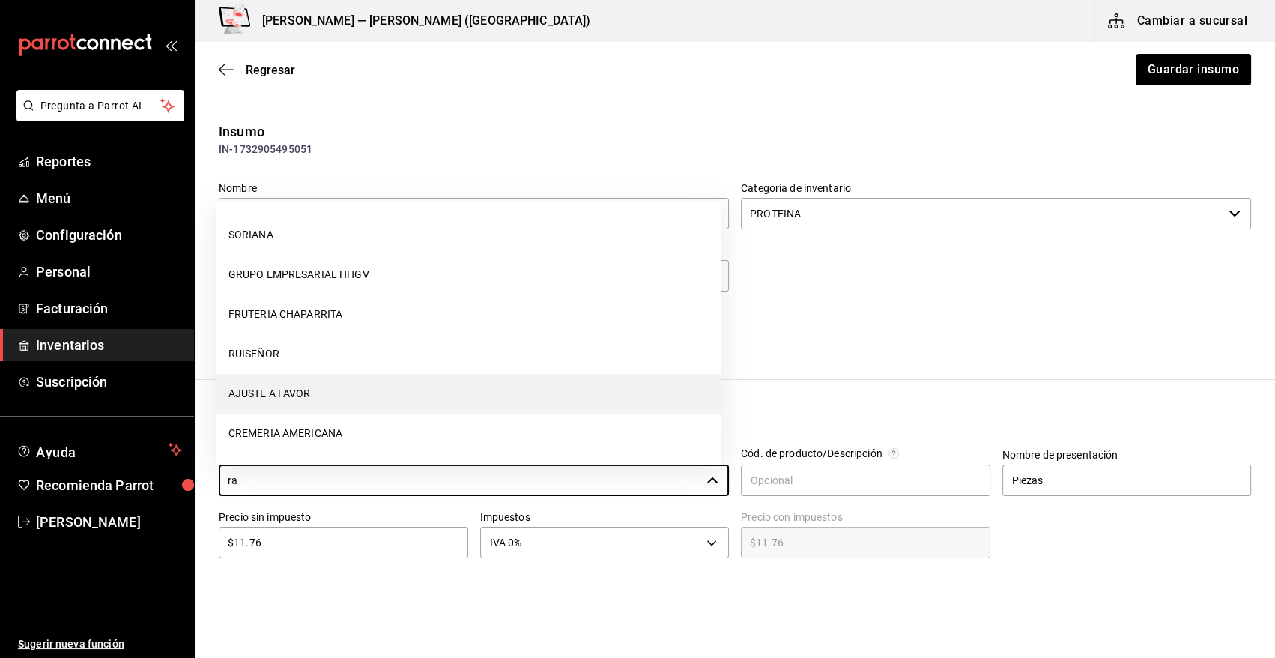
scroll to position [0, 0]
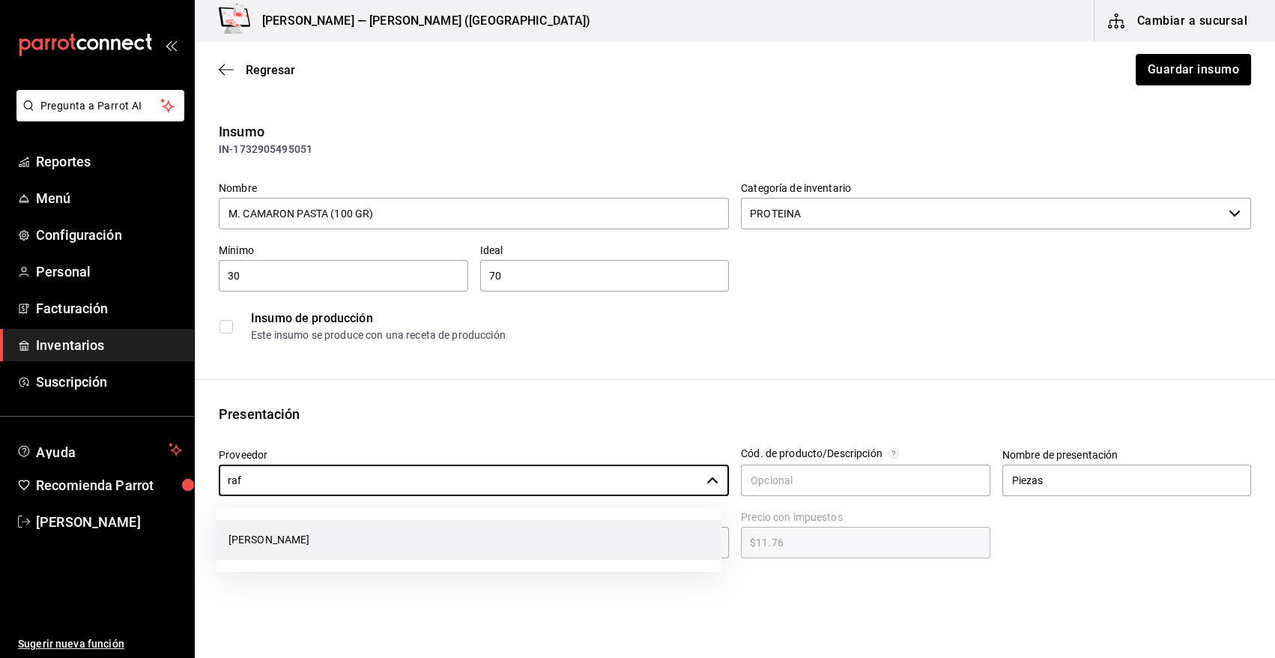
click at [306, 547] on li "[PERSON_NAME]" at bounding box center [469, 540] width 505 height 40
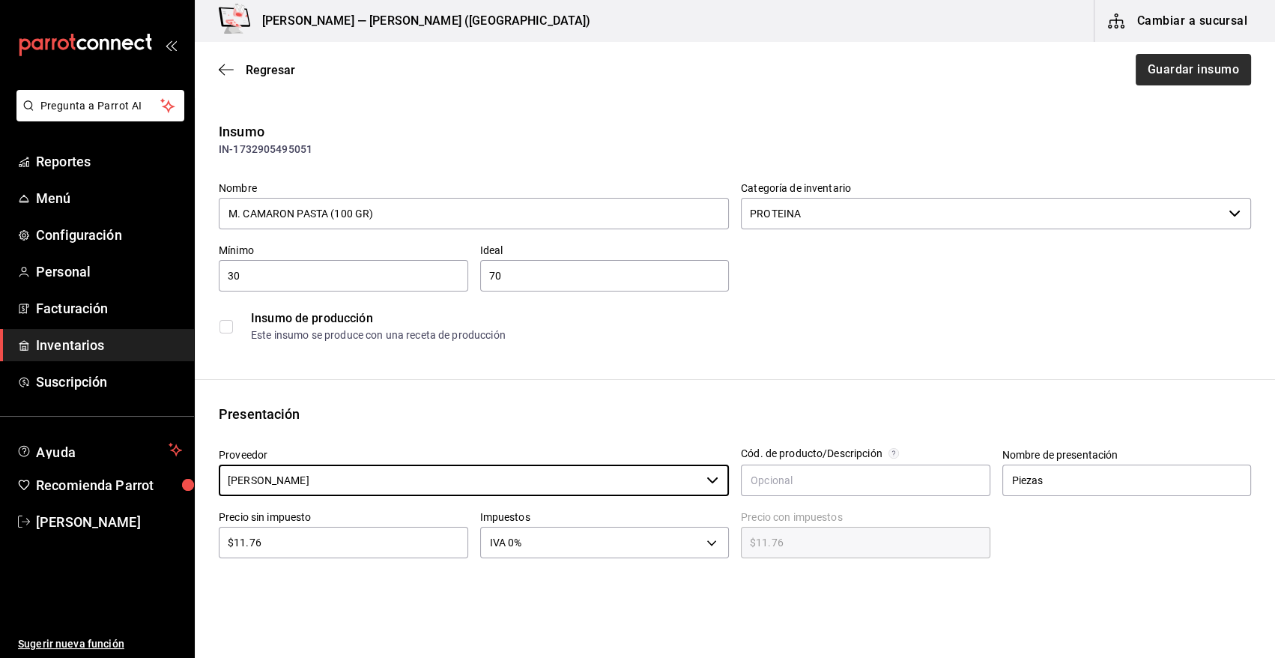
type input "[PERSON_NAME]"
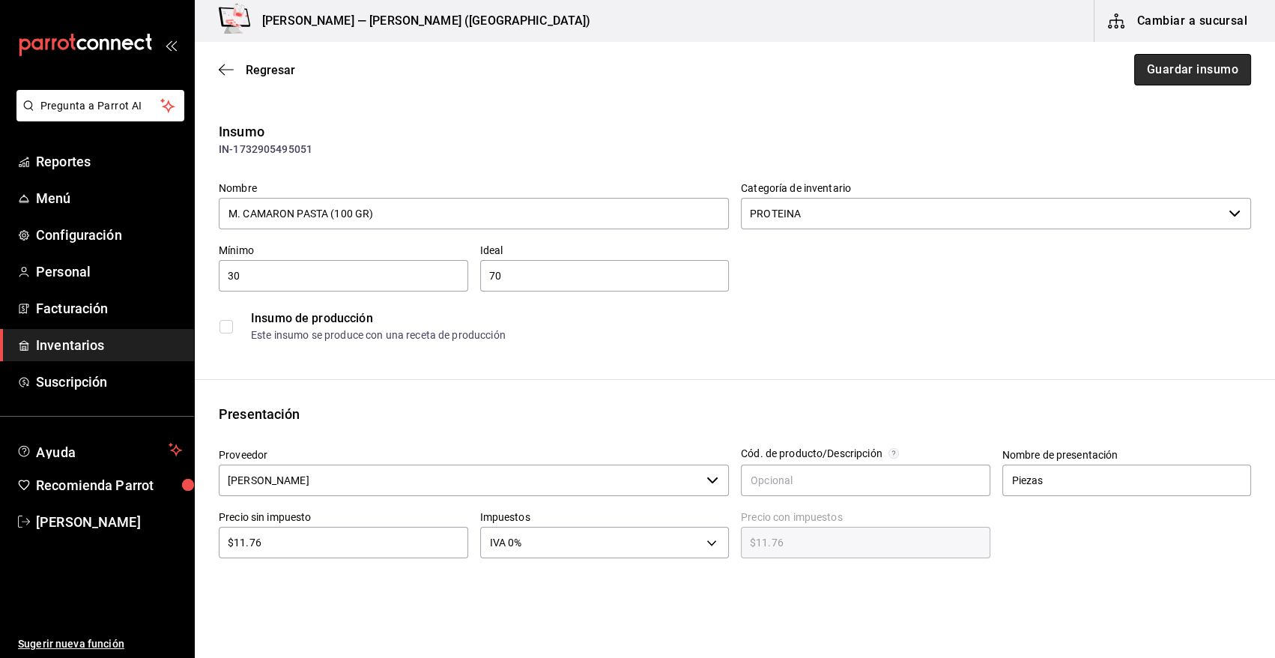
click at [1140, 67] on button "Guardar insumo" at bounding box center [1192, 69] width 117 height 31
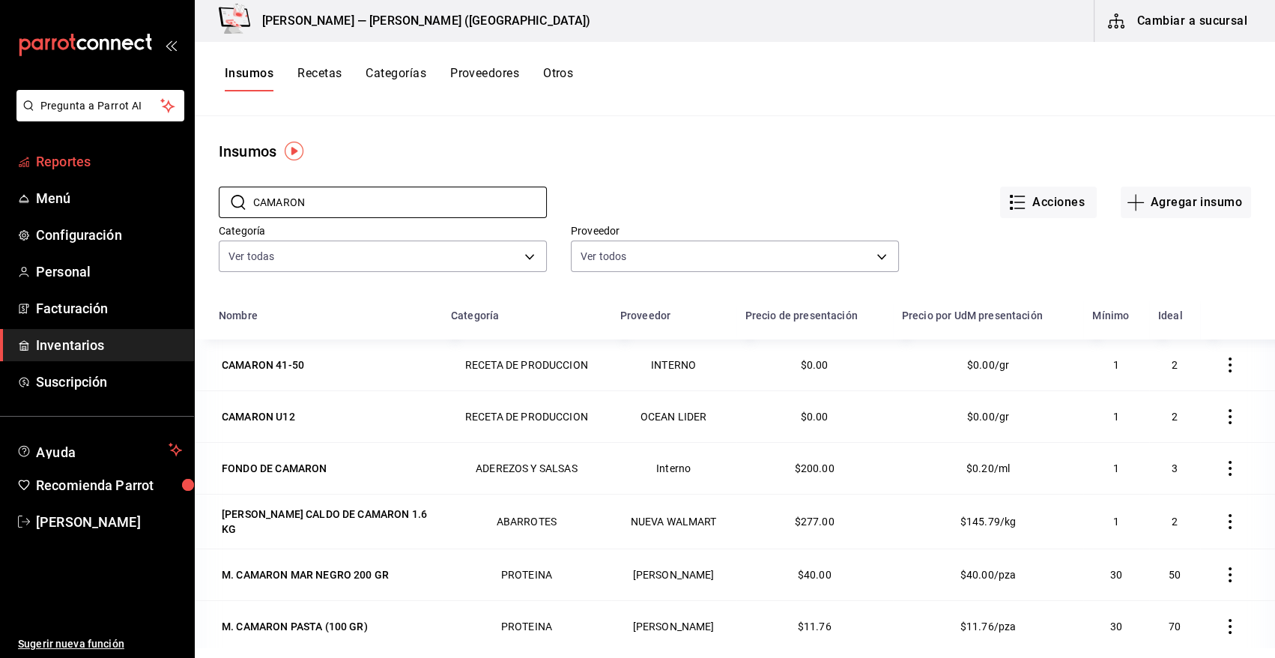
drag, startPoint x: 344, startPoint y: 193, endPoint x: 139, endPoint y: 169, distance: 206.7
click at [139, 169] on div "Pregunta a Parrot AI Reportes Menú Configuración Personal Facturación Inventari…" at bounding box center [637, 323] width 1275 height 647
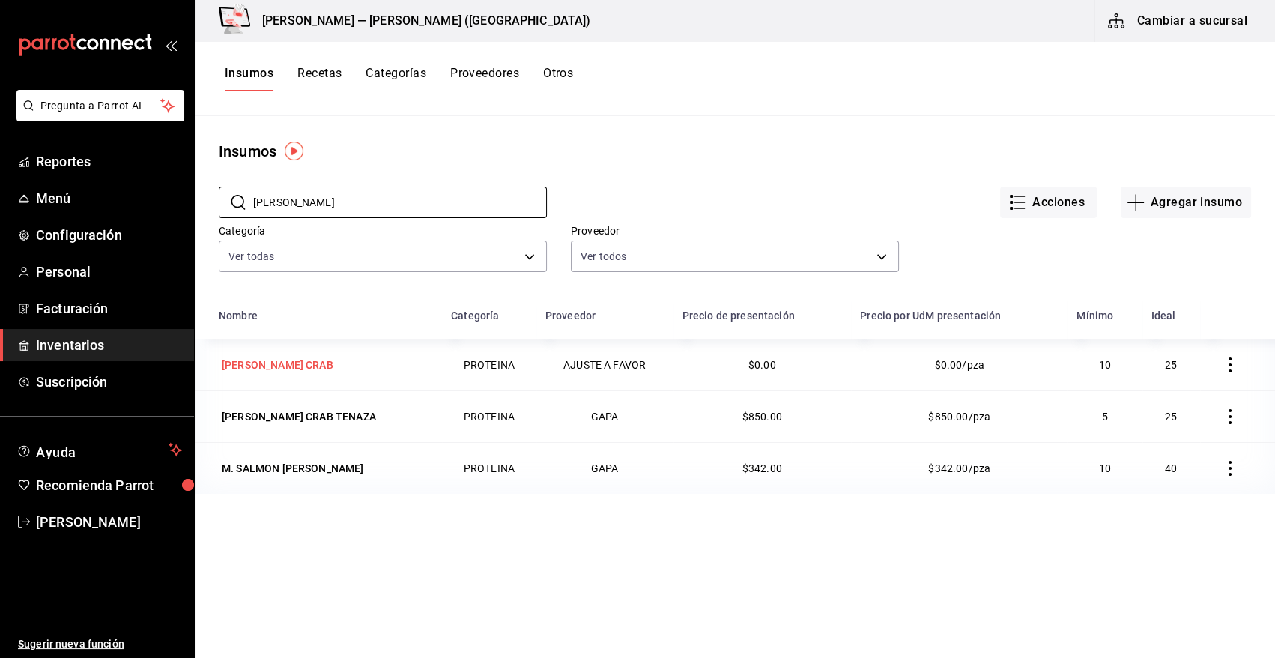
type input "[PERSON_NAME]"
click at [278, 372] on div "[PERSON_NAME] CRAB" at bounding box center [278, 364] width 112 height 15
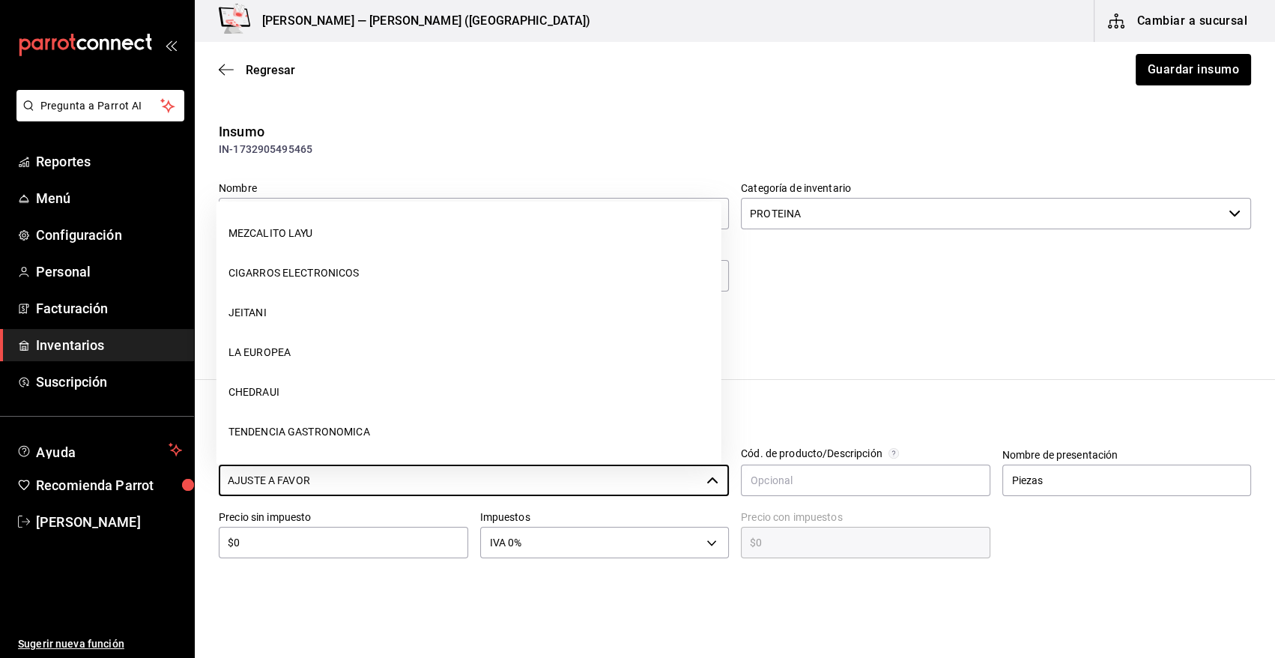
scroll to position [753, 0]
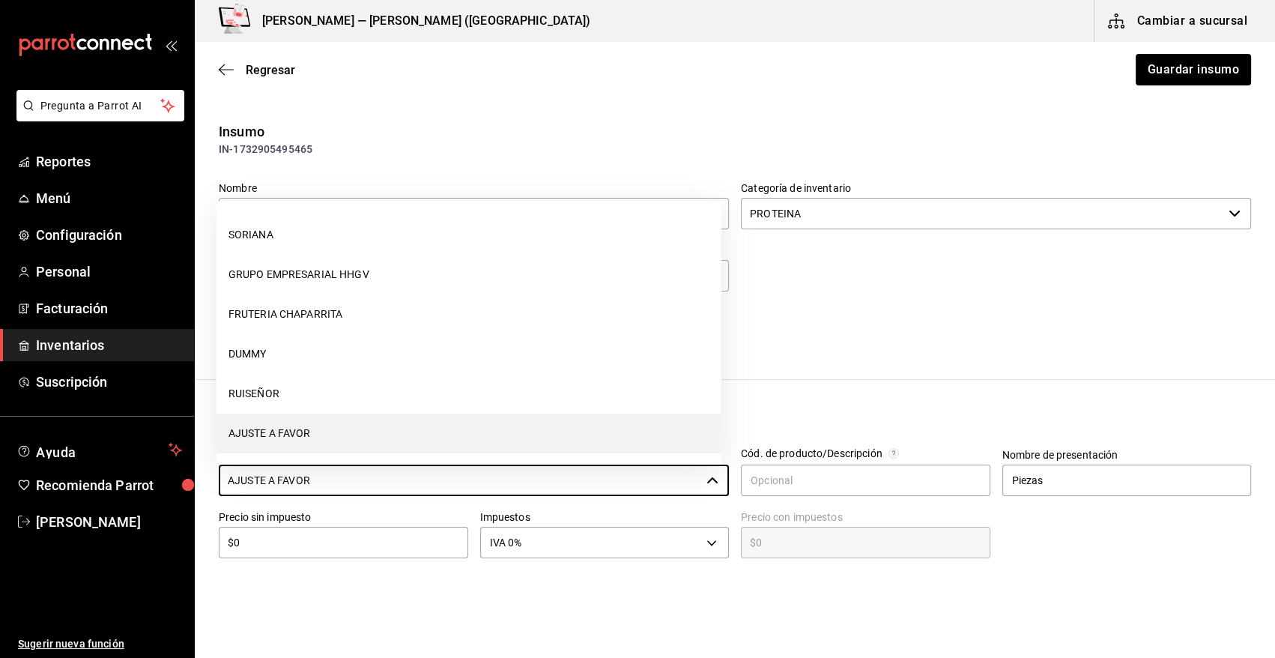
drag, startPoint x: 327, startPoint y: 482, endPoint x: 217, endPoint y: 470, distance: 110.0
click at [217, 470] on div "Proveedor AJUSTE A FAVOR ​" at bounding box center [468, 467] width 522 height 62
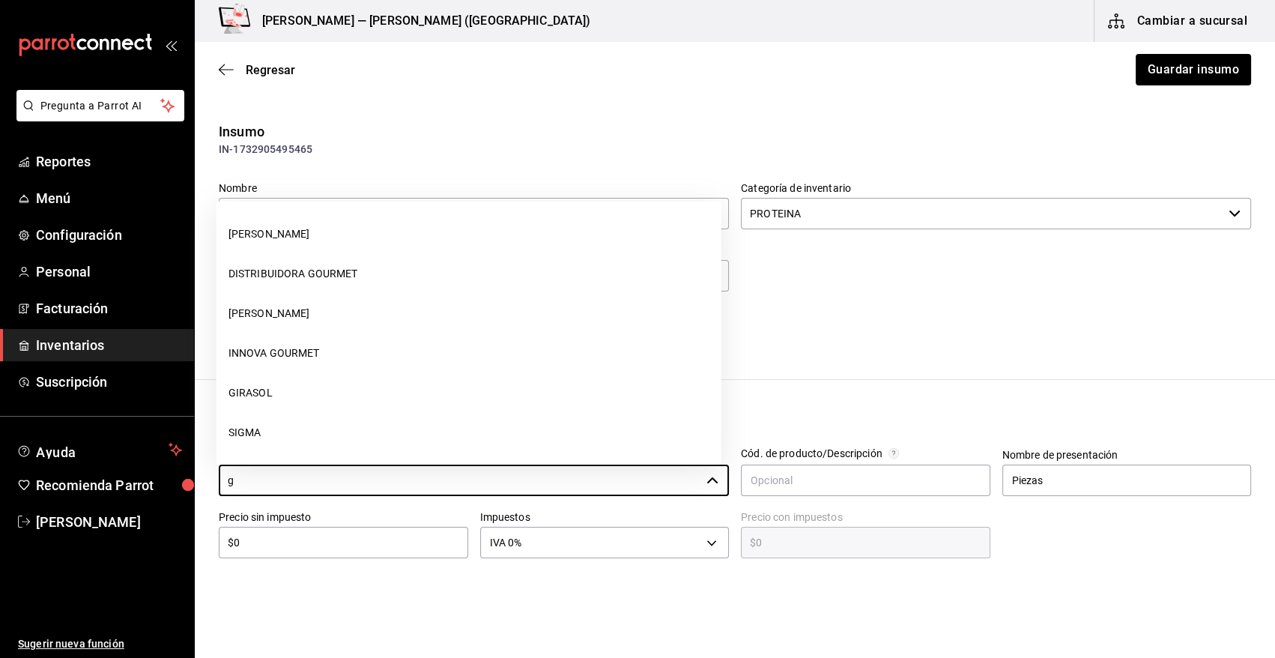
scroll to position [0, 0]
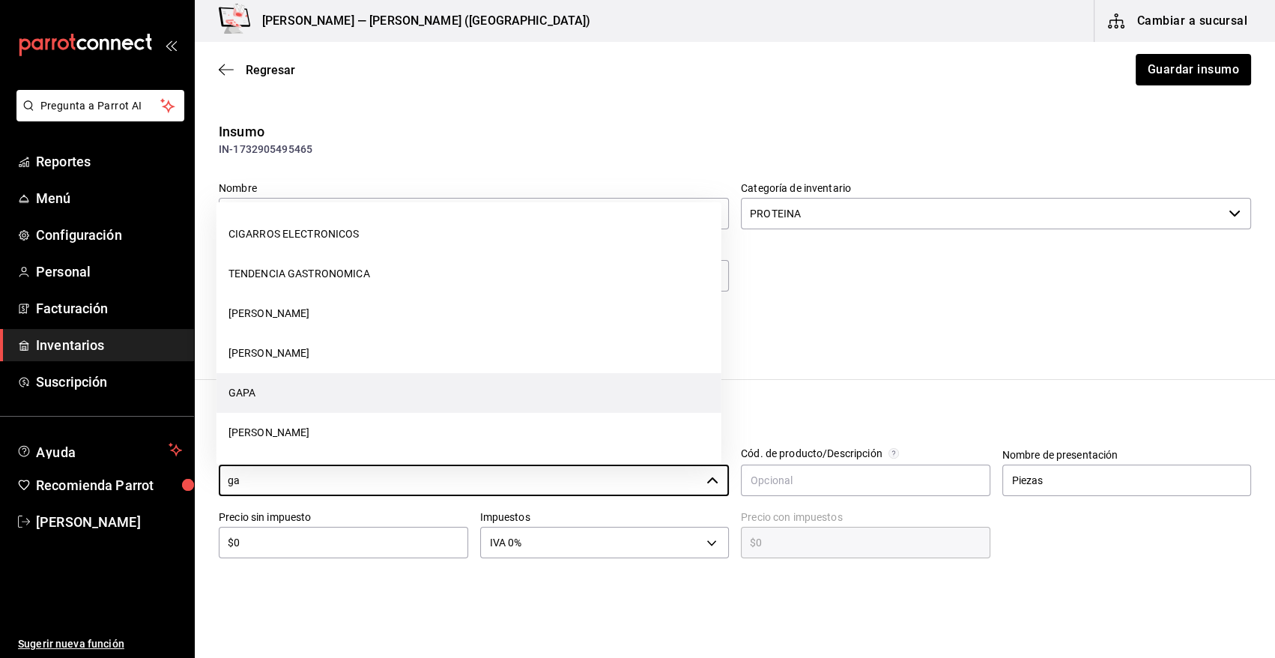
click at [323, 392] on li "GAPA" at bounding box center [469, 393] width 505 height 40
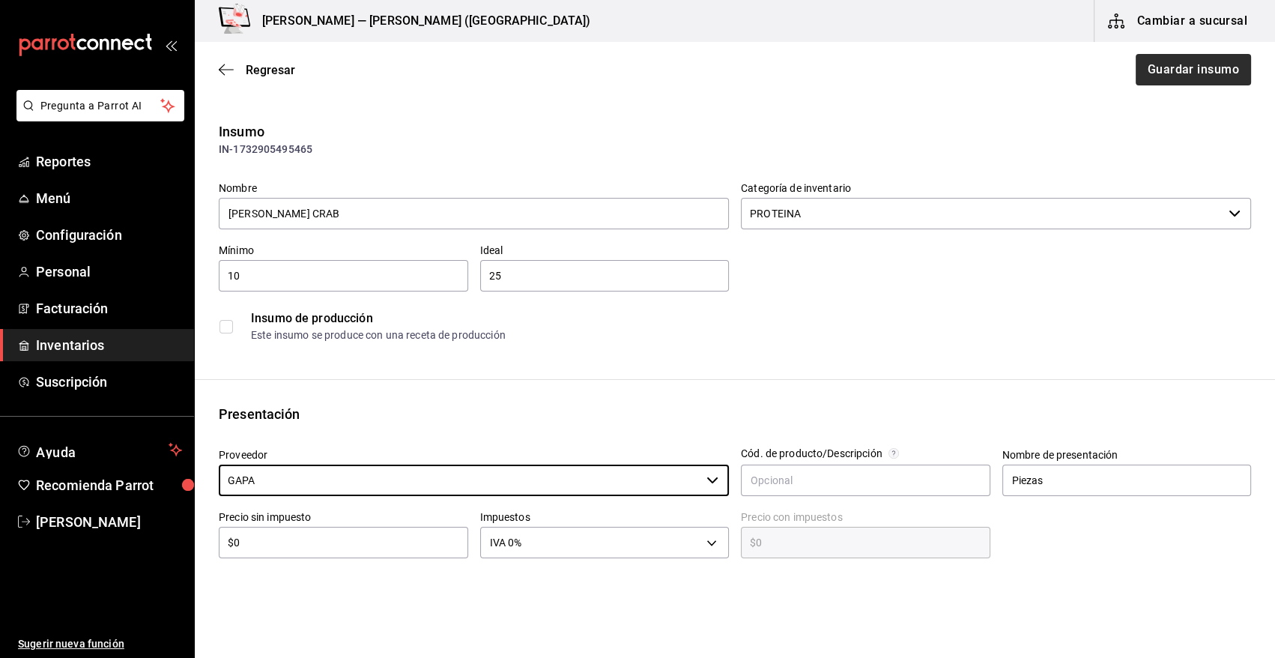
type input "GAPA"
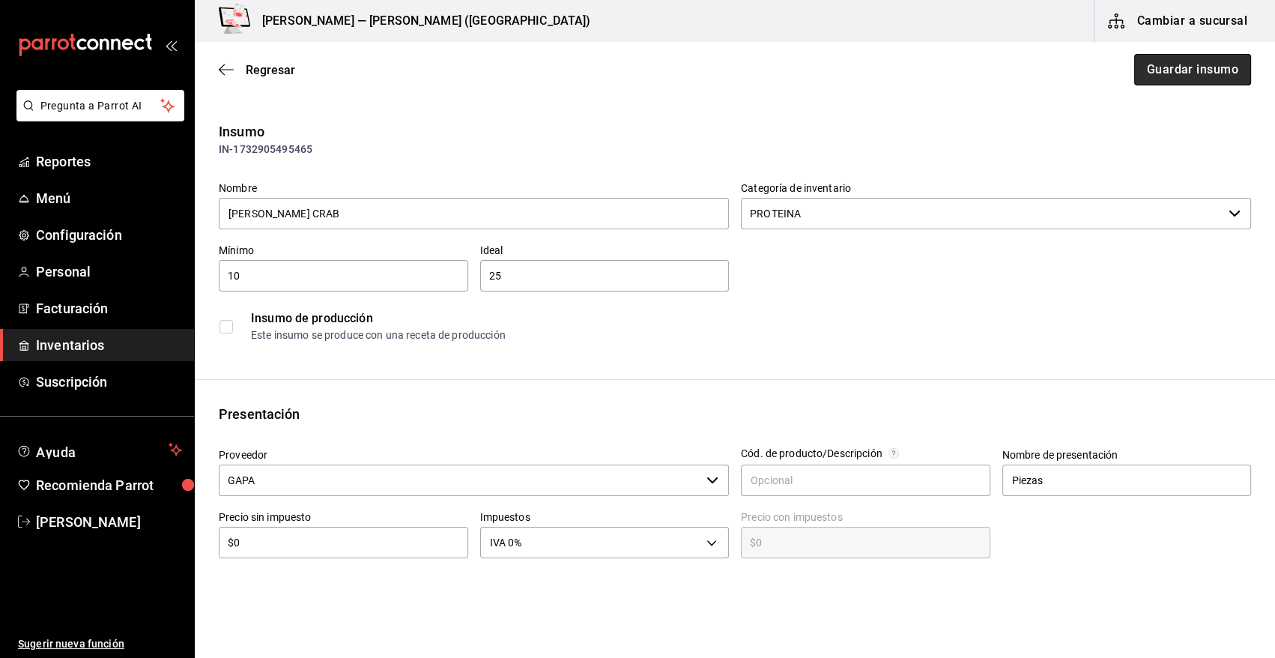
click at [1201, 67] on button "Guardar insumo" at bounding box center [1192, 69] width 117 height 31
